Goal: Task Accomplishment & Management: Manage account settings

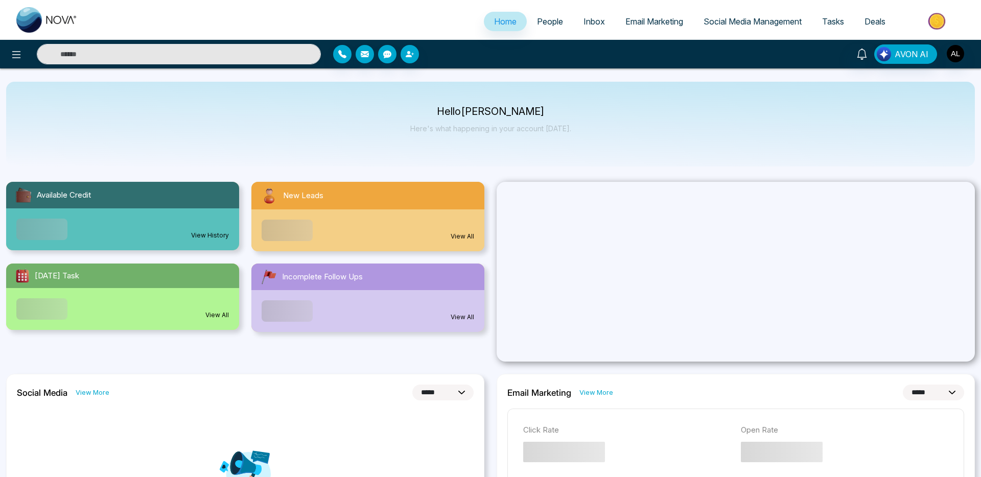
select select "*"
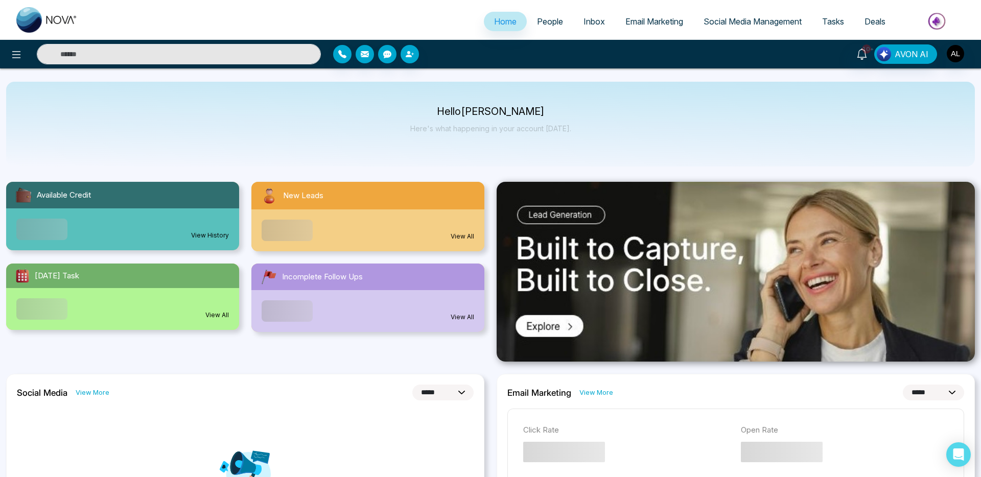
click at [547, 22] on span "People" at bounding box center [550, 21] width 26 height 10
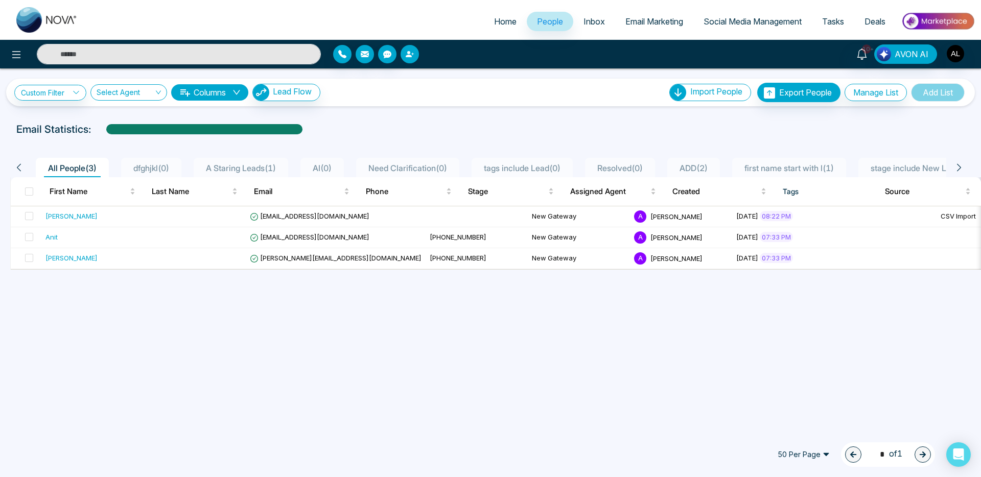
click at [413, 58] on button "button" at bounding box center [409, 54] width 18 height 18
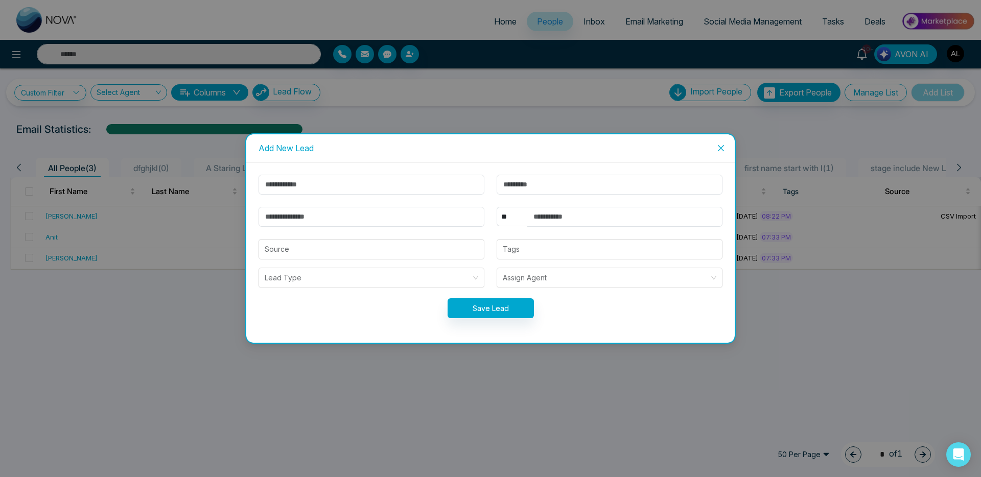
click at [344, 204] on form "** **** *** *** *** **** *** Source Tags Lead Type Assign Agent Save Lead" at bounding box center [490, 253] width 476 height 156
click at [346, 194] on input "text" at bounding box center [371, 185] width 226 height 20
type input "*****"
type input "**********"
click at [504, 217] on select "** **** *** *** *** **** ***" at bounding box center [511, 216] width 31 height 19
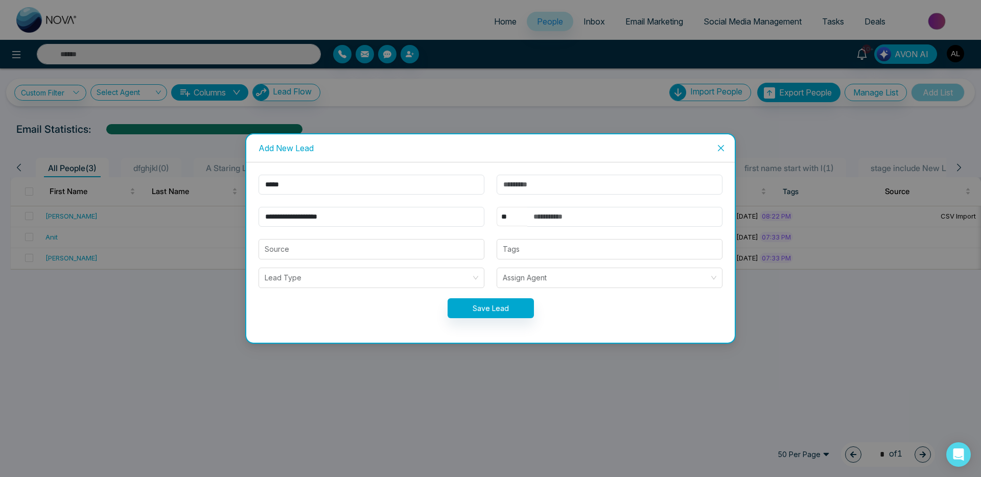
select select "***"
click at [496, 207] on select "** **** *** *** *** **** ***" at bounding box center [511, 216] width 31 height 19
click at [571, 214] on input "text" at bounding box center [624, 217] width 195 height 20
type input "**********"
click at [330, 244] on input "search" at bounding box center [372, 249] width 214 height 19
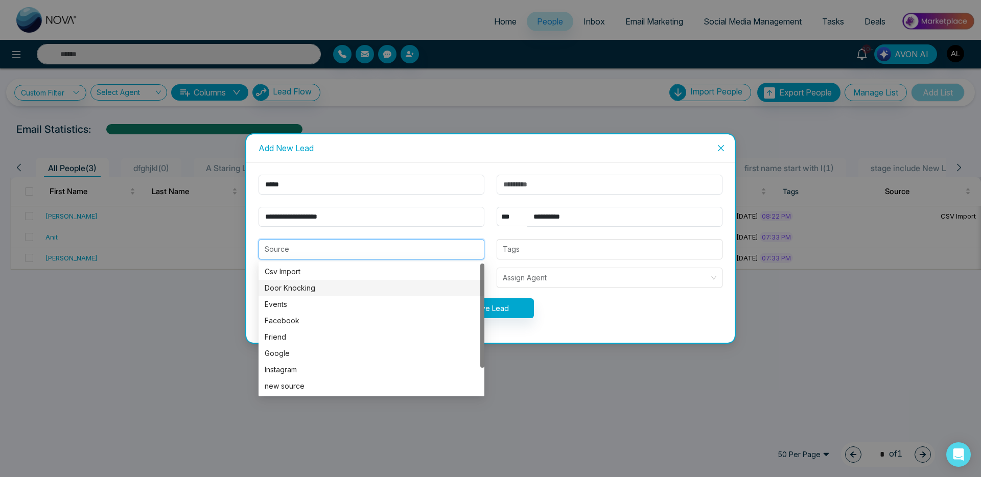
click at [321, 292] on div "Door Knocking" at bounding box center [372, 287] width 214 height 11
type input "**********"
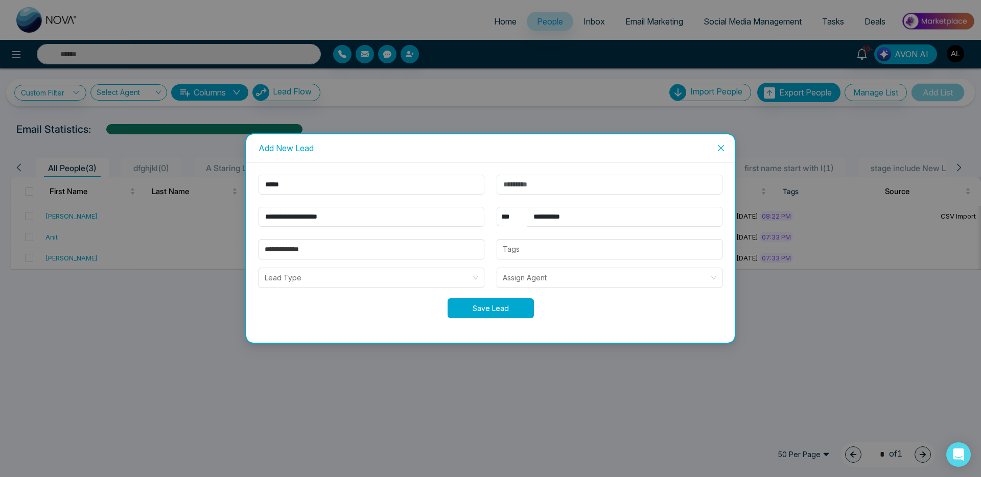
click at [491, 303] on button "Save Lead" at bounding box center [490, 308] width 86 height 20
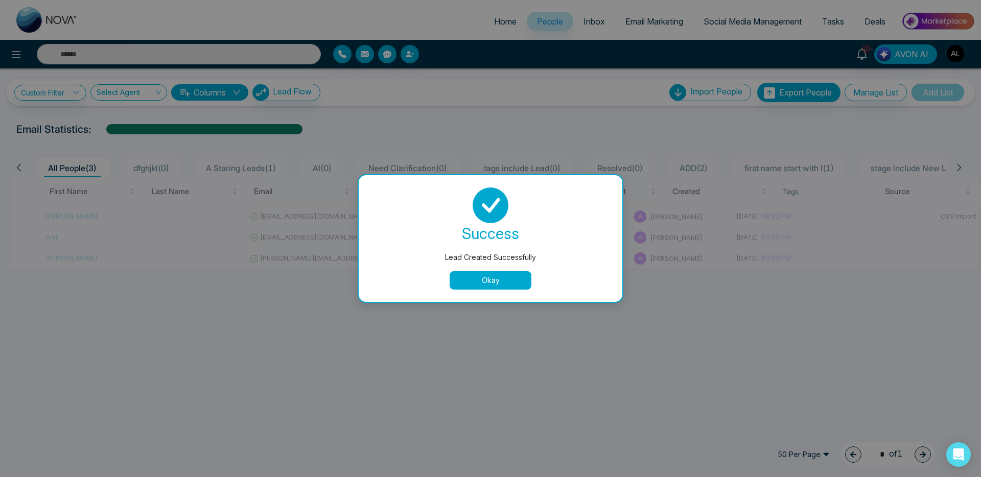
click at [496, 278] on button "Okay" at bounding box center [490, 280] width 82 height 18
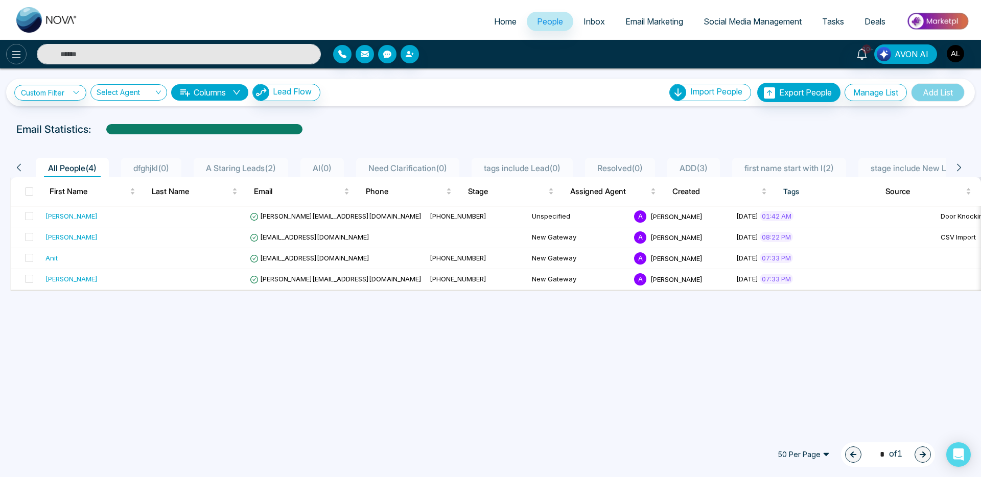
click at [14, 58] on icon at bounding box center [16, 55] width 12 height 12
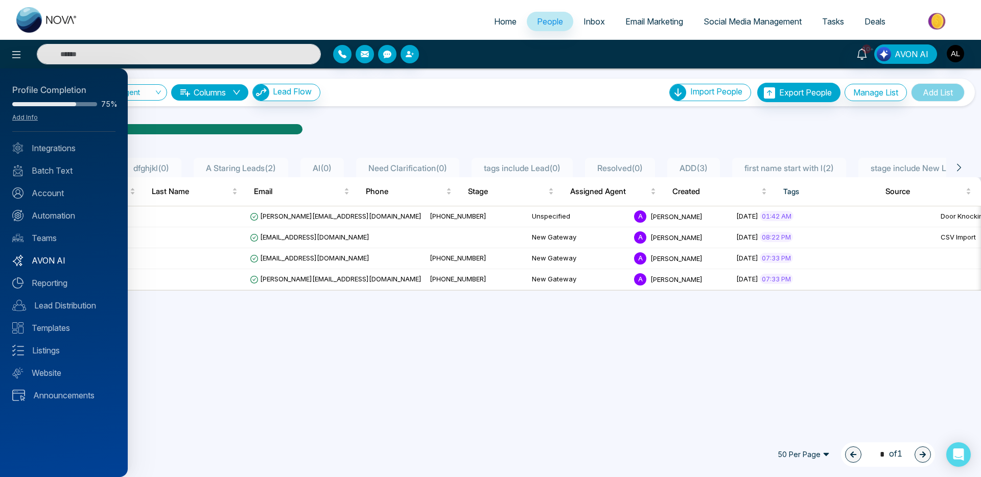
click at [57, 263] on link "AVON AI" at bounding box center [63, 260] width 103 height 12
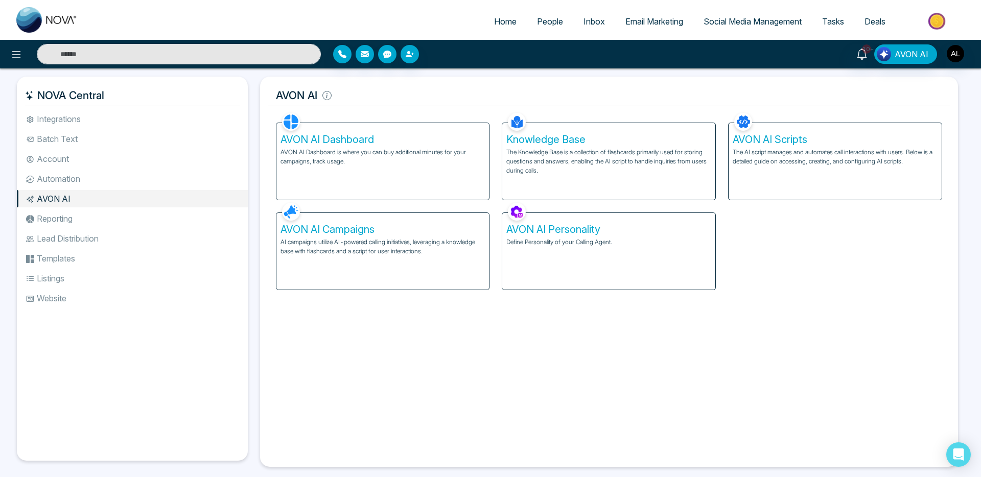
click at [348, 252] on p "AI campaigns utilize AI-powered calling initiatives, leveraging a knowledge bas…" at bounding box center [382, 247] width 205 height 18
click at [382, 225] on h5 "AVON AI Campaigns" at bounding box center [382, 229] width 205 height 12
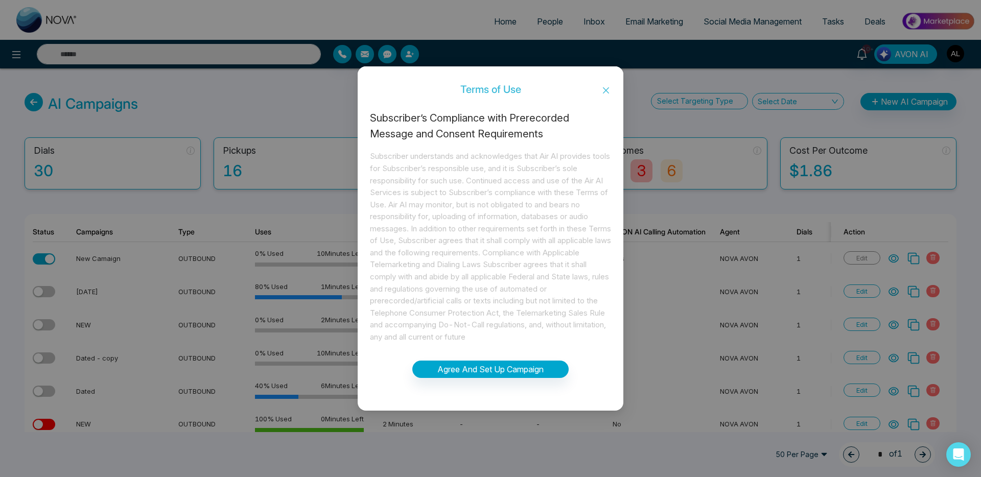
click at [528, 116] on div "Subscriber’s Compliance with Prerecorded Message and Consent Requirements" at bounding box center [490, 126] width 241 height 32
click at [528, 113] on div "Subscriber’s Compliance with Prerecorded Message and Consent Requirements" at bounding box center [490, 126] width 241 height 32
click at [612, 86] on span "Close" at bounding box center [605, 91] width 35 height 28
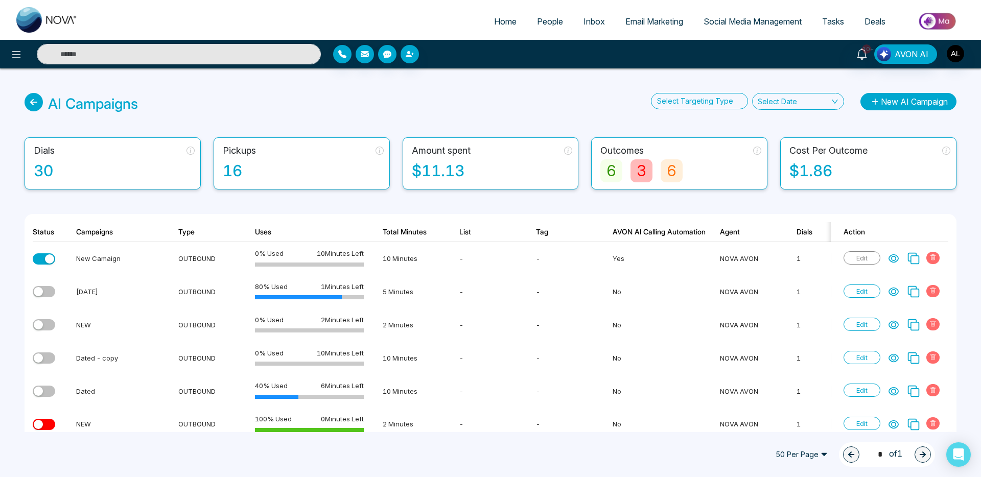
click at [895, 103] on button "New AI Campaign" at bounding box center [908, 101] width 96 height 17
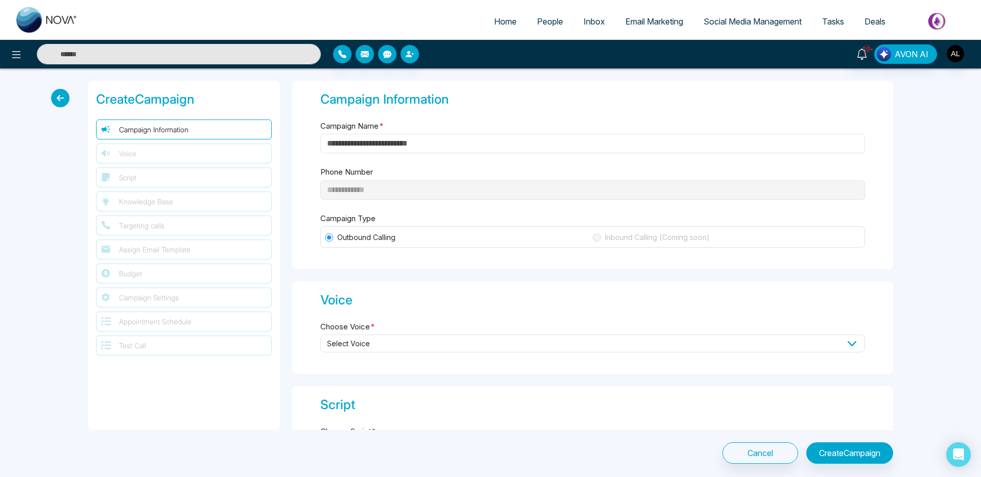
click at [386, 139] on input "Campaign Name *" at bounding box center [592, 143] width 544 height 19
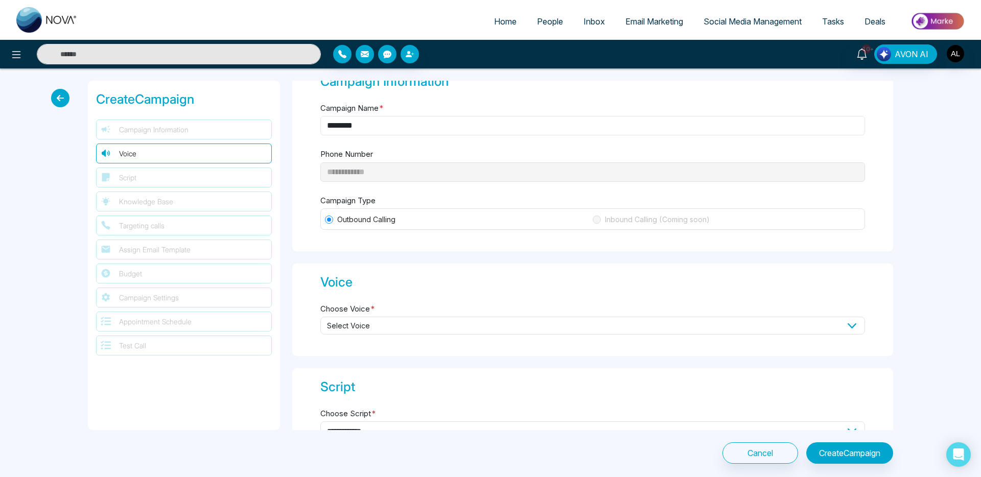
scroll to position [23, 0]
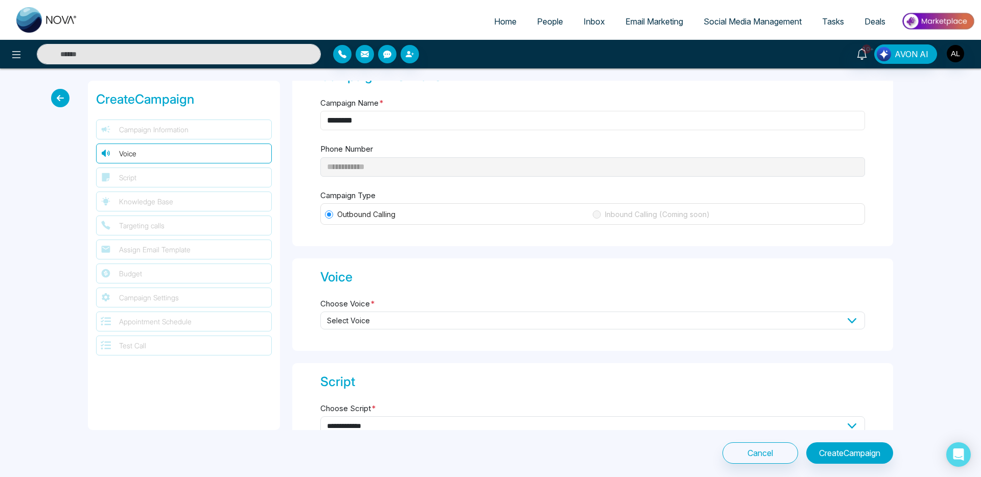
type input "********"
click at [364, 319] on span "Select Voice" at bounding box center [592, 321] width 544 height 18
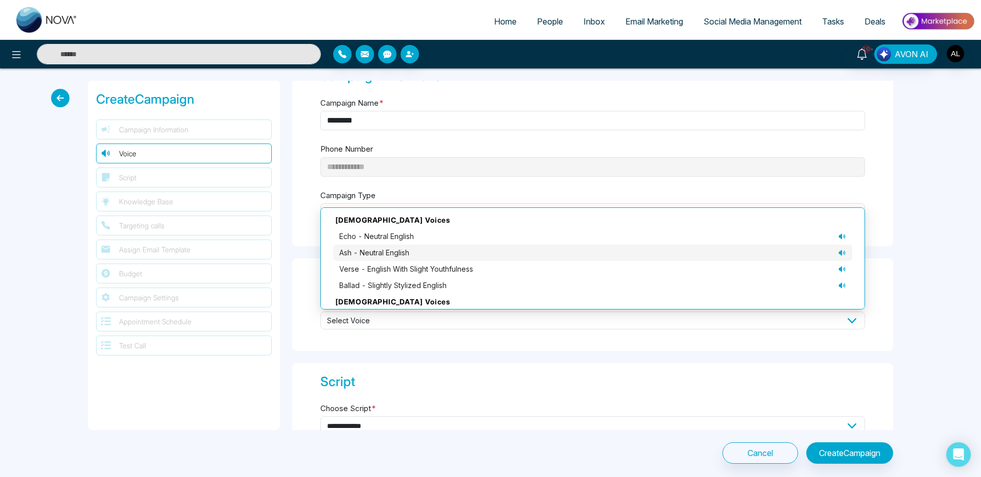
click at [363, 255] on span "ash - neutral English" at bounding box center [374, 252] width 70 height 11
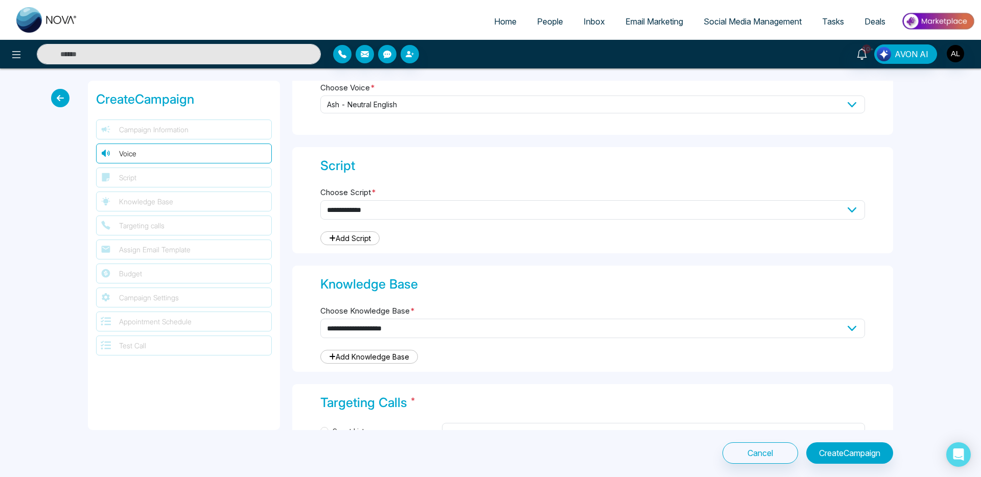
scroll to position [241, 0]
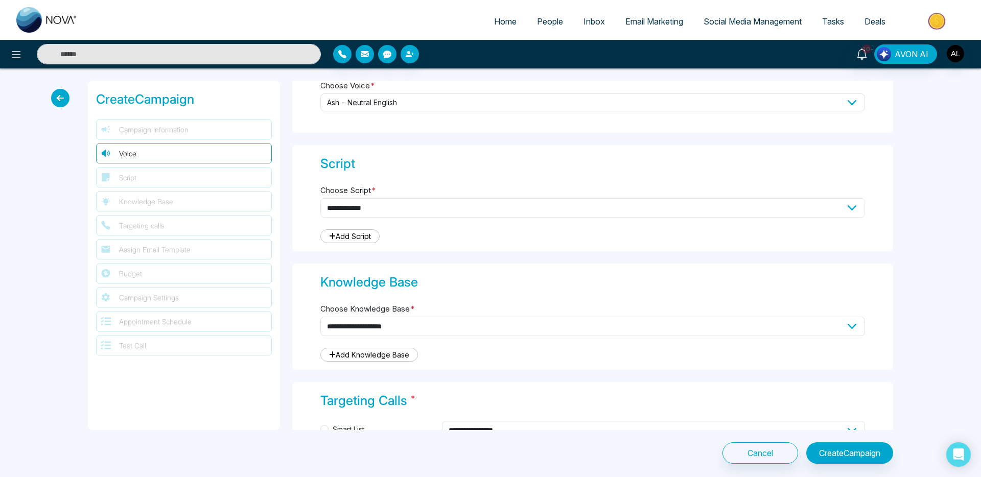
click at [366, 205] on select "**********" at bounding box center [592, 207] width 544 height 19
click at [392, 105] on span "ash - neutral English" at bounding box center [592, 102] width 544 height 18
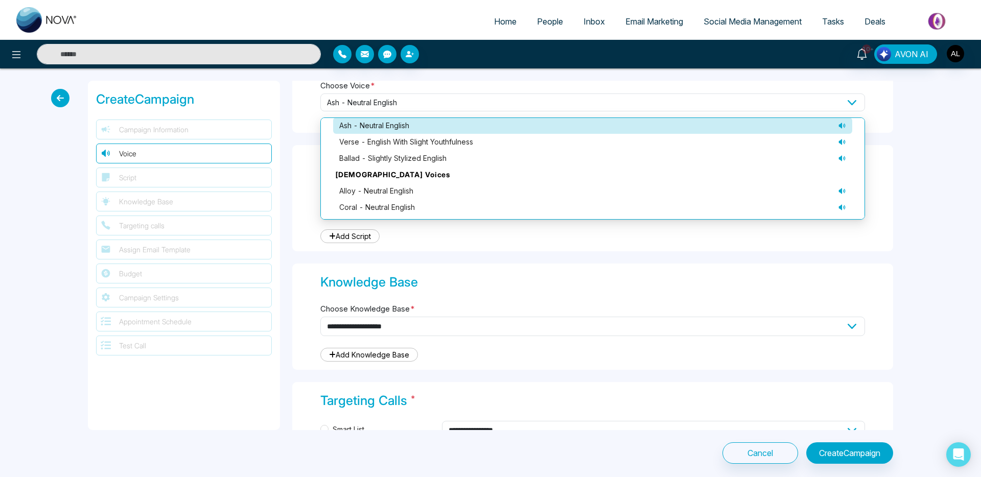
scroll to position [38, 0]
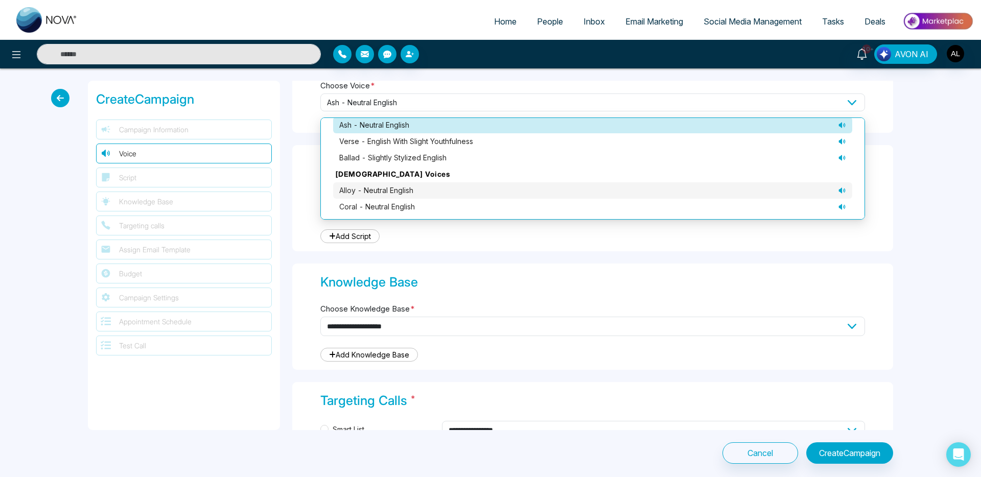
click at [408, 189] on span "alloy - neutral English" at bounding box center [376, 190] width 74 height 11
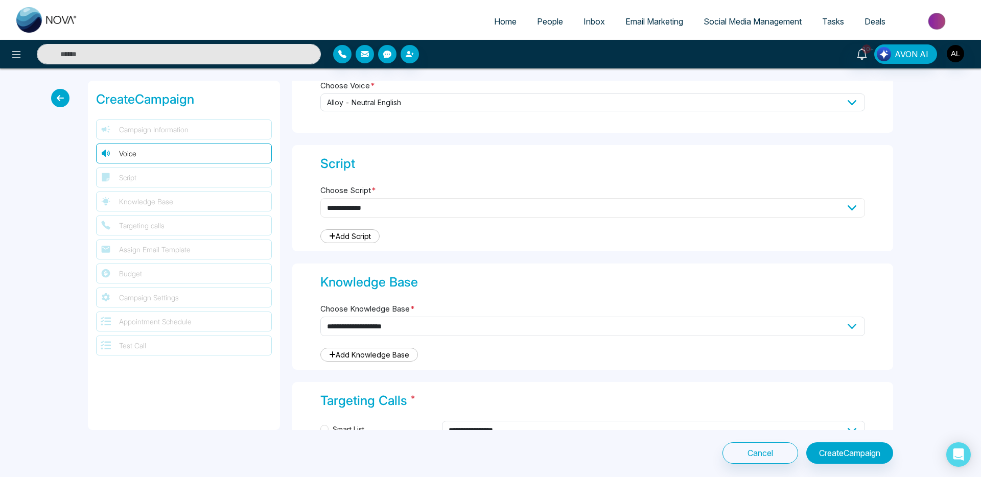
click at [372, 208] on select "**********" at bounding box center [592, 207] width 544 height 19
select select "***"
click at [320, 198] on select "**********" at bounding box center [592, 207] width 544 height 19
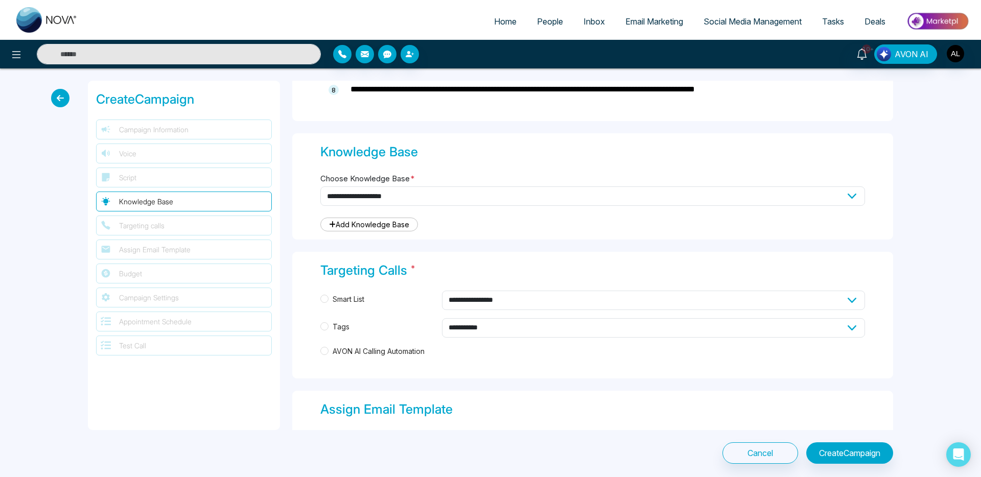
scroll to position [791, 0]
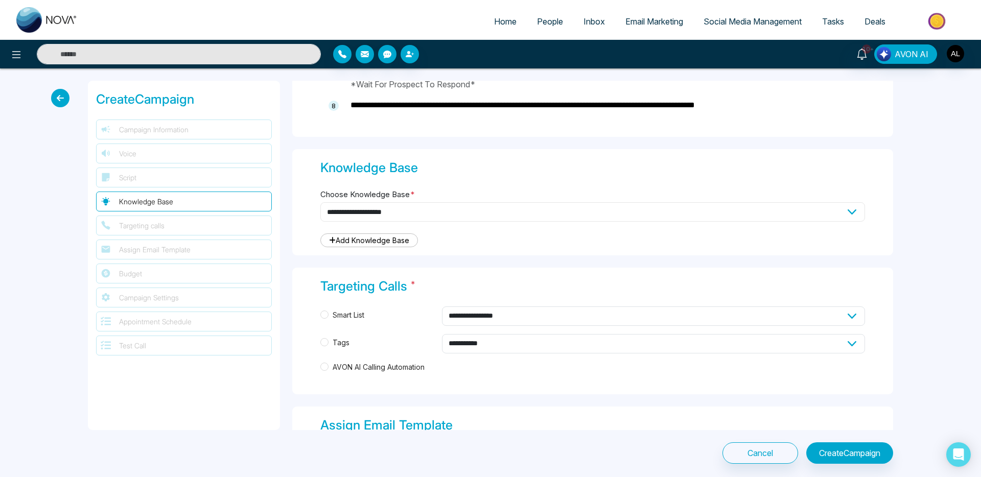
click at [406, 209] on select "**********" at bounding box center [592, 211] width 544 height 19
select select "***"
click at [320, 202] on select "**********" at bounding box center [592, 211] width 544 height 19
click at [532, 304] on div "**********" at bounding box center [592, 331] width 601 height 127
click at [362, 368] on span "AVON AI Calling Automation" at bounding box center [378, 367] width 100 height 11
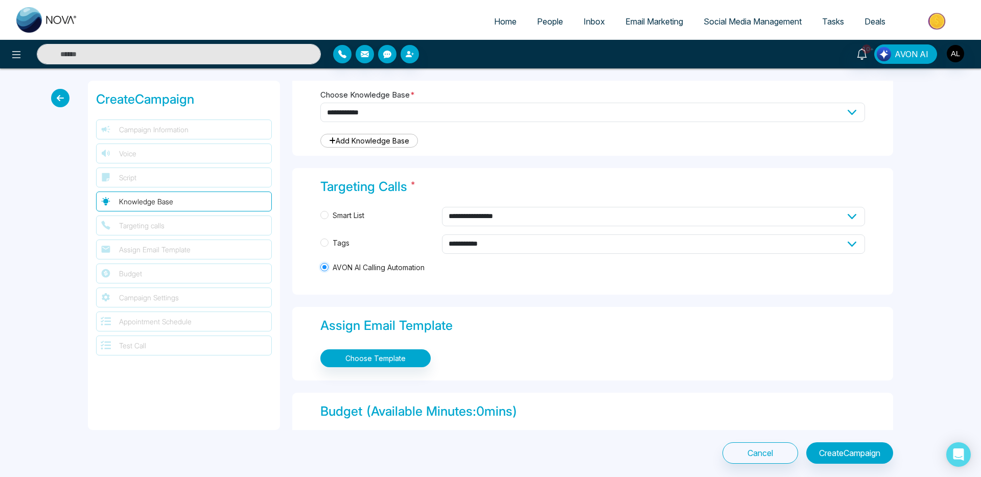
scroll to position [903, 0]
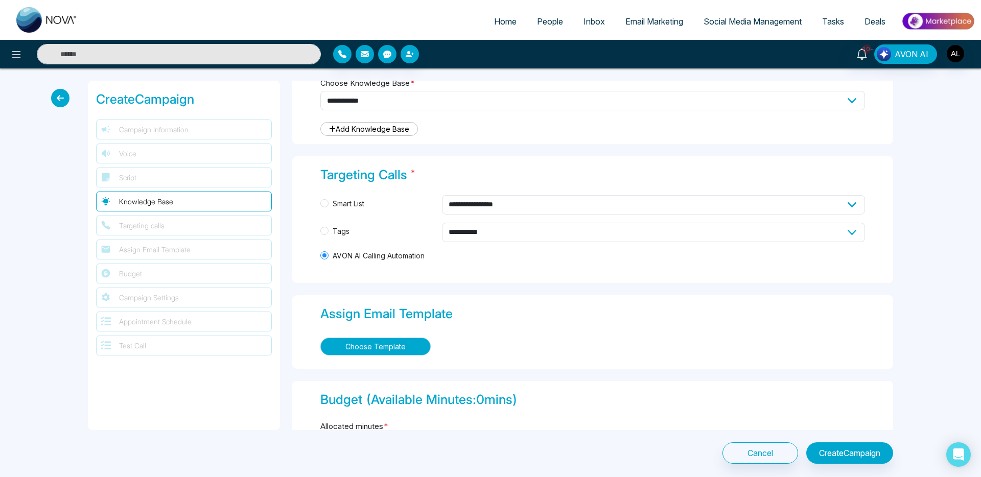
click at [374, 353] on button "Choose Template" at bounding box center [375, 347] width 110 height 18
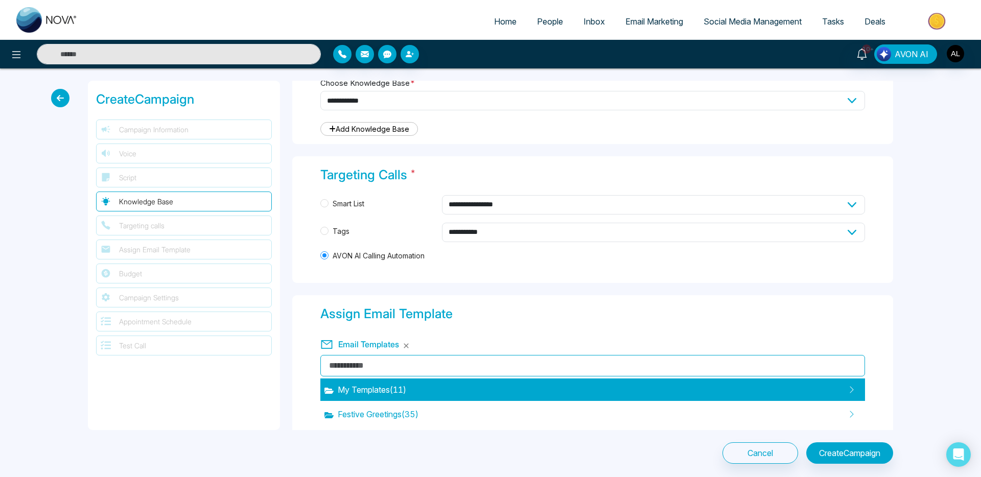
click at [372, 386] on span "My Templates ( 11 )" at bounding box center [365, 390] width 82 height 12
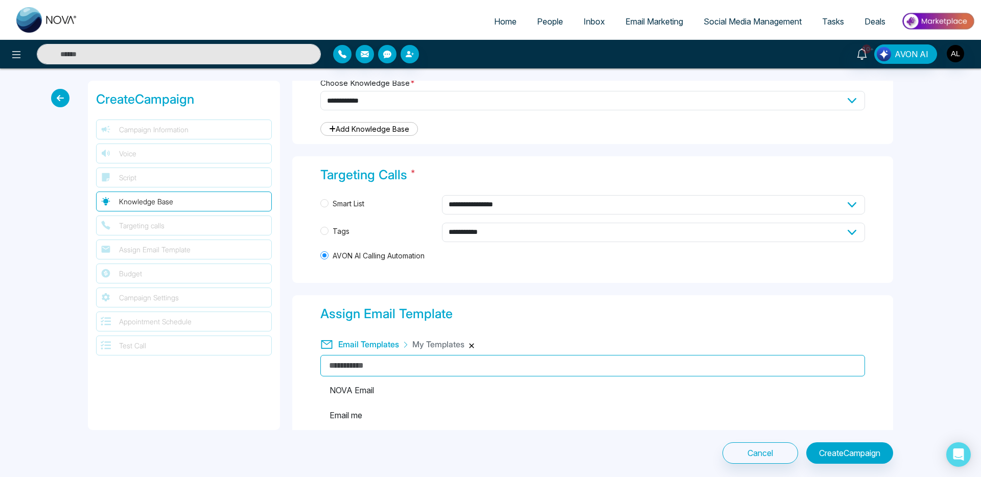
click at [470, 345] on button "button" at bounding box center [471, 346] width 6 height 6
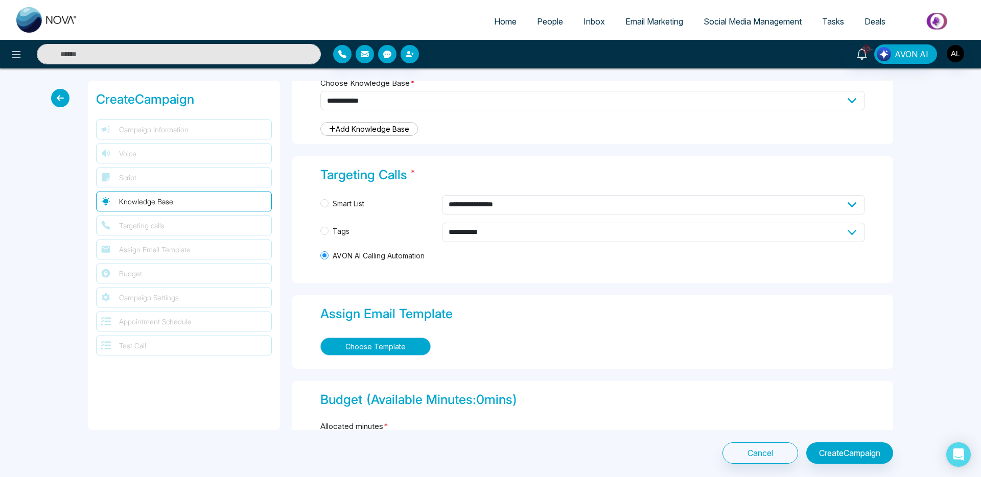
click at [357, 349] on button "Choose Template" at bounding box center [375, 347] width 110 height 18
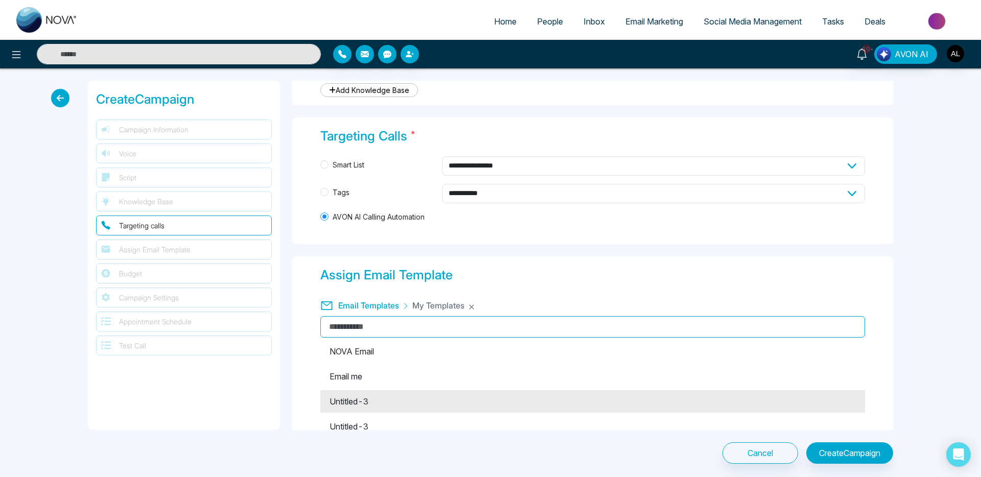
scroll to position [944, 0]
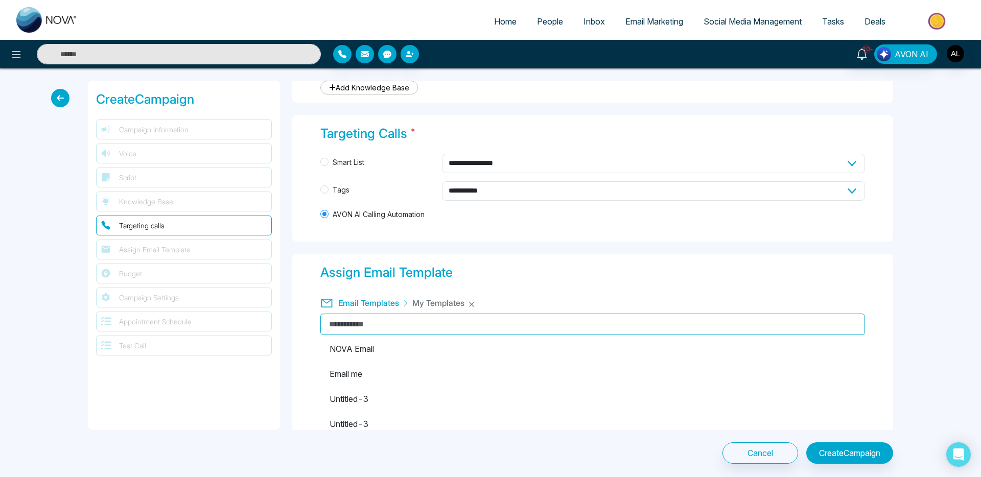
click at [362, 301] on span "Email Templates" at bounding box center [368, 303] width 61 height 10
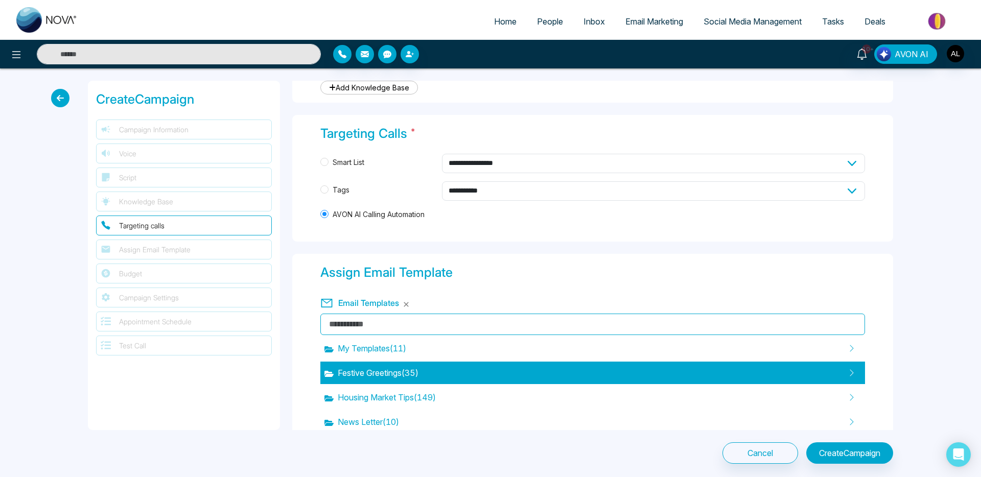
click at [392, 376] on span "Festive Greetings ( 35 )" at bounding box center [371, 373] width 94 height 12
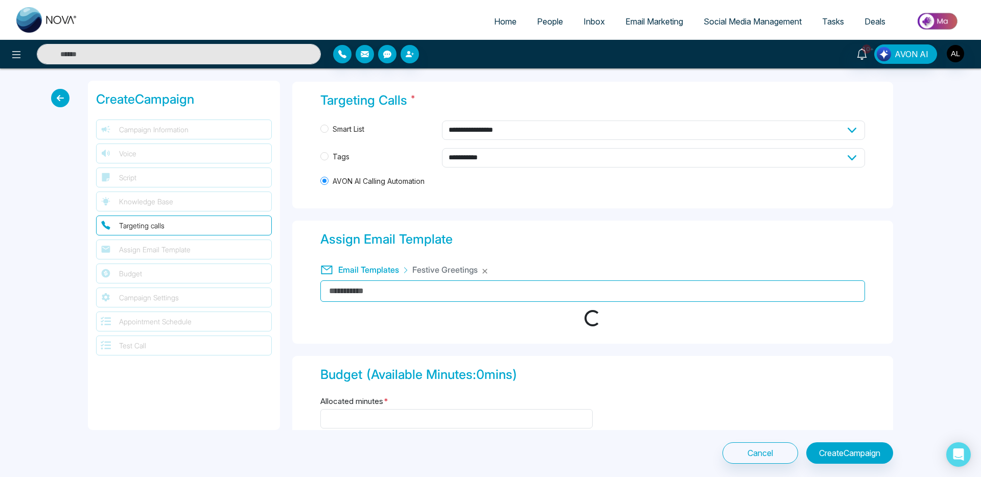
scroll to position [981, 0]
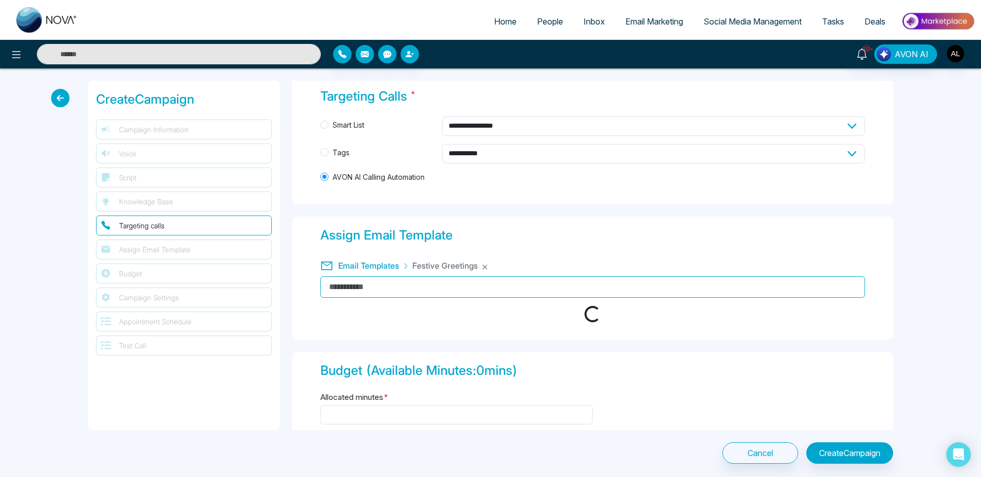
click at [373, 278] on input "text" at bounding box center [592, 286] width 544 height 21
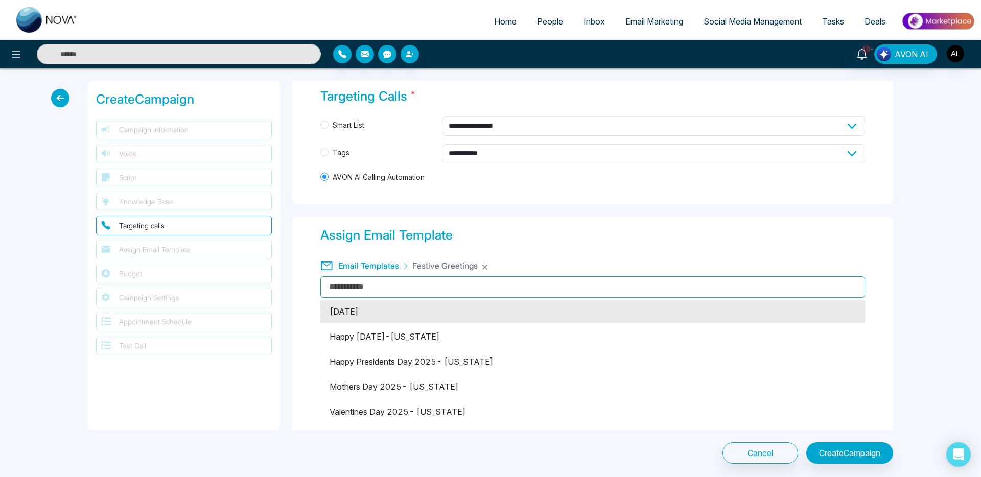
click at [372, 304] on li "Labour Day 2025" at bounding box center [592, 311] width 544 height 22
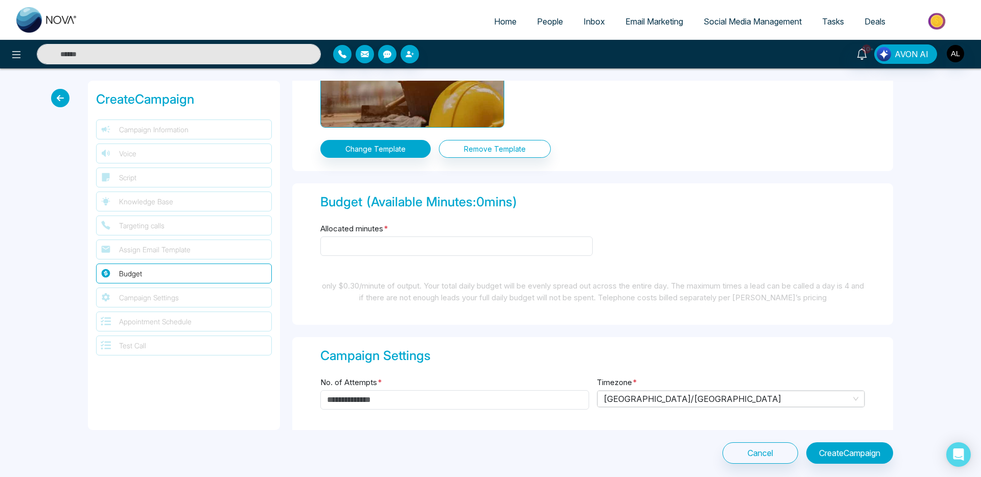
scroll to position [1317, 0]
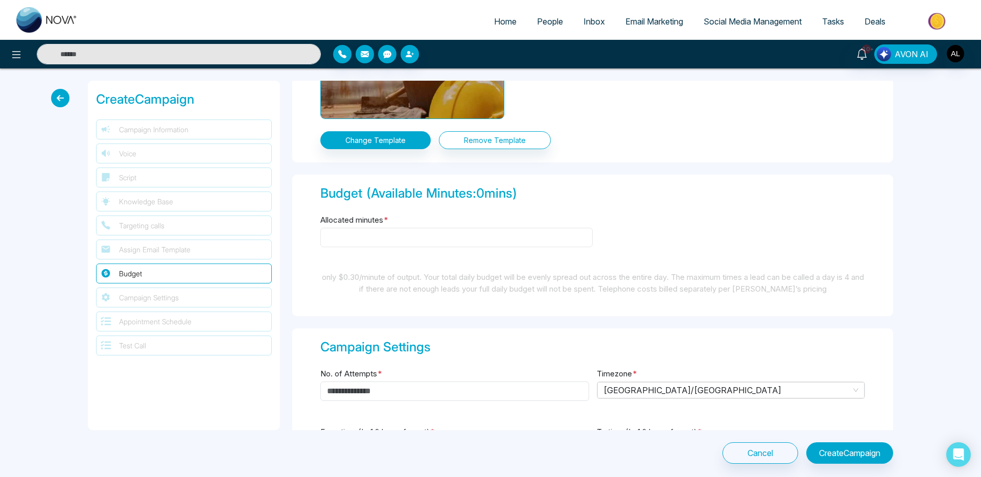
click at [423, 244] on input "Allocated minutes *" at bounding box center [456, 237] width 272 height 19
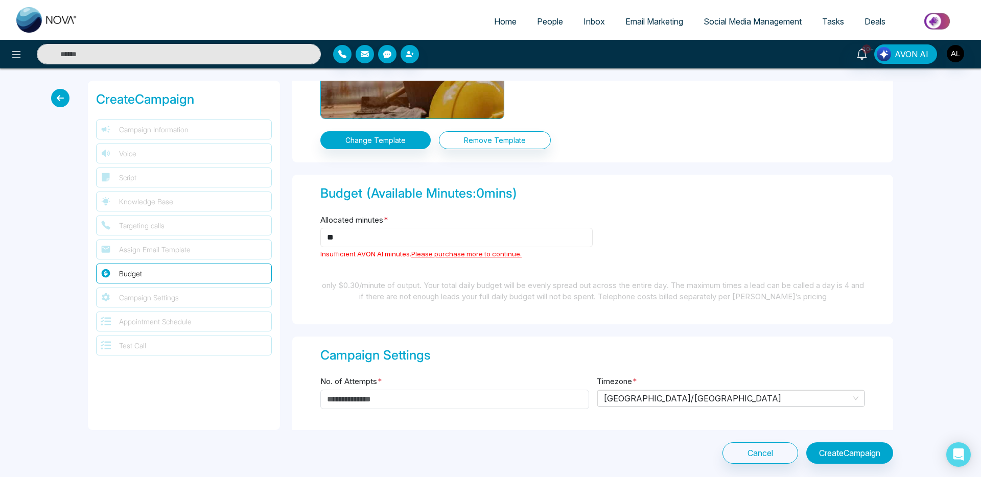
type input "*"
drag, startPoint x: 405, startPoint y: 247, endPoint x: 301, endPoint y: 240, distance: 104.4
click at [301, 240] on div "Budget (Available Minutes: 0 mins) Allocated minutes * ** Insufficient AVON AI …" at bounding box center [592, 250] width 601 height 150
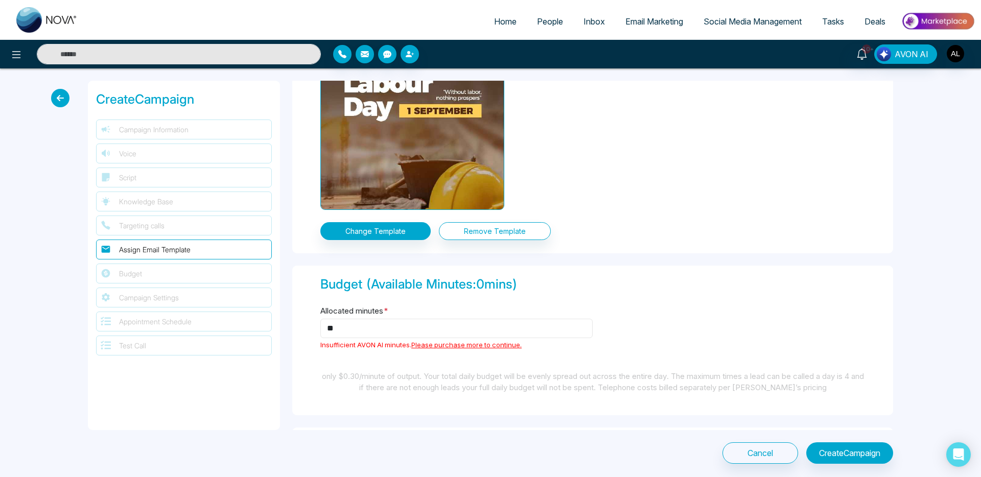
scroll to position [1274, 0]
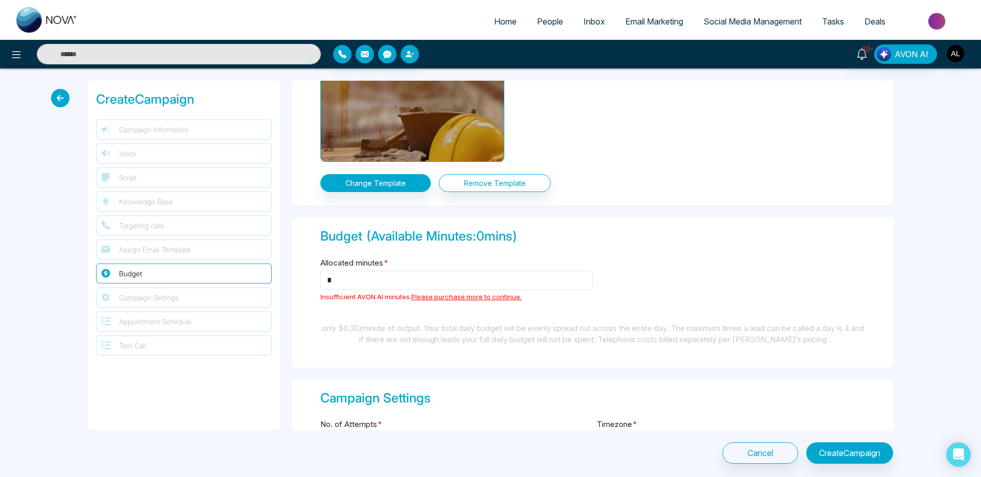
type input "*"
click at [422, 300] on span "Please purchase more to continue." at bounding box center [466, 297] width 110 height 8
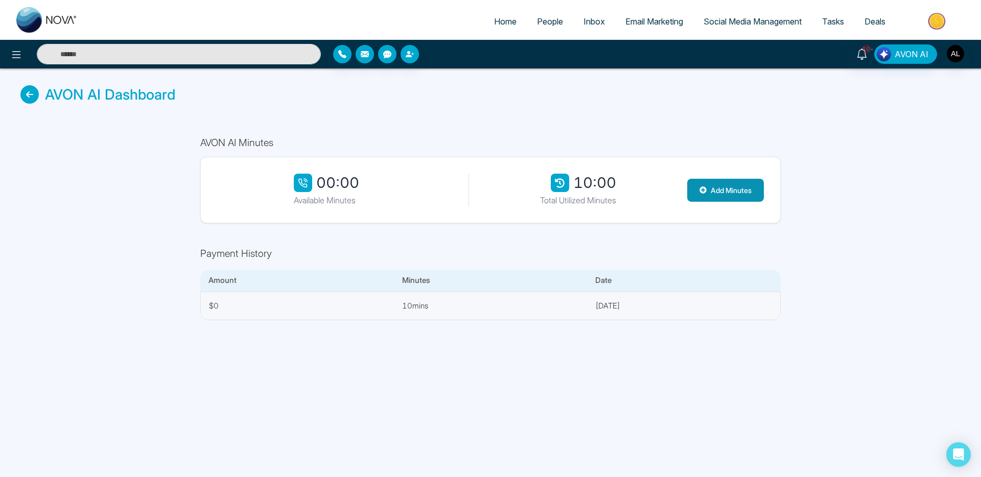
click at [739, 188] on button "Add Minutes" at bounding box center [725, 190] width 77 height 23
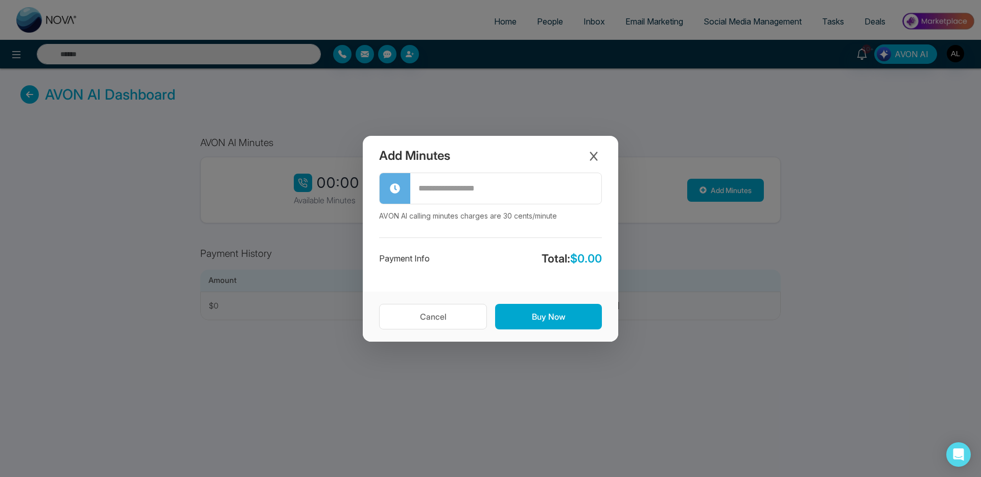
click at [454, 189] on input "text" at bounding box center [505, 188] width 191 height 29
type input "**"
click at [554, 317] on button "Buy Now" at bounding box center [548, 317] width 107 height 26
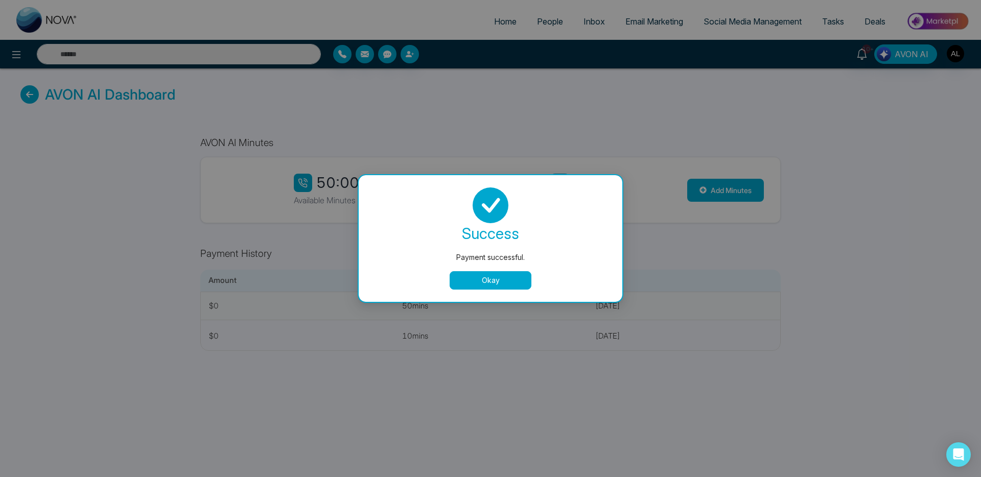
click at [471, 289] on button "Okay" at bounding box center [490, 280] width 82 height 18
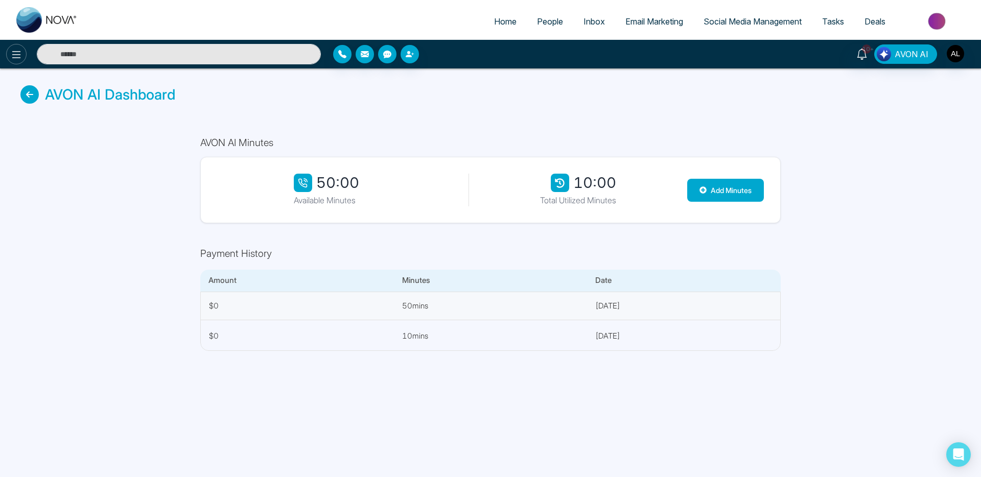
click at [15, 52] on icon at bounding box center [16, 54] width 9 height 7
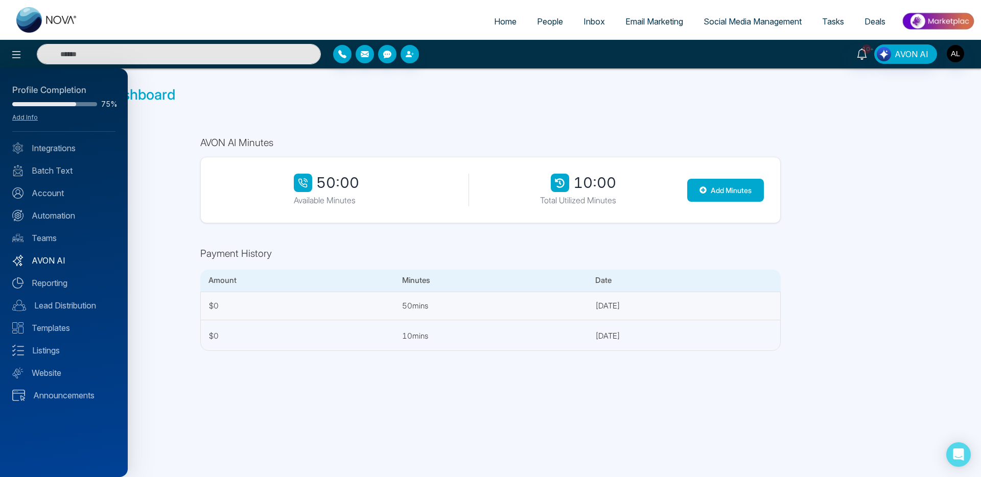
click at [50, 259] on link "AVON AI" at bounding box center [63, 260] width 103 height 12
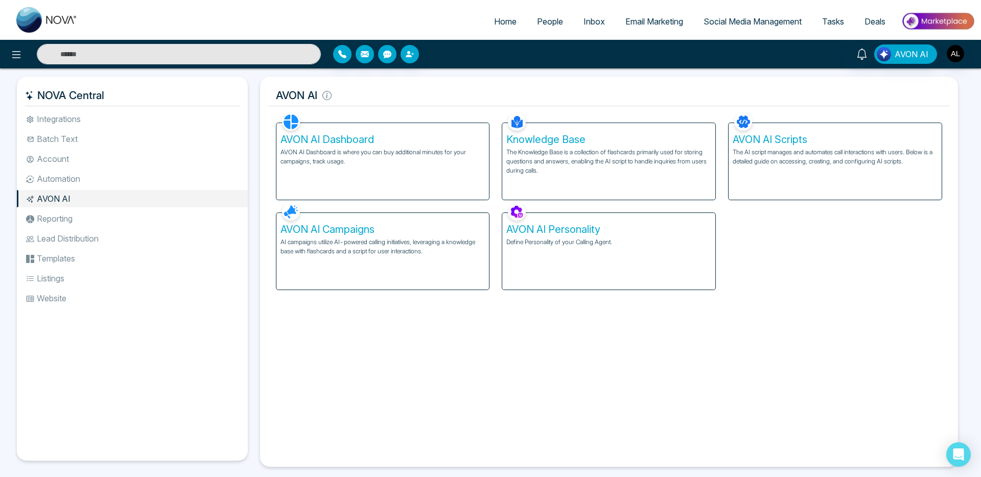
click at [420, 249] on p "AI campaigns utilize AI-powered calling initiatives, leveraging a knowledge bas…" at bounding box center [382, 247] width 205 height 18
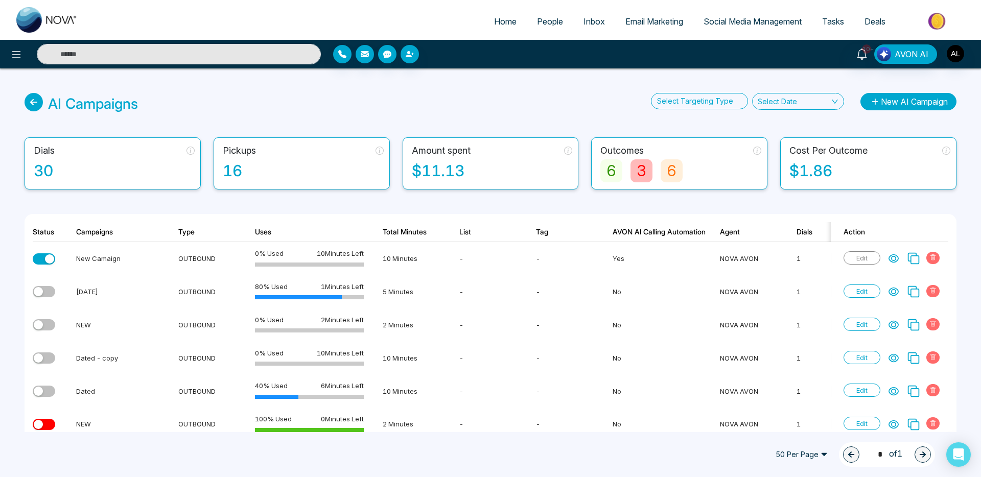
click at [913, 99] on button "New AI Campaign" at bounding box center [908, 101] width 96 height 17
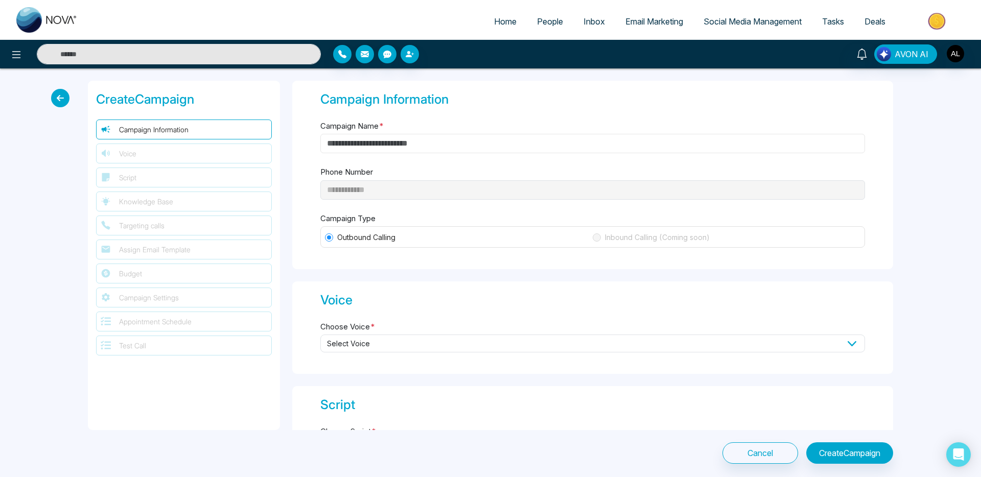
click at [411, 135] on input "Campaign Name *" at bounding box center [592, 143] width 544 height 19
type input "********"
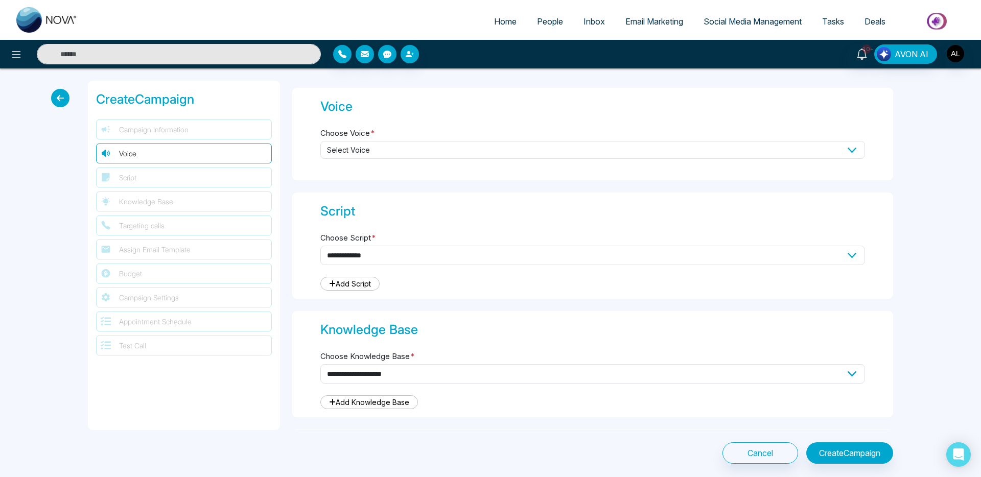
click at [361, 150] on span "Select Voice" at bounding box center [592, 150] width 544 height 18
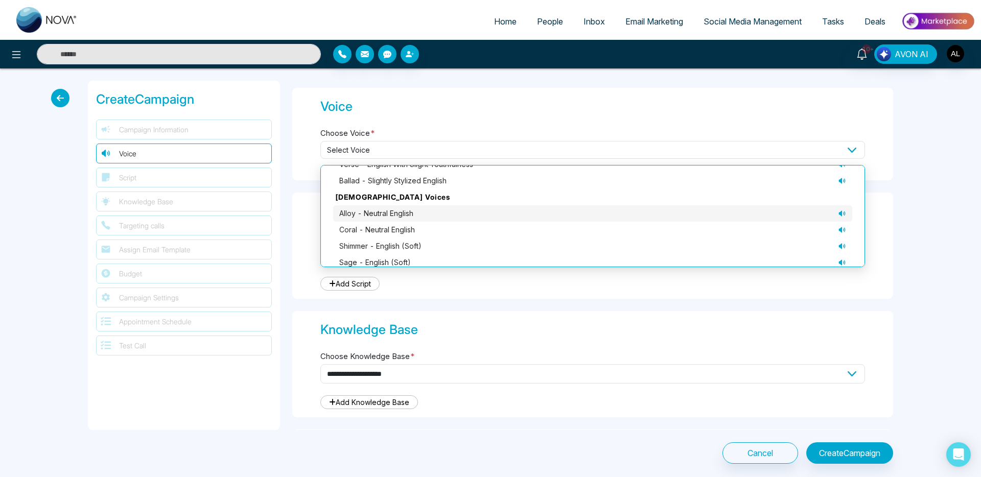
scroll to position [70, 0]
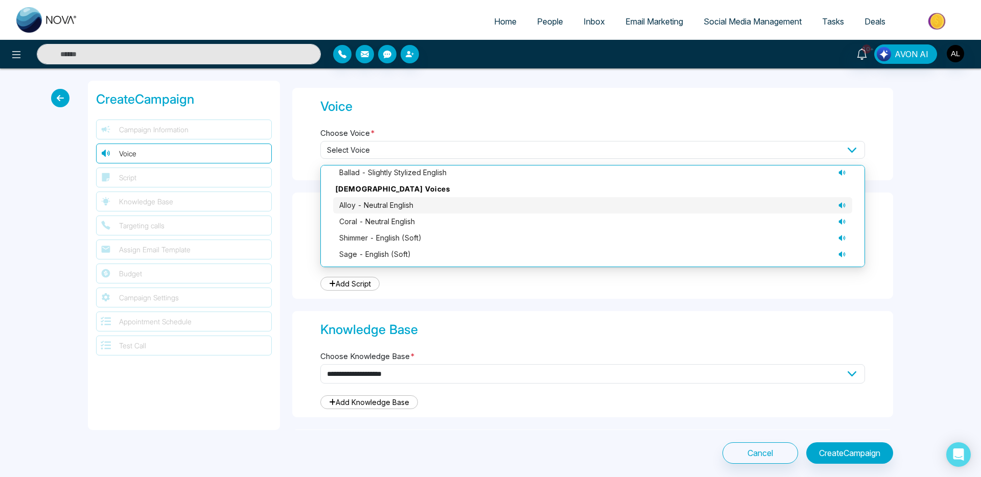
click at [370, 209] on span "alloy - neutral English" at bounding box center [376, 205] width 74 height 11
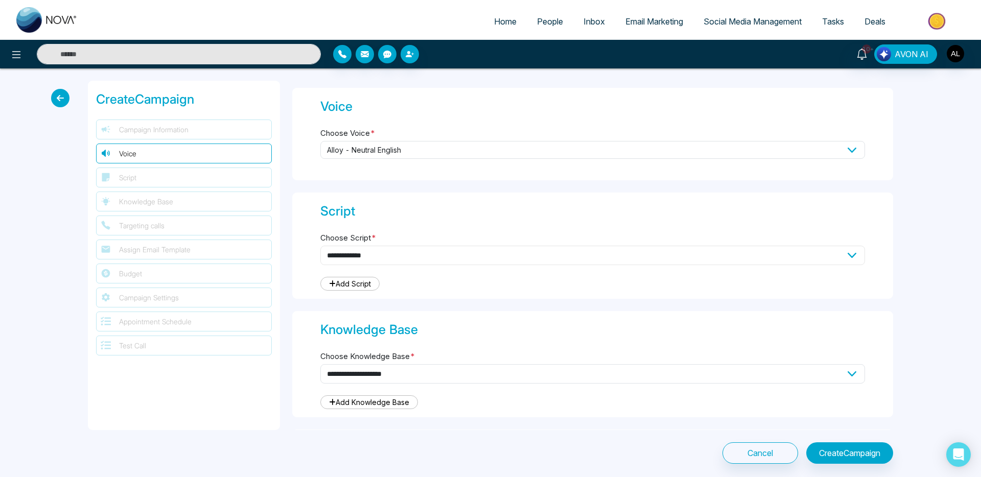
click at [359, 264] on select "**********" at bounding box center [592, 255] width 544 height 19
select select "***"
click at [320, 246] on select "**********" at bounding box center [592, 255] width 544 height 19
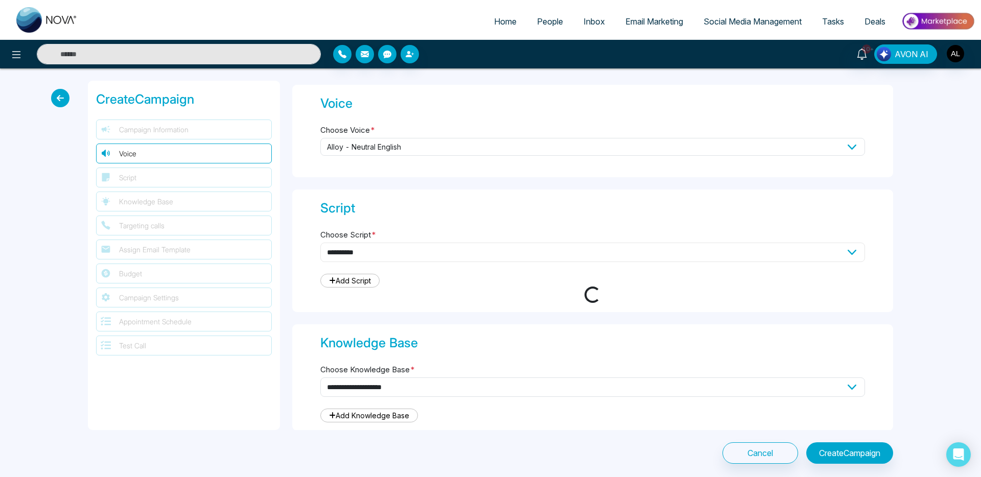
type textarea "**********"
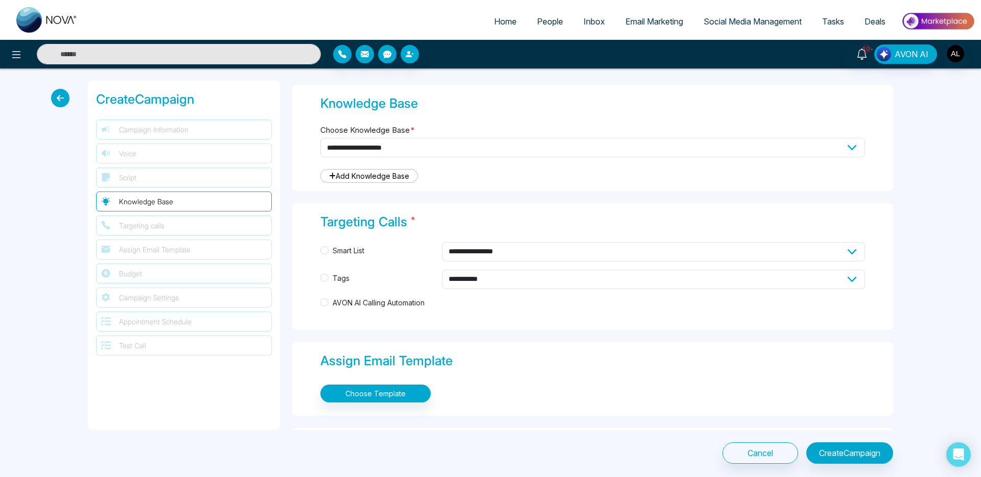
scroll to position [893, 0]
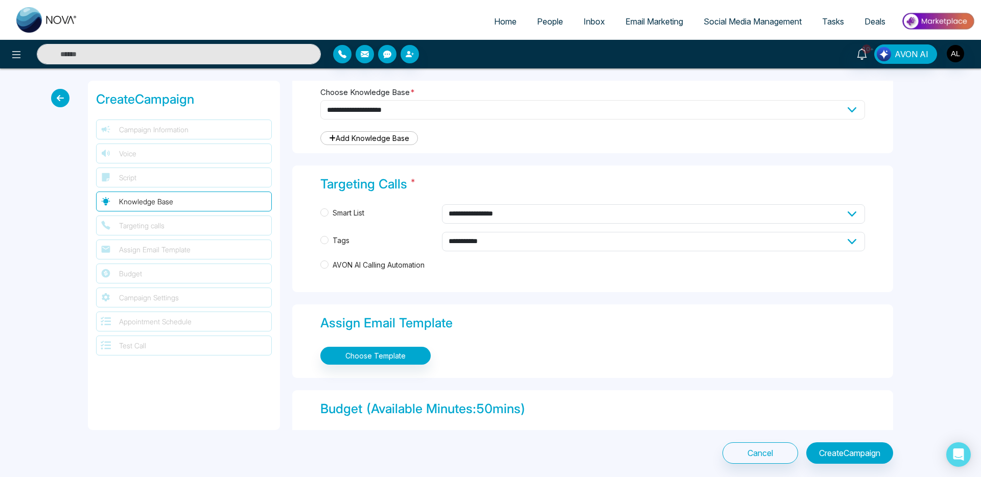
click at [380, 107] on select "**********" at bounding box center [592, 109] width 544 height 19
select select "***"
click at [320, 100] on select "**********" at bounding box center [592, 109] width 544 height 19
click at [345, 265] on span "AVON AI Calling Automation" at bounding box center [378, 264] width 100 height 11
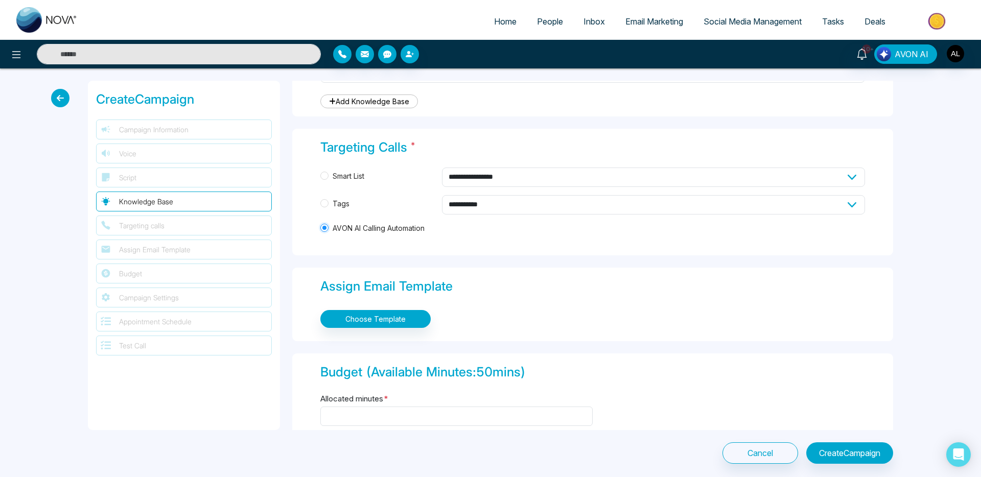
scroll to position [1093, 0]
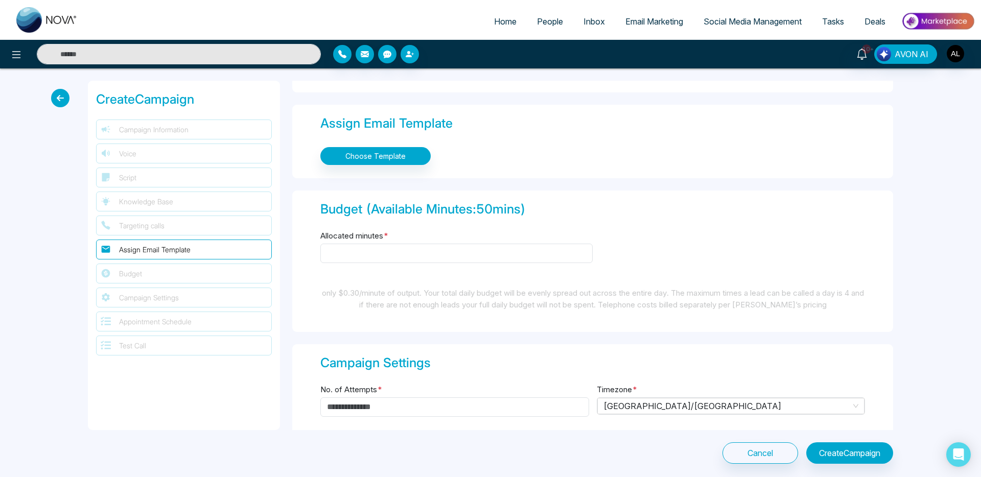
click at [395, 169] on div "Choose Template" at bounding box center [592, 156] width 544 height 26
click at [395, 159] on button "Choose Template" at bounding box center [375, 156] width 110 height 18
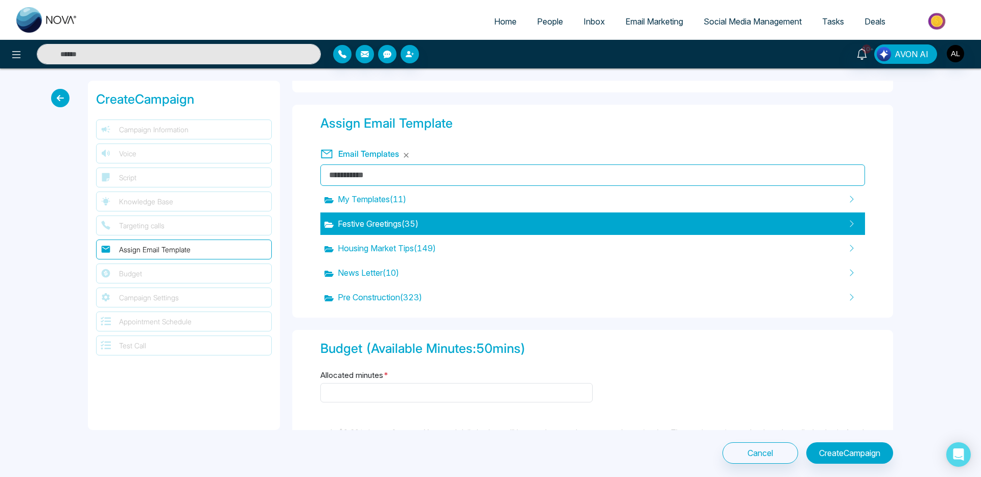
click at [376, 225] on span "Festive Greetings ( 35 )" at bounding box center [371, 224] width 94 height 12
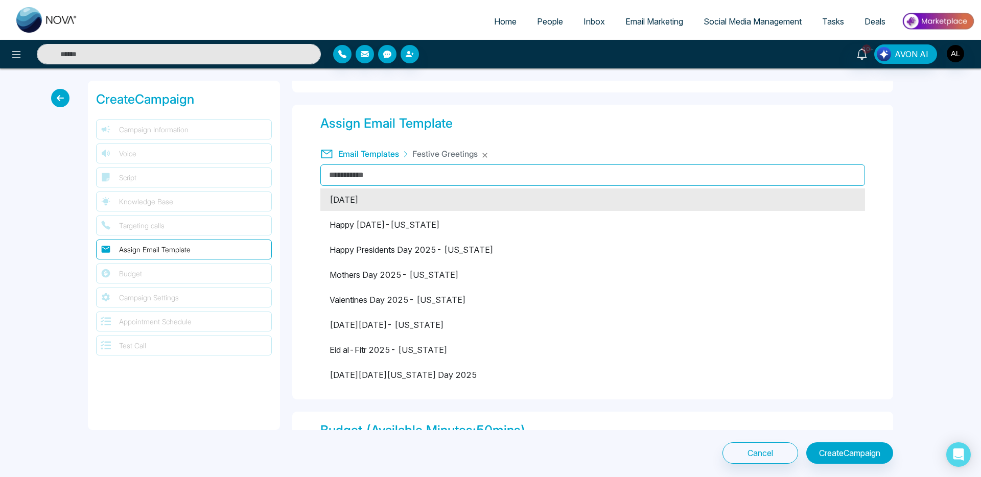
click at [373, 202] on li "Labour Day 2025" at bounding box center [592, 199] width 544 height 22
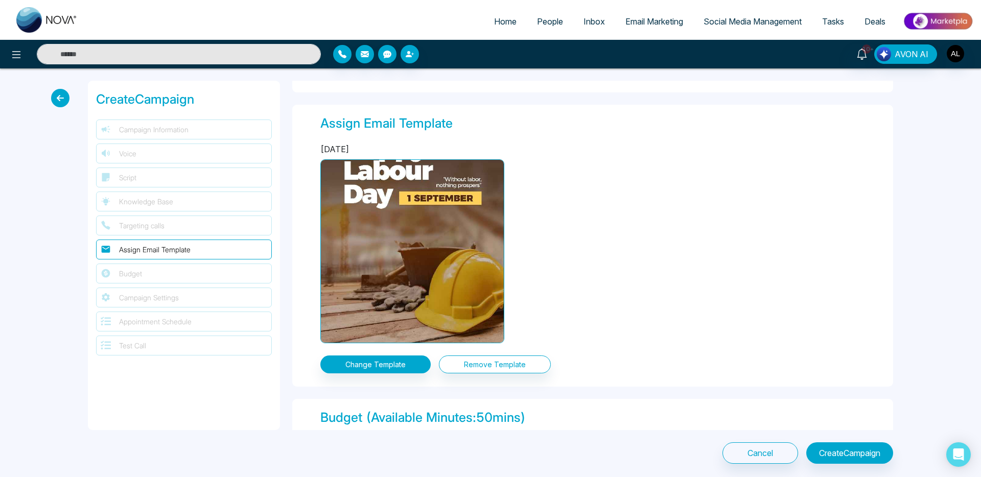
scroll to position [1292, 0]
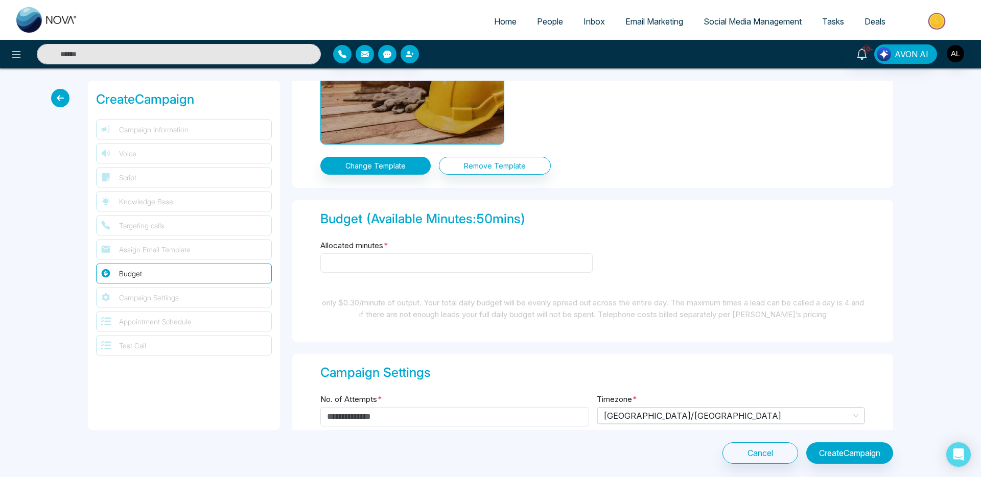
click at [372, 263] on input "Allocated minutes *" at bounding box center [456, 262] width 272 height 19
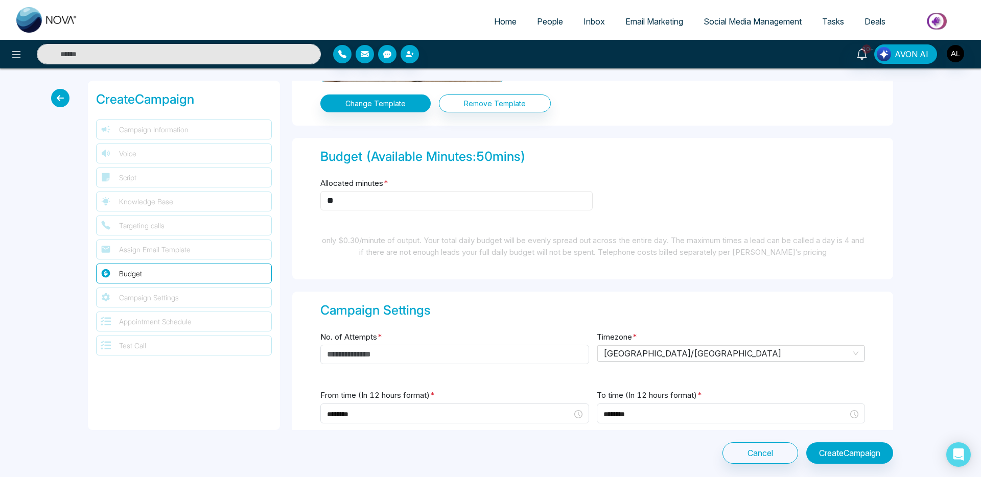
scroll to position [1362, 0]
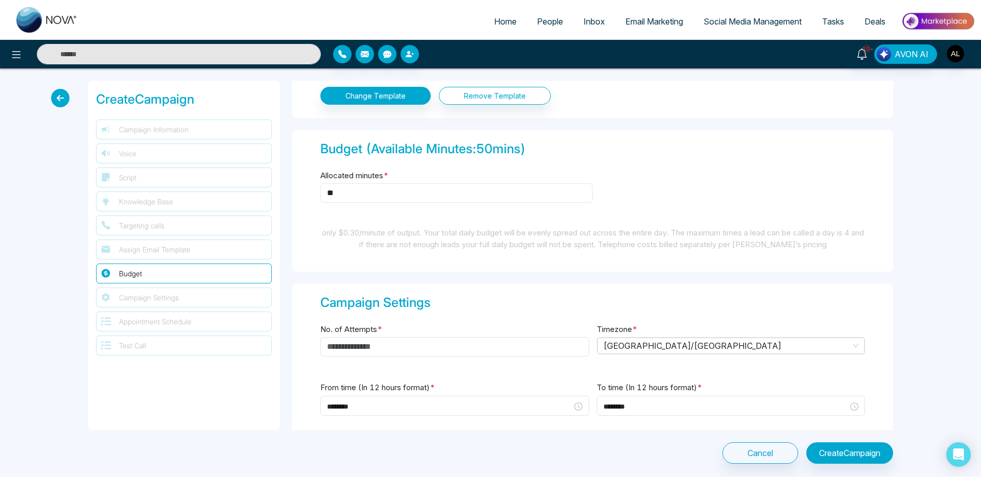
type input "**"
click at [372, 344] on input "No. of Attempts *" at bounding box center [454, 346] width 269 height 19
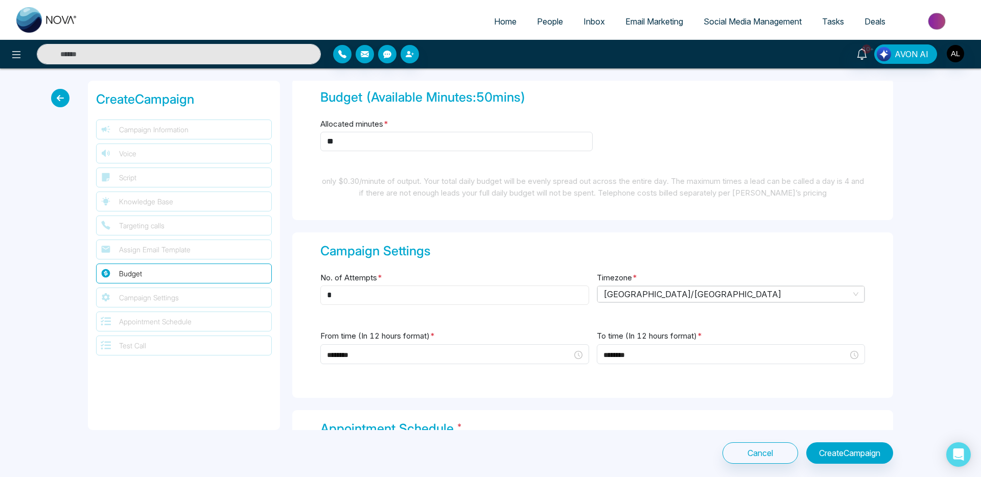
scroll to position [1414, 0]
click at [653, 295] on span "Canada/Central" at bounding box center [730, 293] width 255 height 15
type input "*"
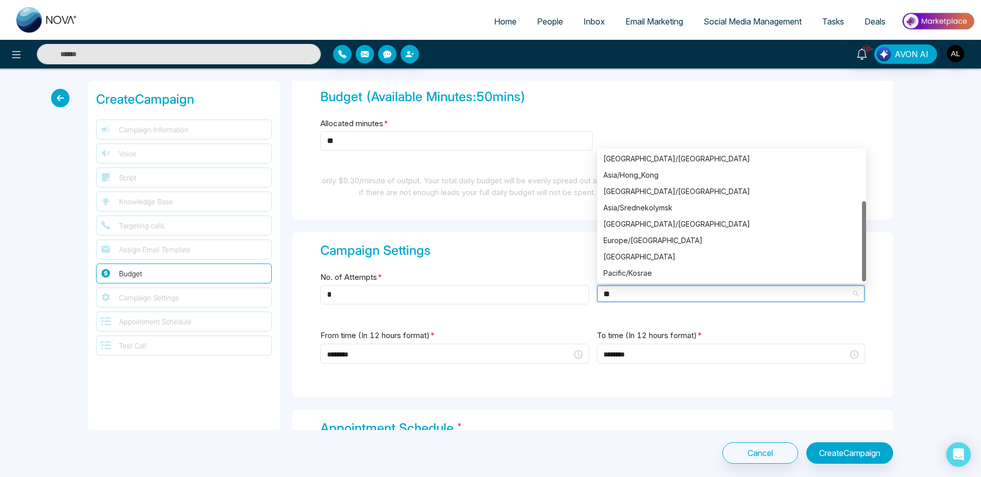
scroll to position [82, 0]
type input "***"
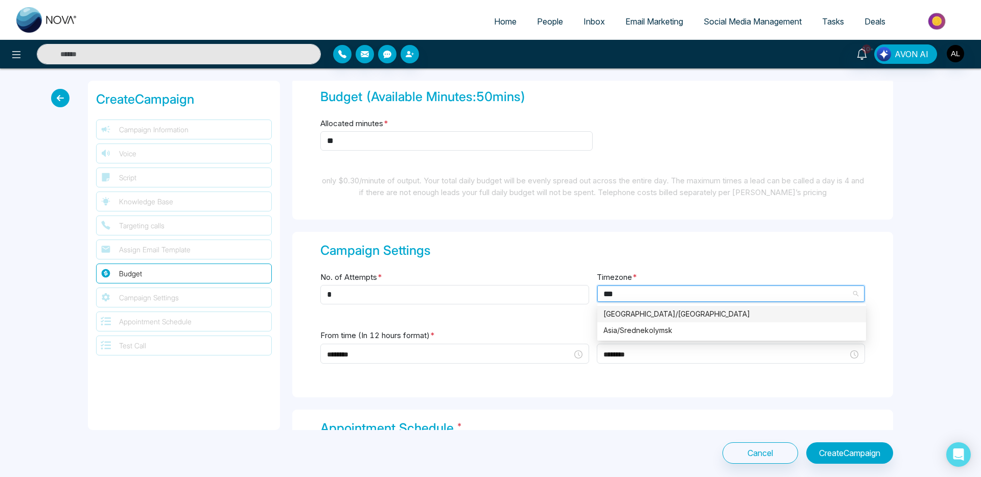
scroll to position [0, 0]
click at [649, 309] on div "Asia/Kolkata" at bounding box center [731, 314] width 256 height 11
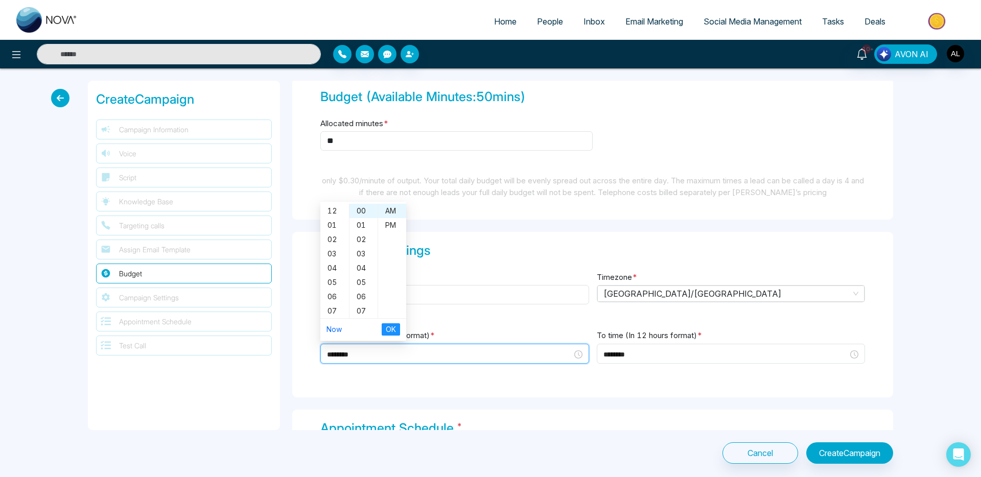
click at [394, 354] on input "********" at bounding box center [449, 354] width 245 height 11
click at [334, 226] on div "01" at bounding box center [334, 224] width 29 height 14
type input "********"
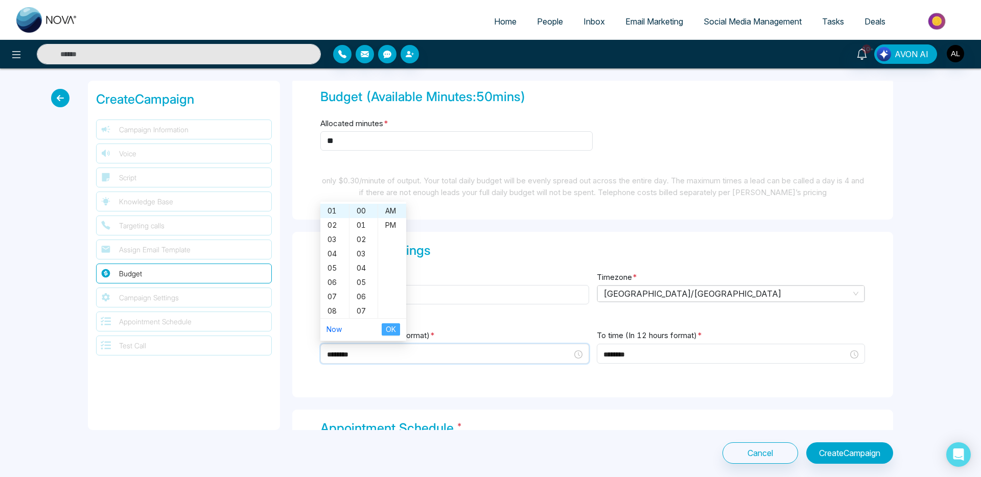
click at [397, 329] on button "OK" at bounding box center [391, 329] width 18 height 12
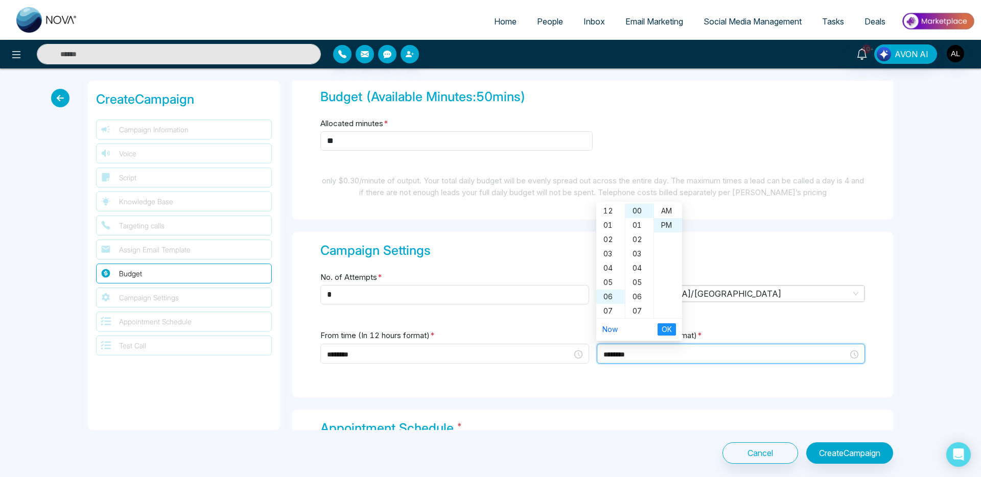
click at [668, 357] on input "********" at bounding box center [725, 354] width 245 height 11
click at [609, 214] on div "04" at bounding box center [610, 211] width 29 height 14
click at [667, 211] on div "AM" at bounding box center [668, 211] width 28 height 14
type input "********"
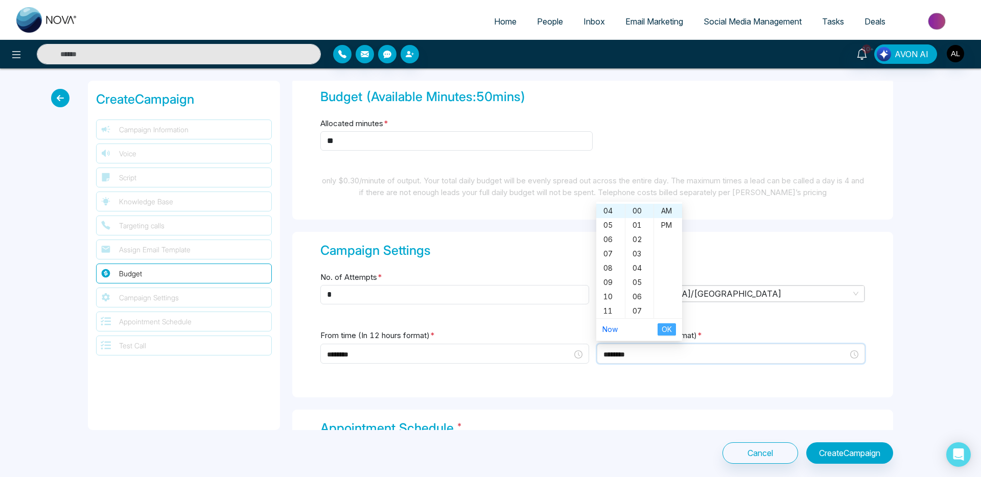
click at [665, 326] on span "OK" at bounding box center [666, 329] width 10 height 11
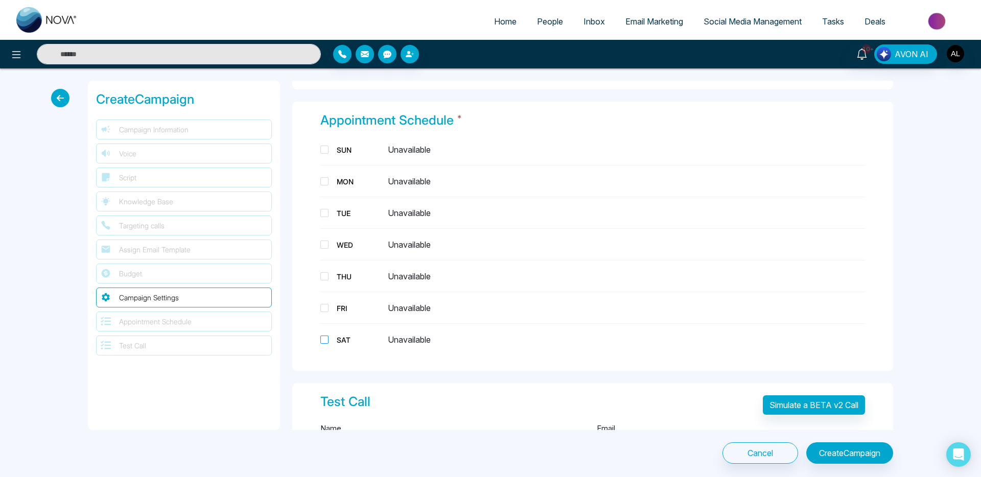
scroll to position [1734, 0]
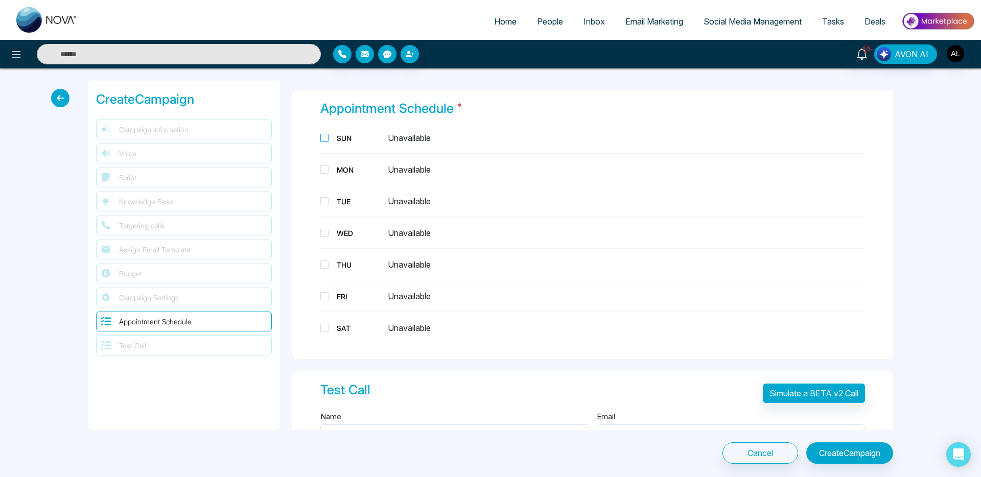
click at [343, 135] on div "SUN" at bounding box center [358, 138] width 51 height 11
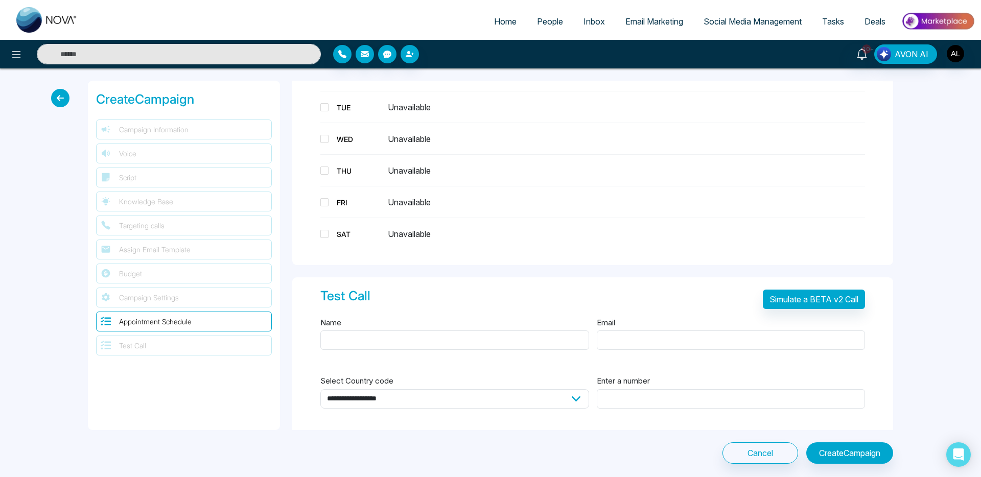
scroll to position [1847, 0]
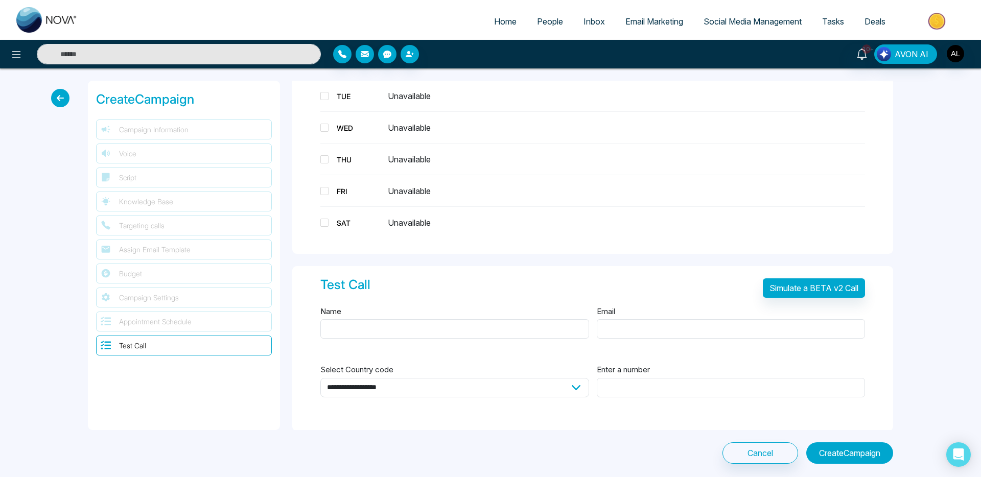
click at [828, 459] on button "Create Campaign" at bounding box center [849, 452] width 87 height 21
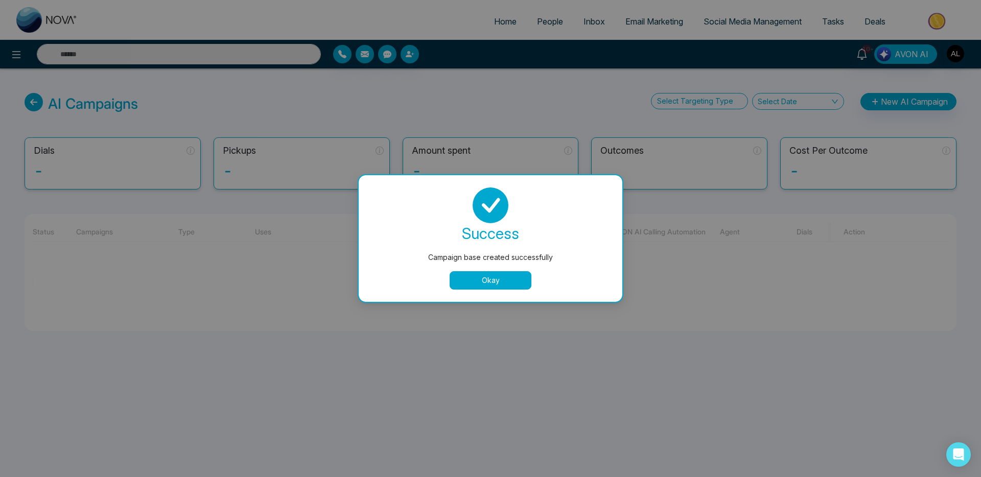
click at [470, 281] on button "Okay" at bounding box center [490, 280] width 82 height 18
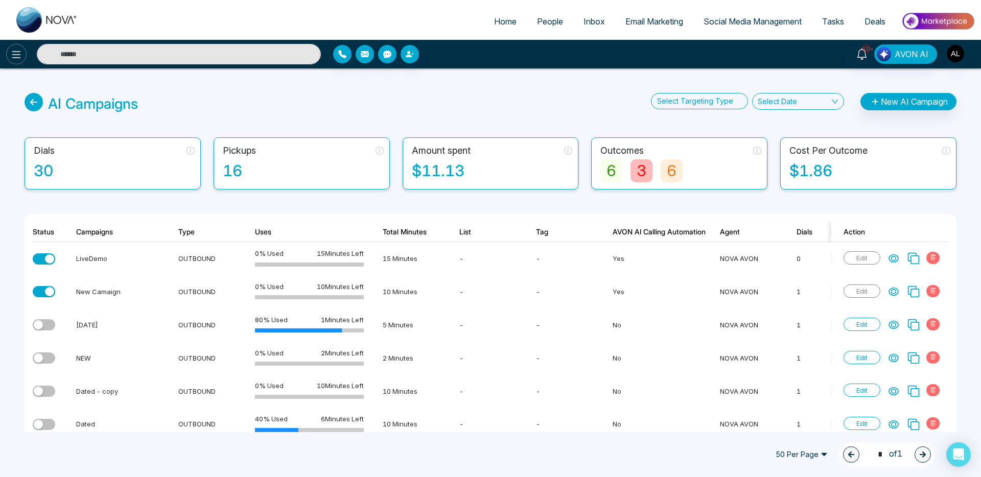
click at [10, 52] on icon at bounding box center [16, 55] width 12 height 12
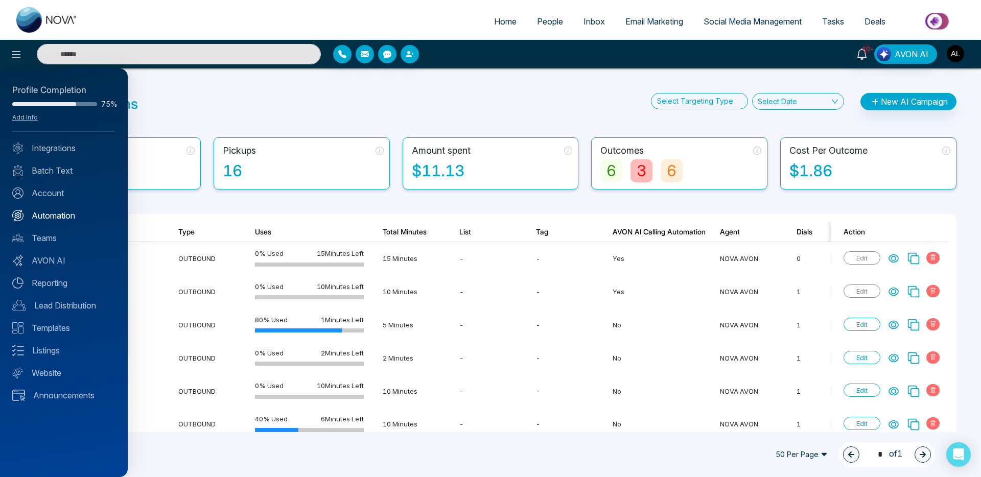
click at [46, 215] on link "Automation" at bounding box center [63, 215] width 103 height 12
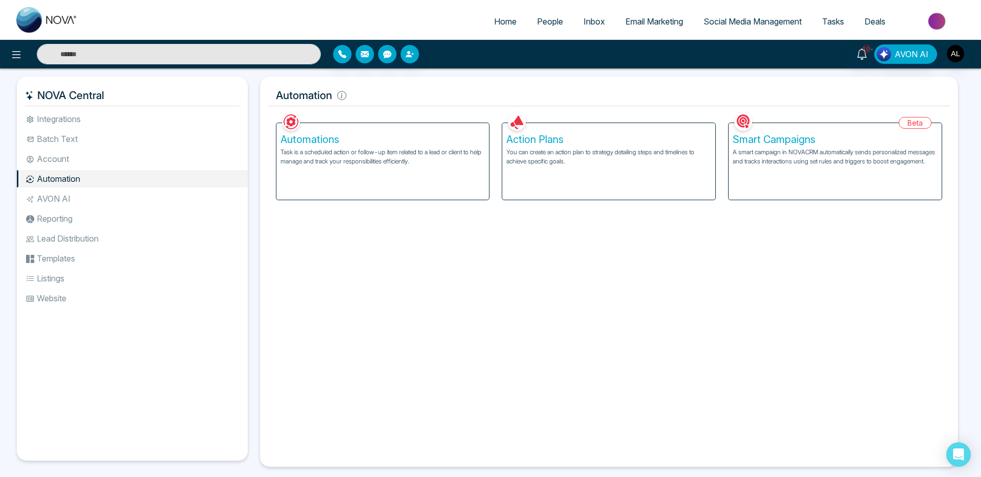
click at [527, 150] on p "You can create an action plan to strategy detailing steps and timelines to achi…" at bounding box center [608, 157] width 205 height 18
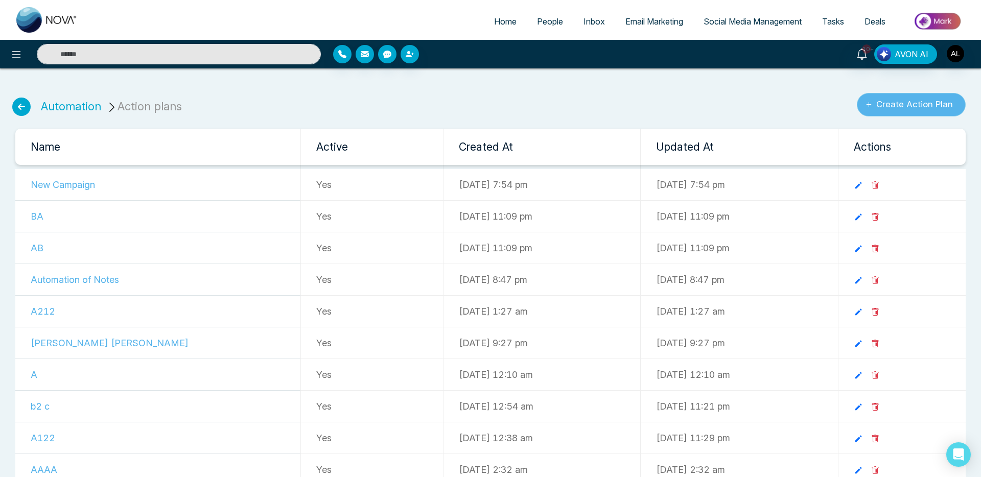
click at [898, 106] on button "Create Action Plan" at bounding box center [911, 104] width 109 height 23
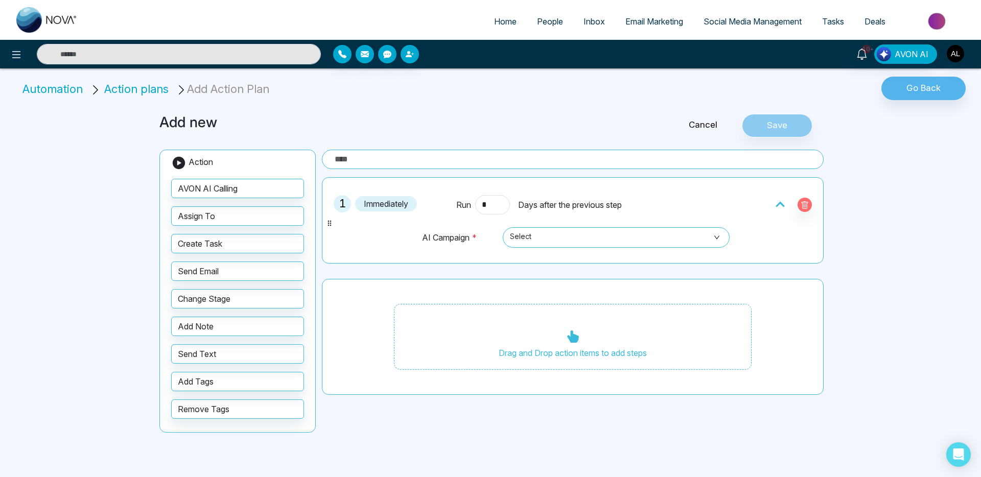
click at [377, 166] on input "text" at bounding box center [573, 159] width 502 height 19
click at [442, 151] on input "**********" at bounding box center [573, 159] width 502 height 19
click at [440, 155] on input "**********" at bounding box center [573, 159] width 502 height 19
type input "**********"
click at [779, 123] on button "Save" at bounding box center [777, 125] width 70 height 23
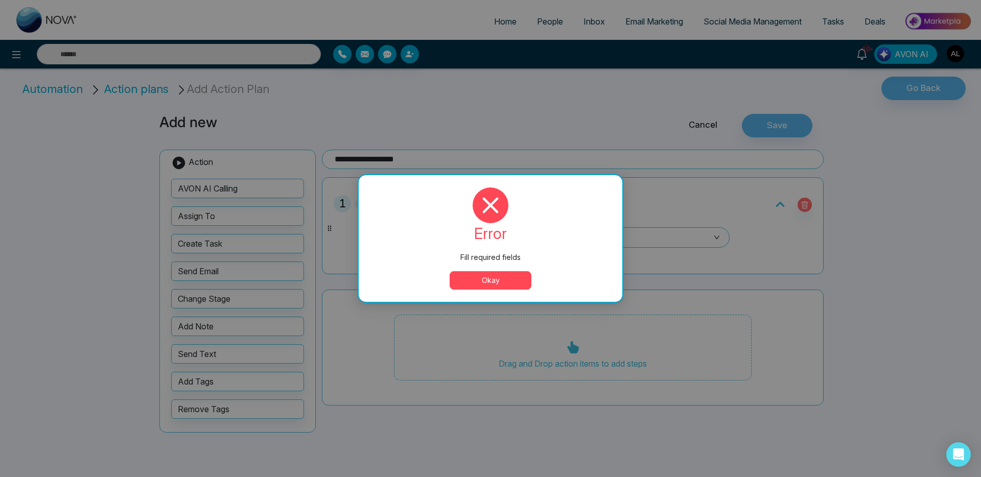
click at [502, 282] on button "Okay" at bounding box center [490, 280] width 82 height 18
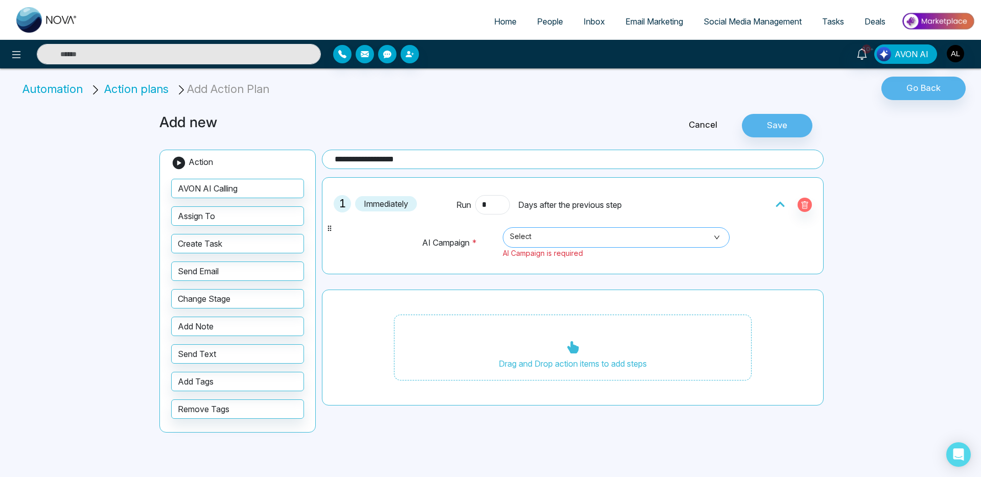
click at [538, 247] on div "Select" at bounding box center [616, 237] width 227 height 20
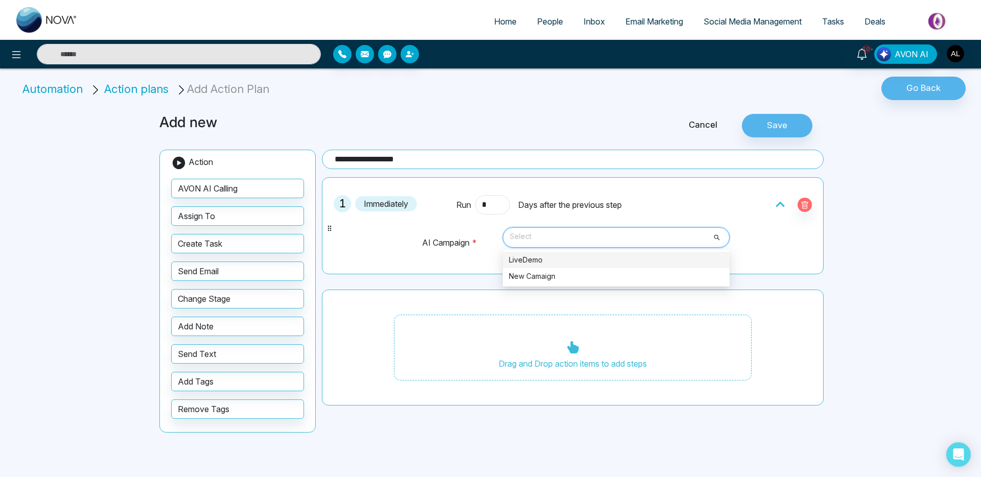
click at [542, 258] on div "LiveDemo" at bounding box center [616, 259] width 215 height 11
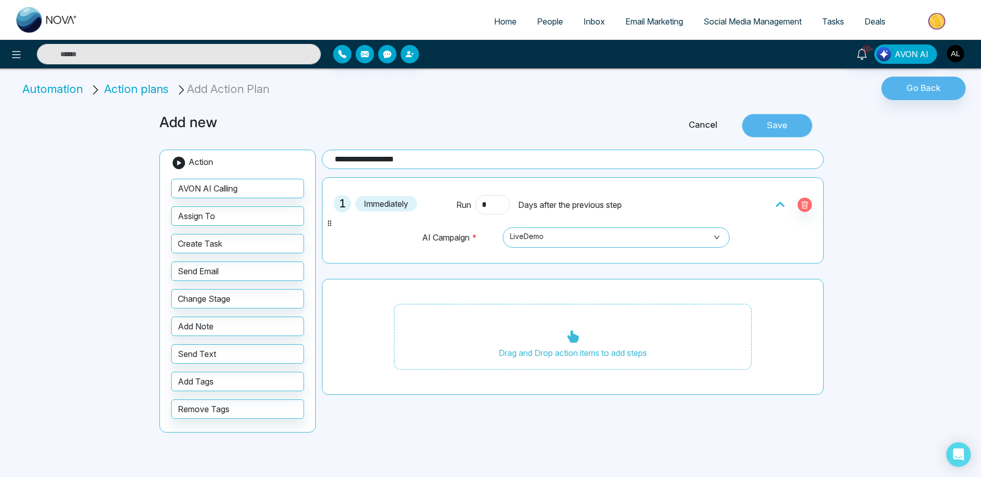
click at [769, 131] on button "Save" at bounding box center [777, 125] width 70 height 23
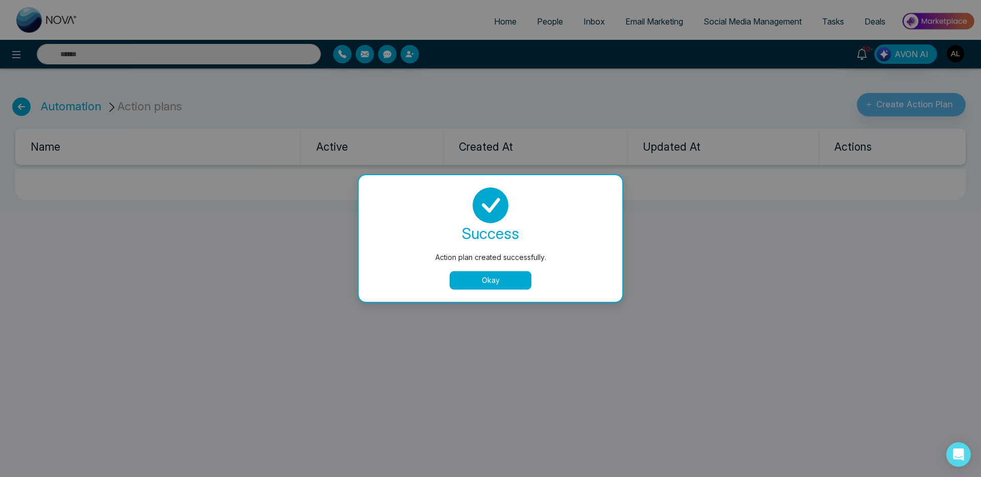
click at [485, 289] on button "Okay" at bounding box center [490, 280] width 82 height 18
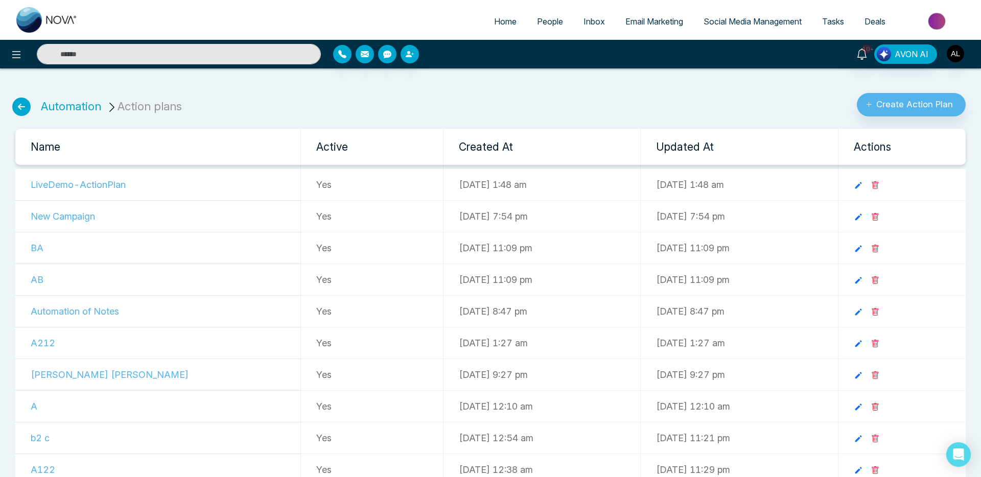
drag, startPoint x: 70, startPoint y: 106, endPoint x: 73, endPoint y: 117, distance: 11.5
click at [70, 106] on link "Automation" at bounding box center [71, 106] width 60 height 13
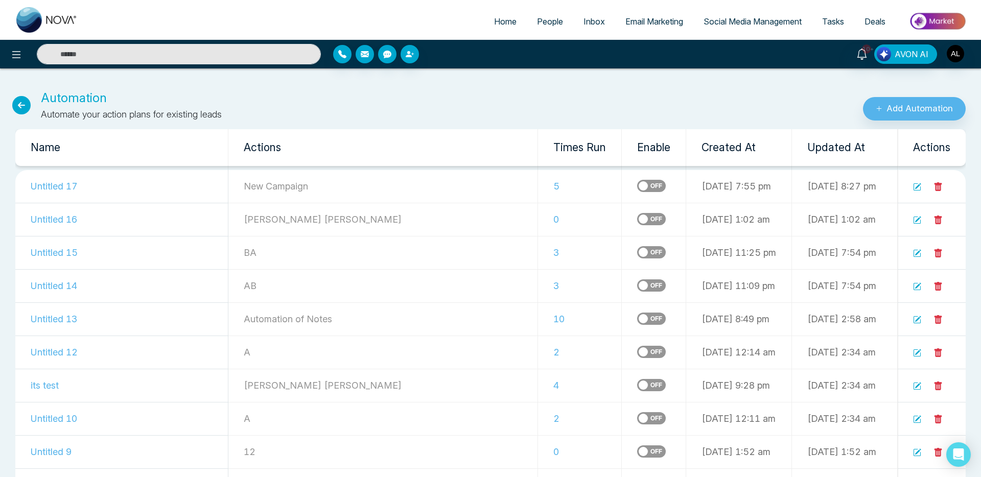
click at [637, 187] on label at bounding box center [651, 186] width 29 height 12
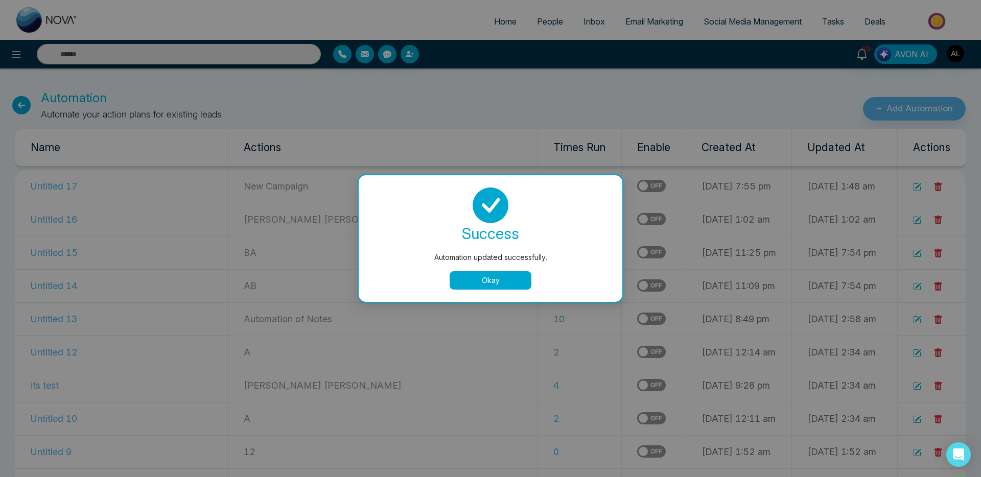
click at [488, 294] on div "success Automation updated successfully. Okay" at bounding box center [491, 238] width 264 height 127
click at [496, 284] on button "Okay" at bounding box center [490, 280] width 82 height 18
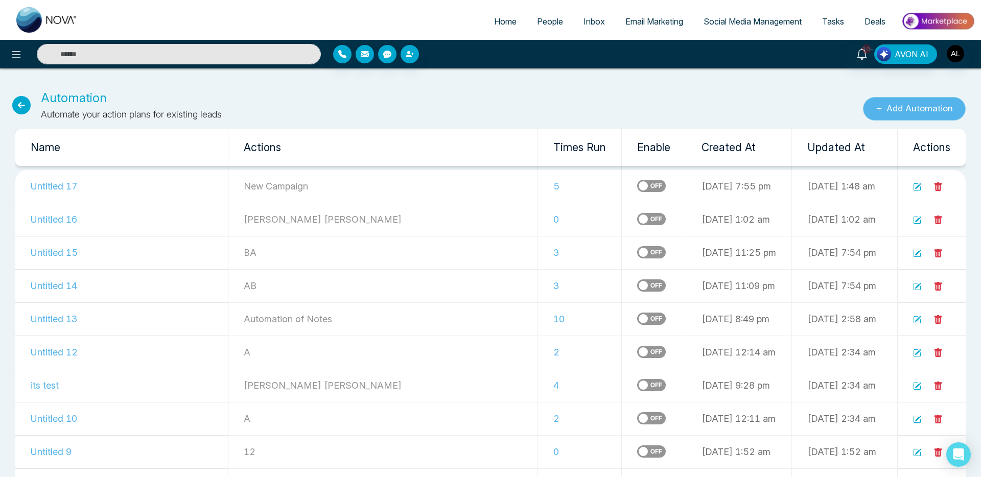
click at [907, 107] on button "Add Automation" at bounding box center [914, 108] width 103 height 23
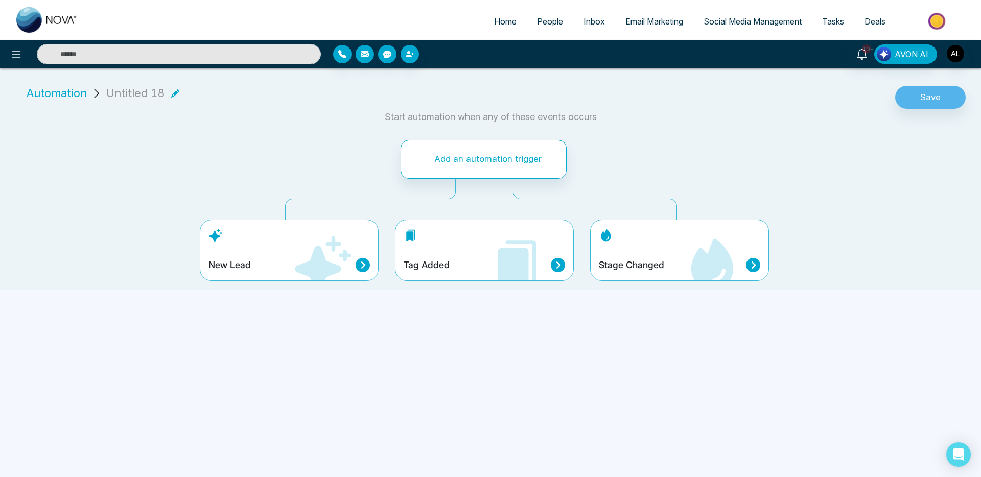
click at [363, 266] on icon at bounding box center [362, 265] width 14 height 14
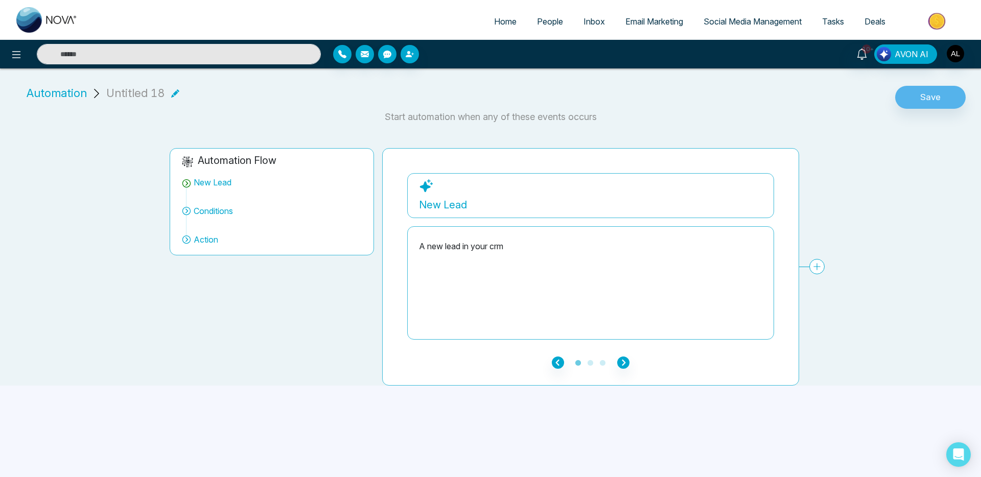
click at [58, 89] on span "Automation" at bounding box center [57, 93] width 60 height 17
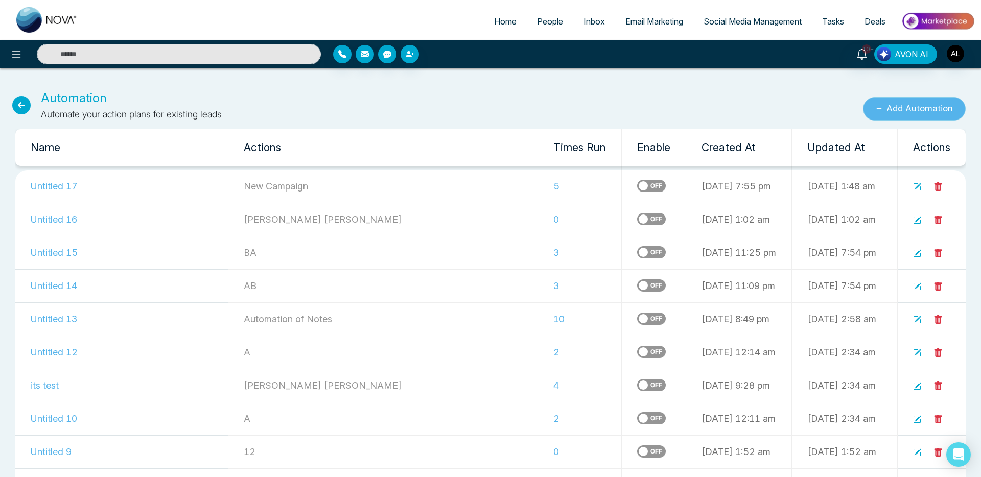
click at [928, 114] on button "Add Automation" at bounding box center [914, 108] width 103 height 23
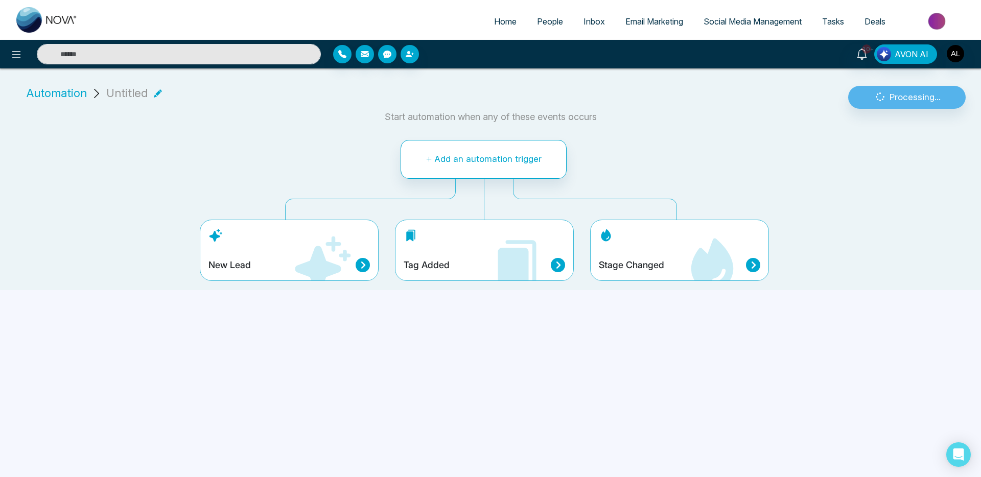
click at [560, 265] on icon at bounding box center [558, 265] width 14 height 14
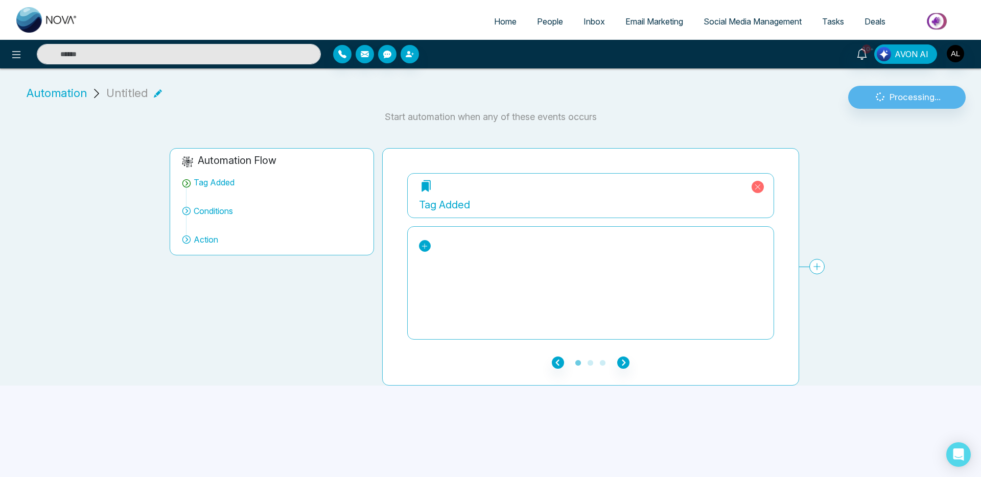
click at [429, 246] on link at bounding box center [425, 246] width 12 height 12
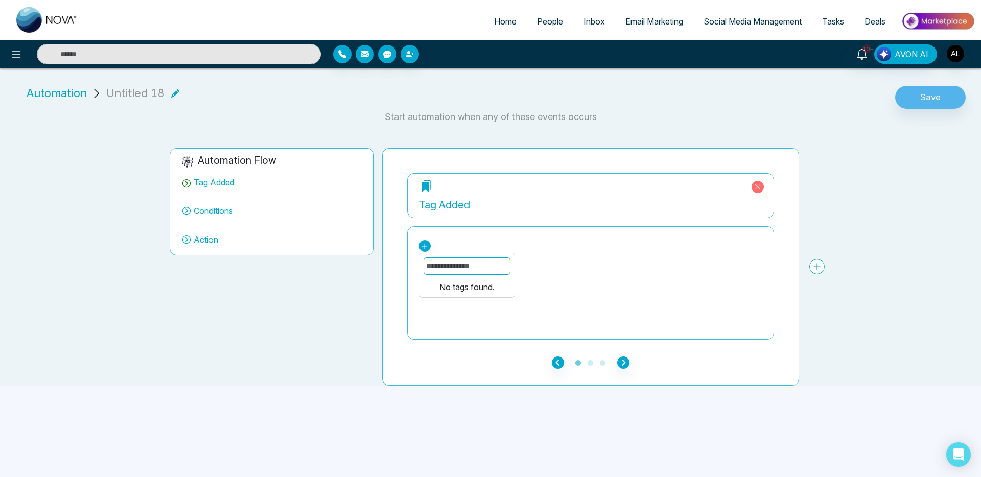
click at [446, 268] on input "text" at bounding box center [466, 265] width 87 height 17
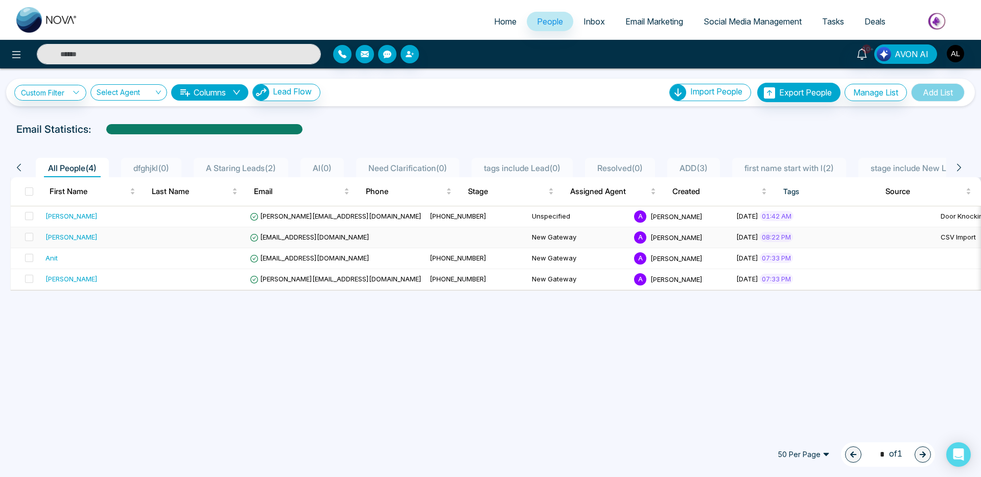
click at [55, 235] on div "[PERSON_NAME]" at bounding box center [71, 237] width 52 height 10
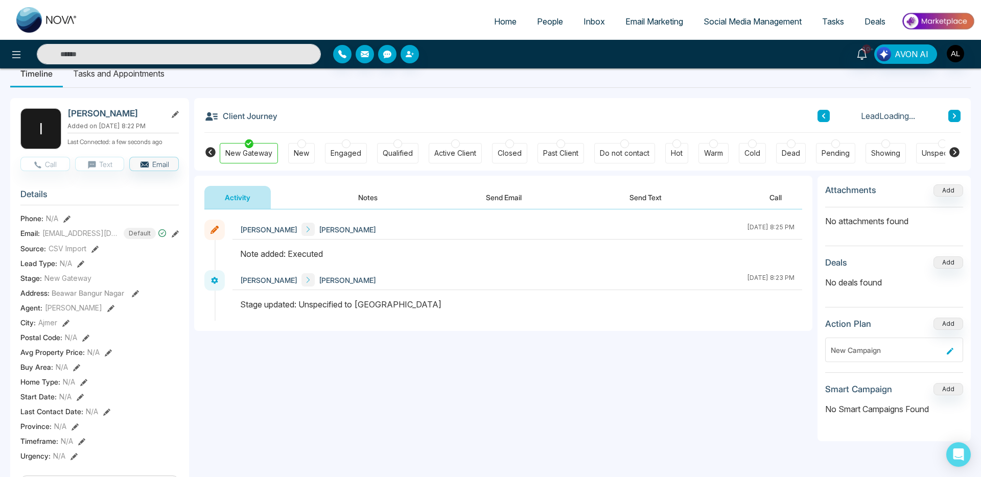
scroll to position [221, 0]
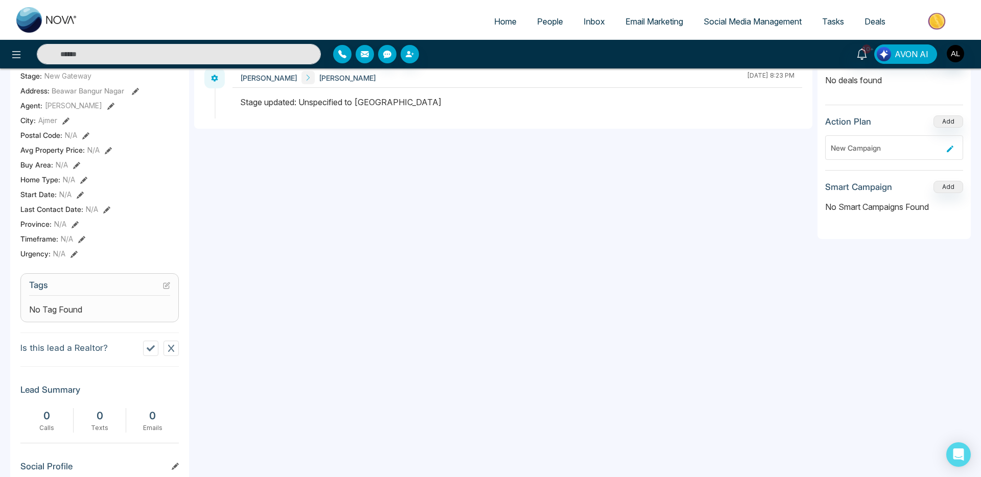
click at [167, 287] on icon at bounding box center [167, 284] width 4 height 4
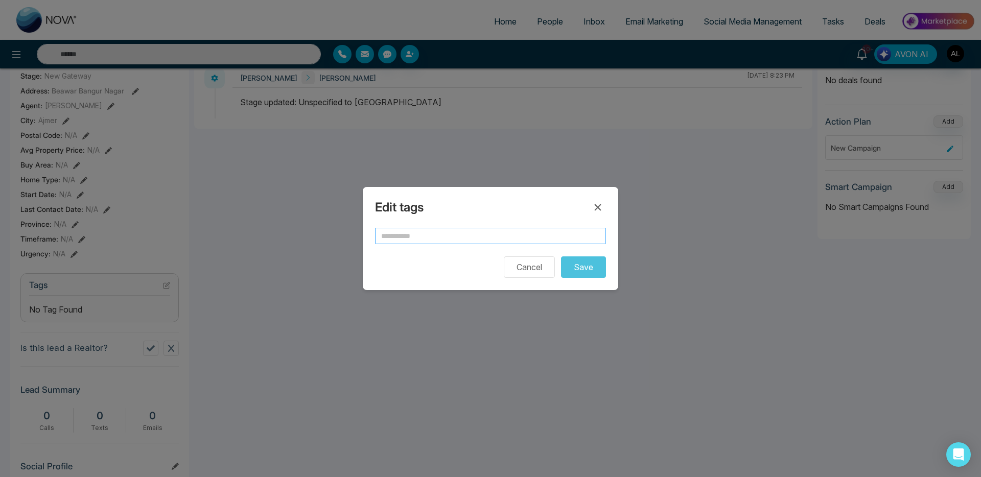
click at [405, 236] on input "text" at bounding box center [490, 236] width 231 height 16
type input "*******"
click at [598, 273] on button "Save" at bounding box center [583, 266] width 45 height 21
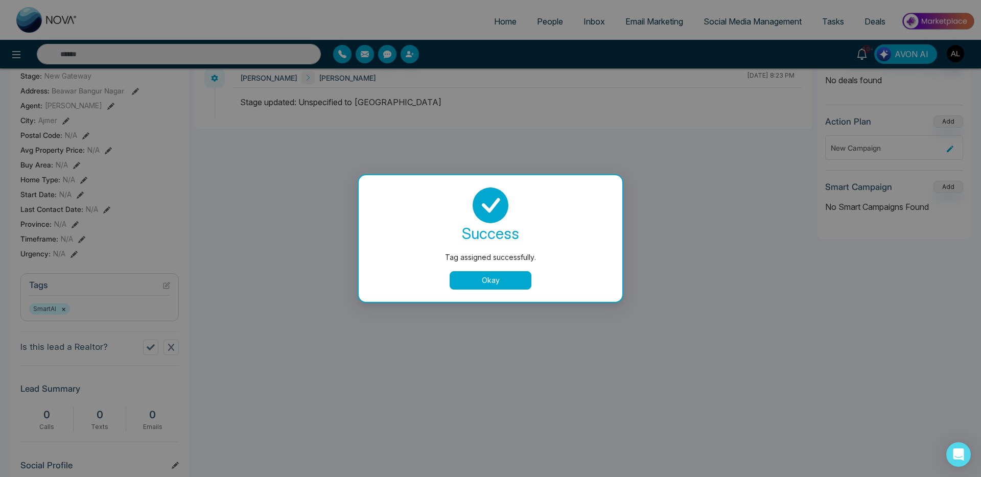
click at [501, 275] on button "Okay" at bounding box center [490, 280] width 82 height 18
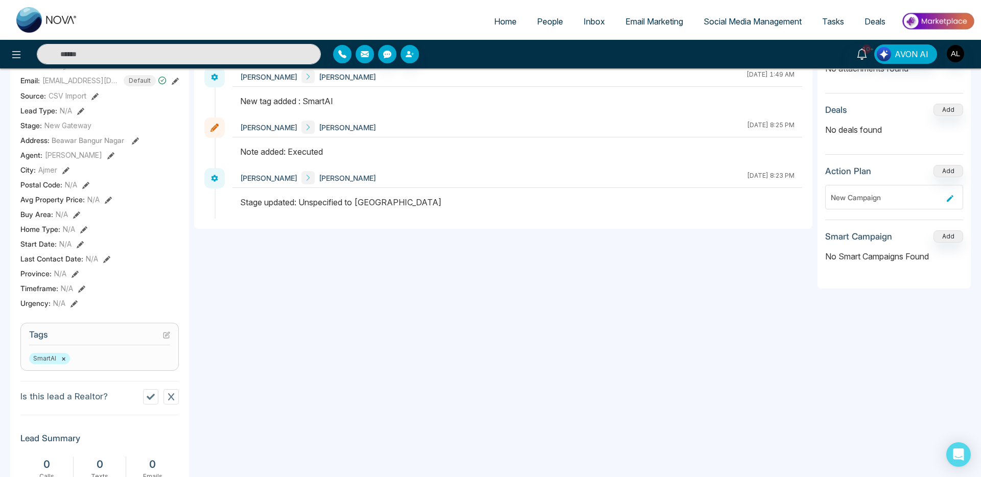
scroll to position [0, 0]
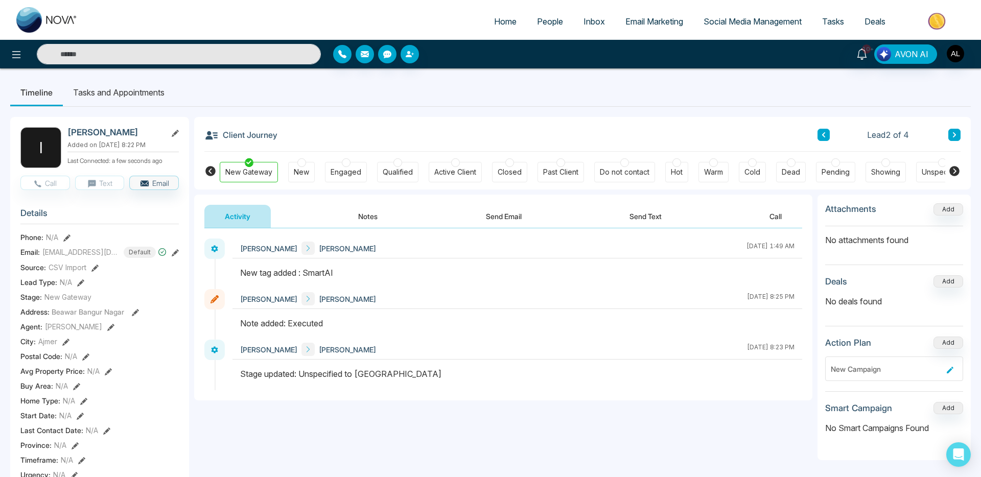
click at [541, 22] on span "People" at bounding box center [550, 21] width 26 height 10
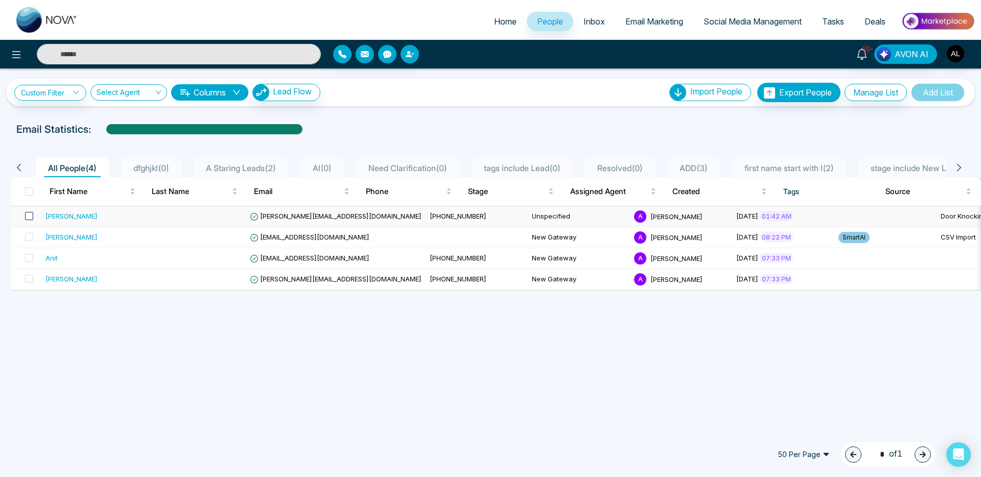
click at [28, 217] on span at bounding box center [29, 216] width 8 height 8
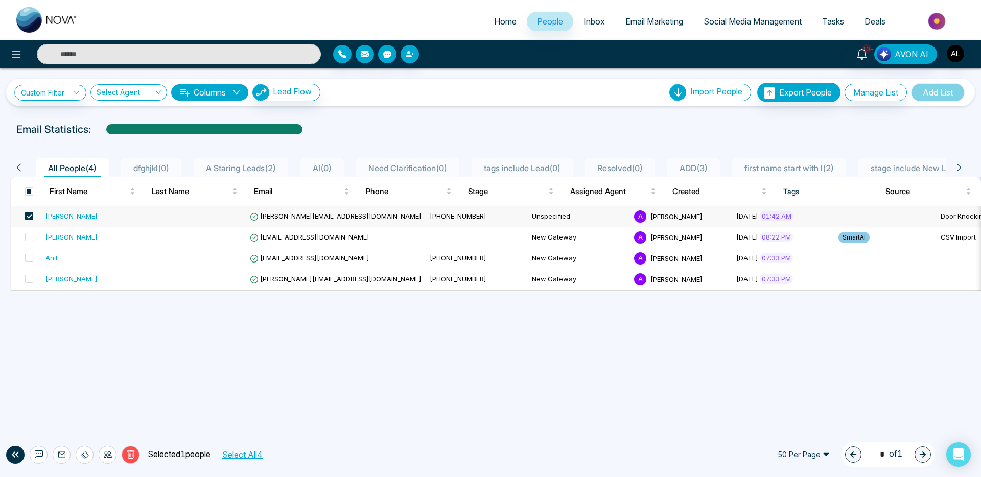
click at [104, 458] on icon at bounding box center [108, 454] width 8 height 8
click at [83, 452] on icon at bounding box center [85, 454] width 8 height 8
click at [76, 412] on link "Add Tags" at bounding box center [59, 415] width 33 height 9
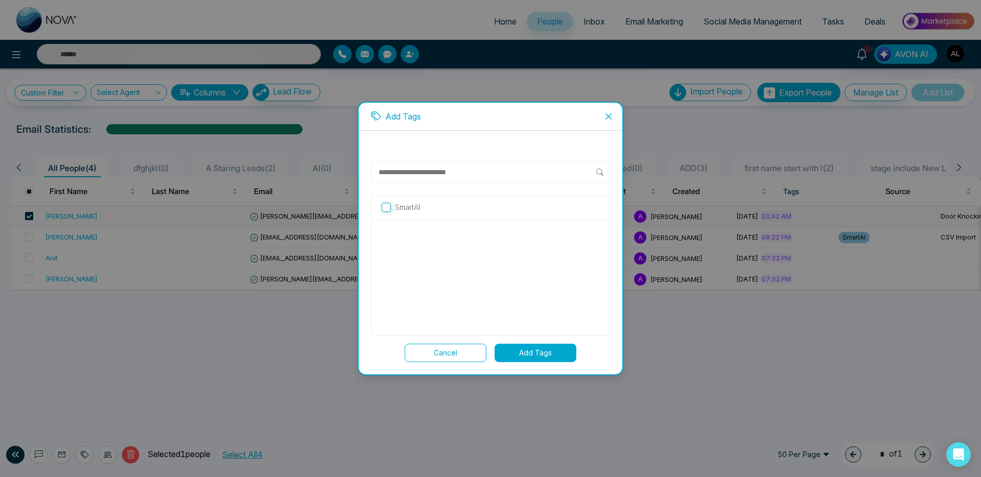
click at [411, 210] on p "SmartAI" at bounding box center [407, 207] width 25 height 11
click at [538, 349] on button "Add Tags" at bounding box center [535, 353] width 82 height 18
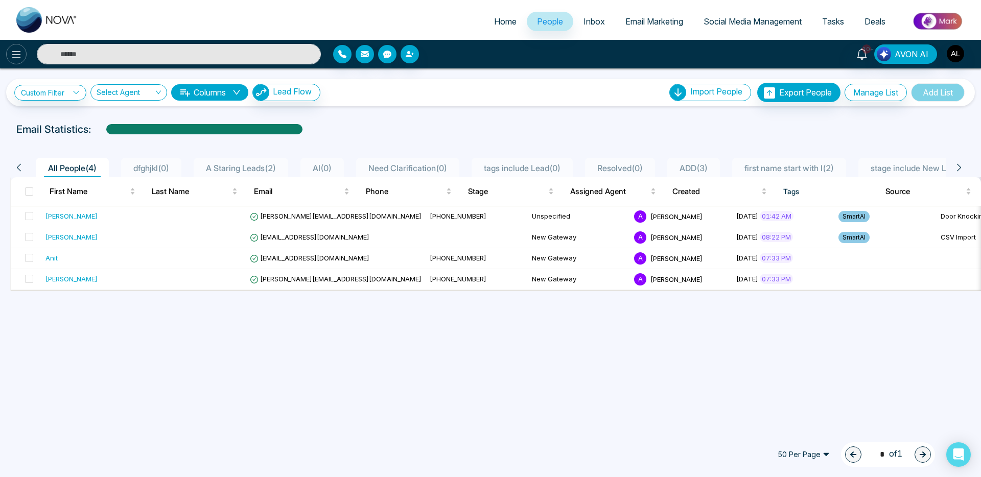
click at [10, 62] on button at bounding box center [16, 54] width 20 height 20
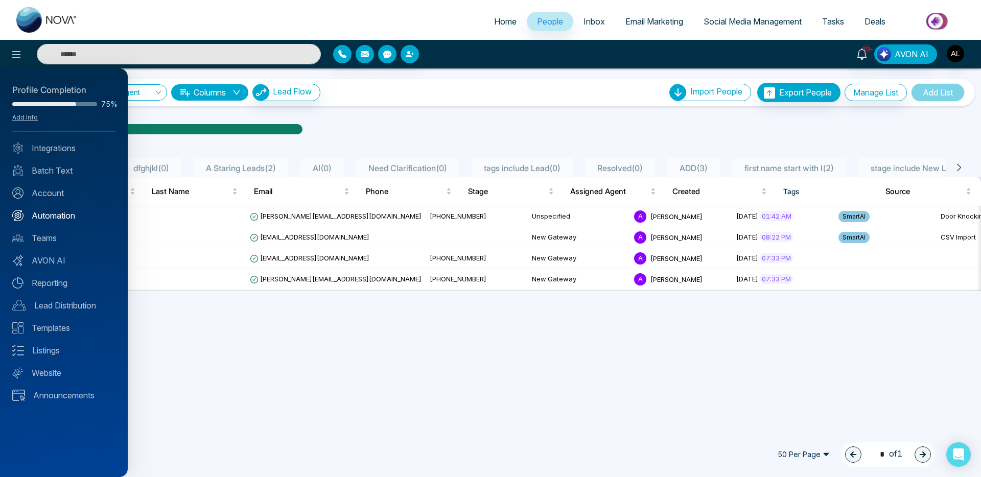
click at [66, 215] on link "Automation" at bounding box center [63, 215] width 103 height 12
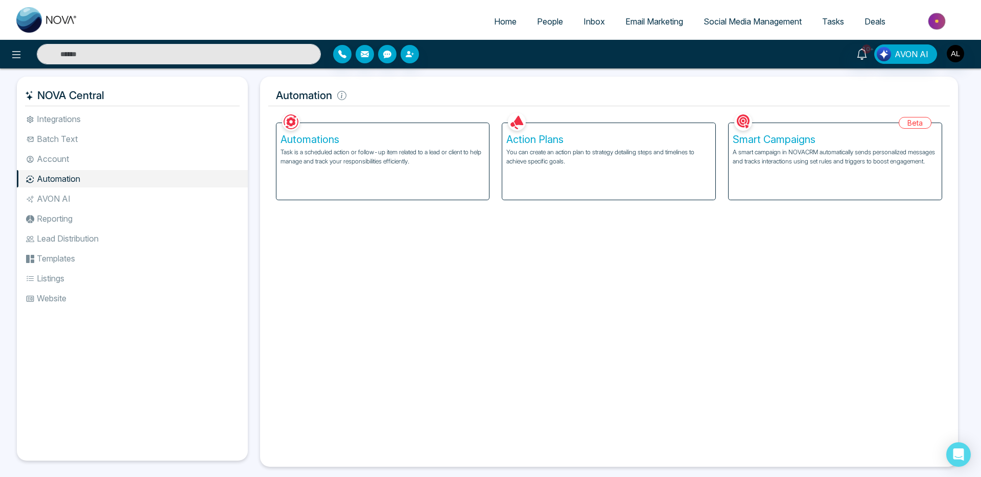
click at [381, 172] on div "Automations Task is a scheduled action or follow-up item related to a lead or c…" at bounding box center [382, 161] width 213 height 77
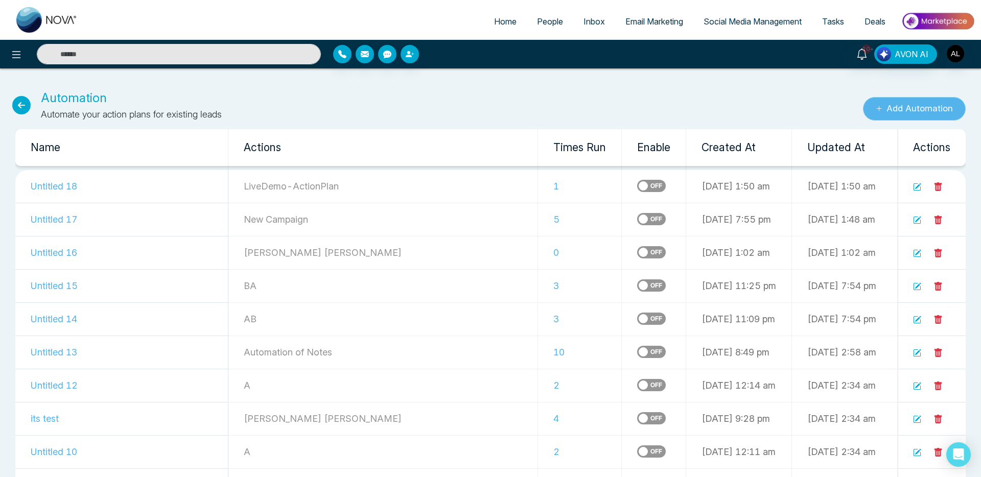
click at [902, 109] on button "Add Automation" at bounding box center [914, 108] width 103 height 23
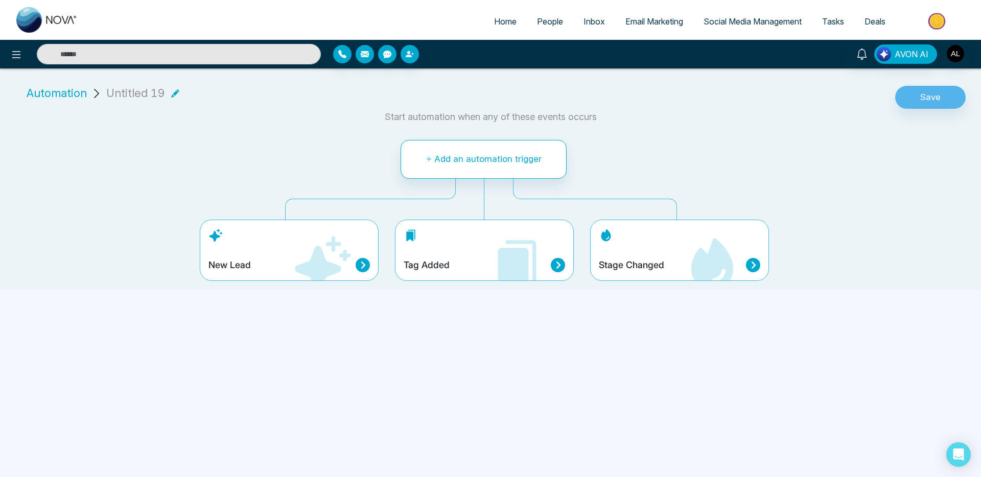
click at [671, 269] on div "Stage Changed" at bounding box center [679, 265] width 161 height 14
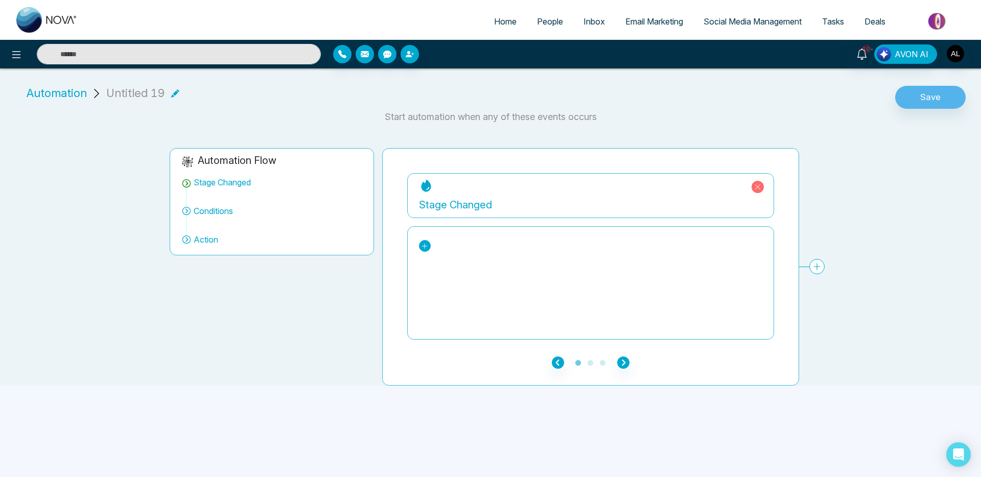
click at [430, 246] on link at bounding box center [425, 246] width 12 height 12
click at [446, 306] on div "Engaged" at bounding box center [467, 309] width 79 height 12
click at [626, 362] on icon "button" at bounding box center [623, 363] width 12 height 12
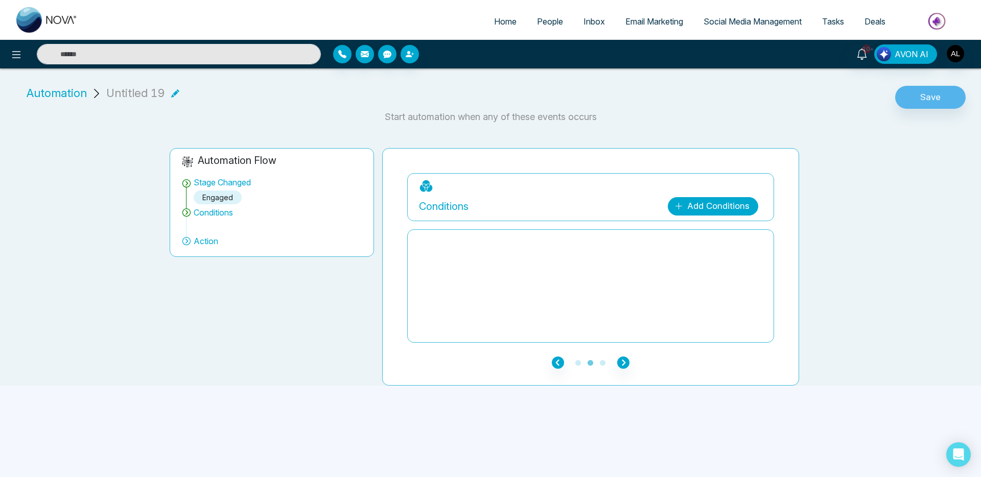
click at [696, 202] on link "Add Conditions" at bounding box center [713, 206] width 90 height 18
click at [699, 225] on li "**********" at bounding box center [710, 236] width 85 height 23
click at [700, 202] on link "Add Conditions" at bounding box center [713, 206] width 90 height 18
click at [697, 239] on select "**********" at bounding box center [711, 236] width 68 height 19
click at [625, 357] on icon "button" at bounding box center [623, 363] width 12 height 12
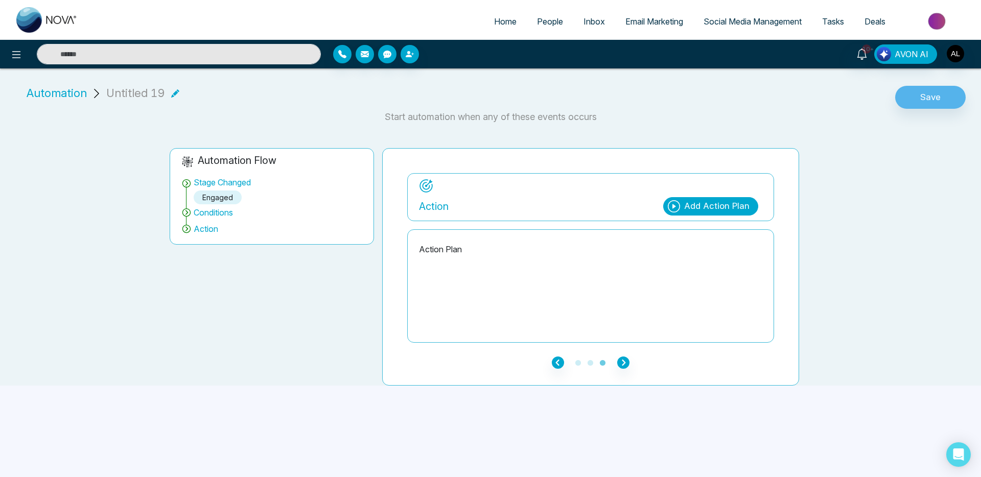
click at [707, 203] on div "Add Action Plan" at bounding box center [716, 206] width 65 height 13
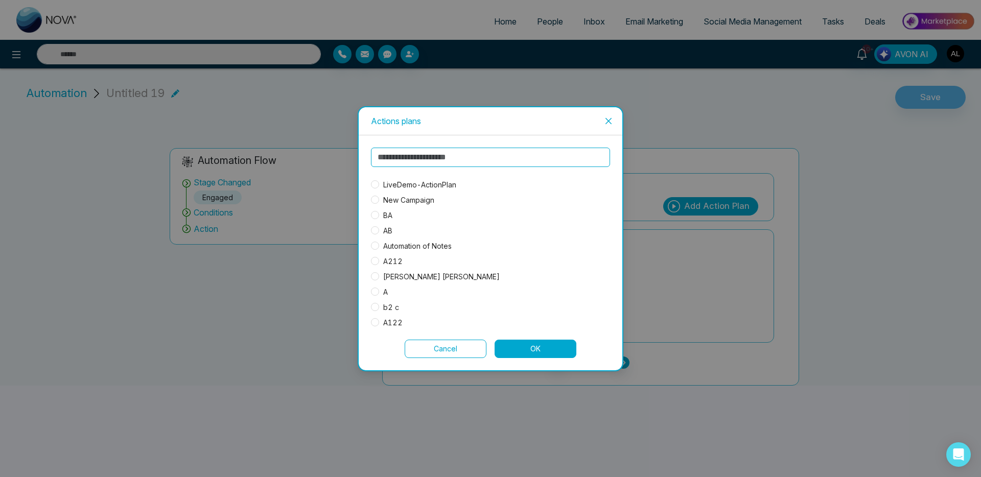
click at [398, 185] on span "LiveDemo-ActionPlan" at bounding box center [419, 184] width 81 height 11
click at [537, 352] on button "OK" at bounding box center [535, 349] width 82 height 18
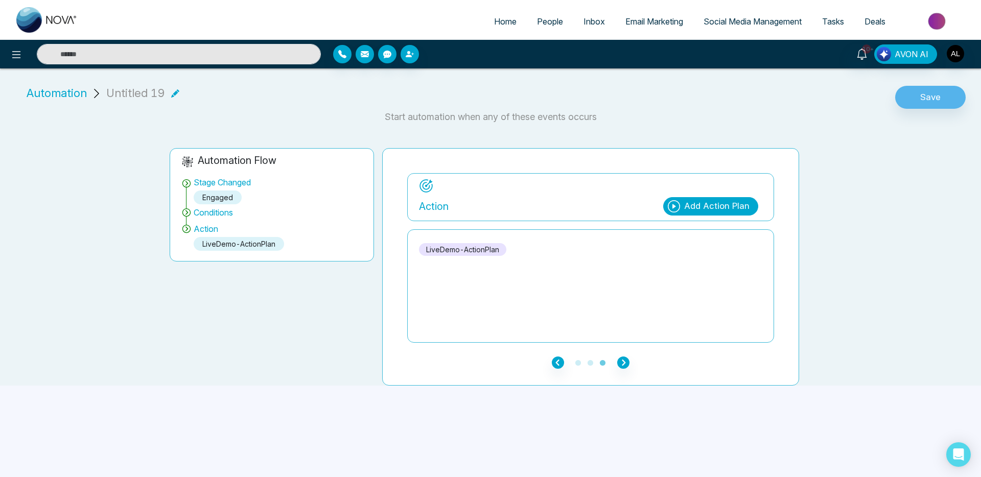
click at [171, 92] on icon at bounding box center [175, 93] width 8 height 8
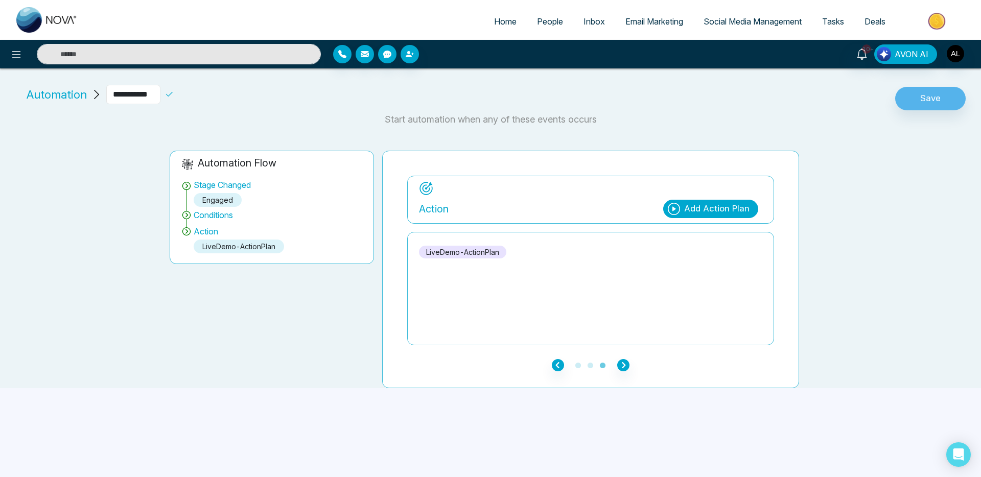
drag, startPoint x: 154, startPoint y: 97, endPoint x: 85, endPoint y: 89, distance: 69.8
click at [85, 89] on div "**********" at bounding box center [118, 94] width 192 height 19
type input "**********"
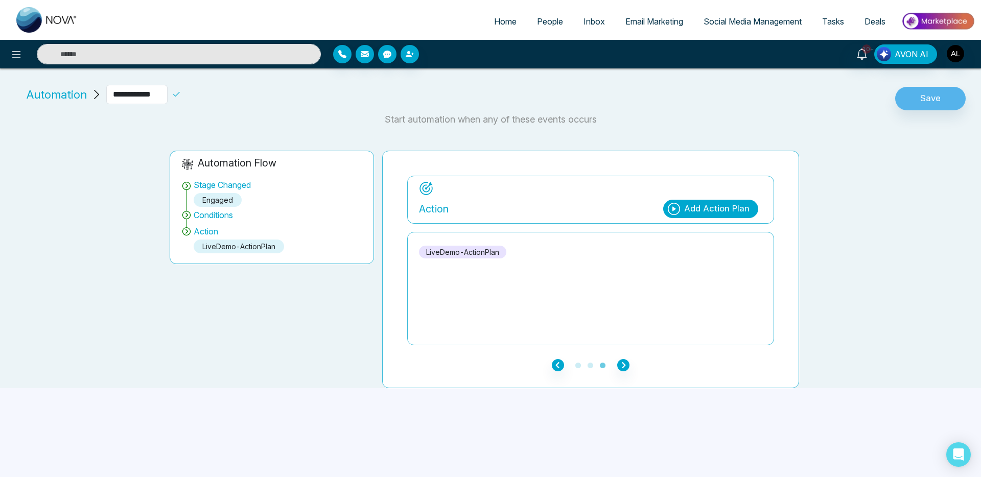
click at [172, 93] on icon at bounding box center [176, 94] width 9 height 9
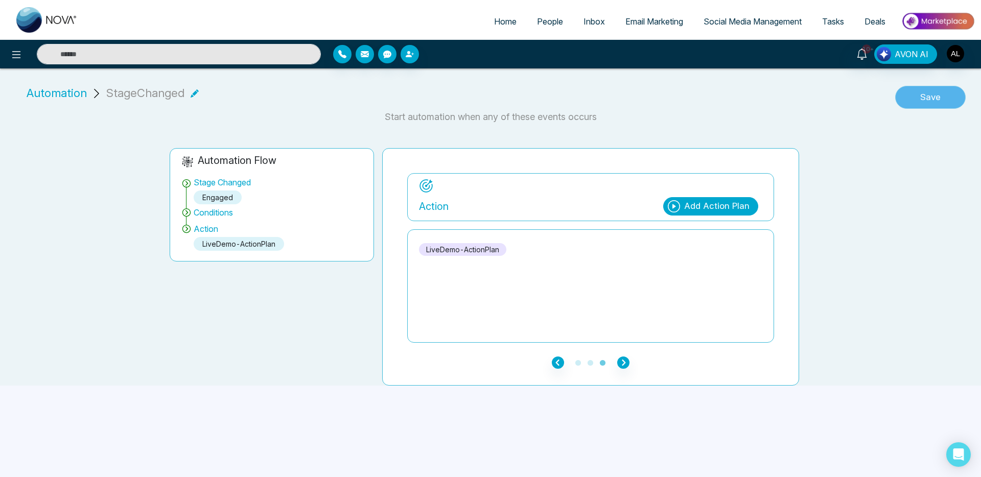
click at [916, 94] on button "Save" at bounding box center [930, 97] width 70 height 23
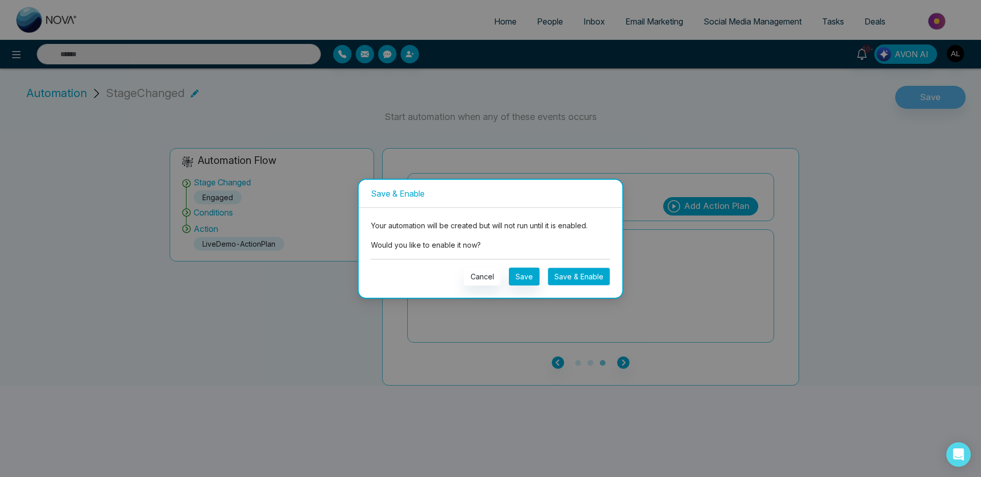
click at [571, 279] on button "Save & Enable" at bounding box center [579, 277] width 62 height 18
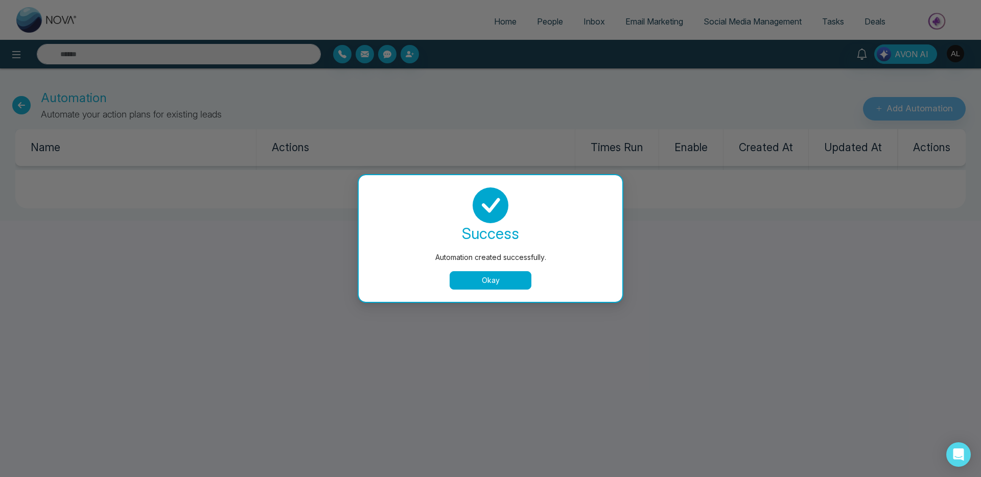
click at [500, 277] on button "Okay" at bounding box center [490, 280] width 82 height 18
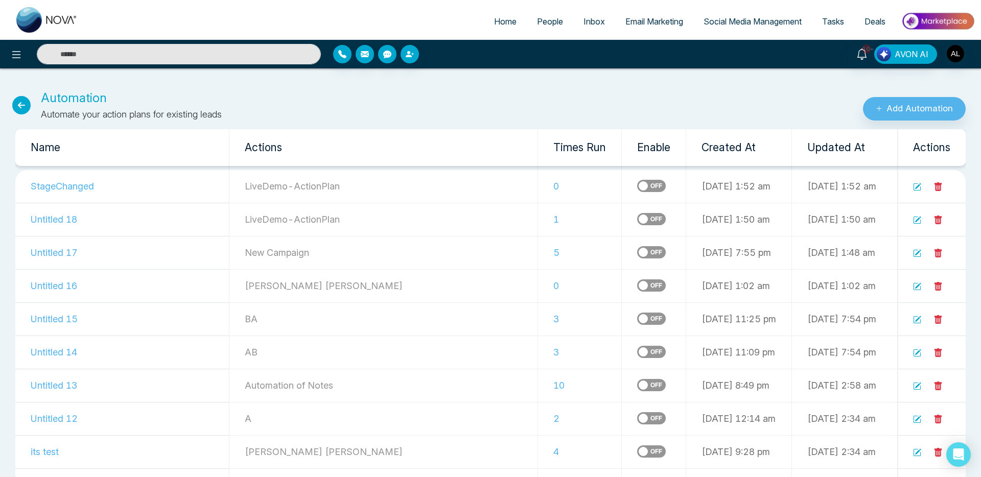
click at [552, 20] on span "People" at bounding box center [550, 21] width 26 height 10
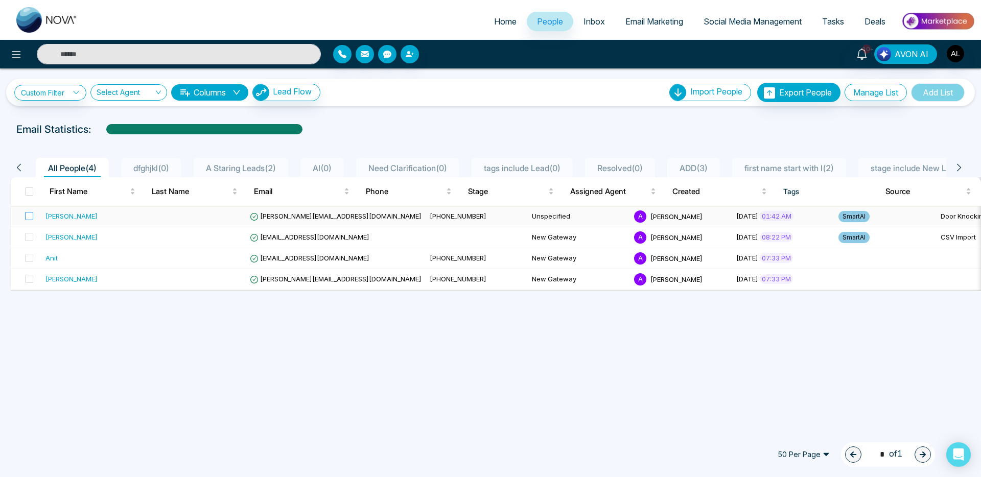
click at [24, 217] on label at bounding box center [26, 216] width 14 height 11
click at [29, 232] on label at bounding box center [26, 237] width 14 height 11
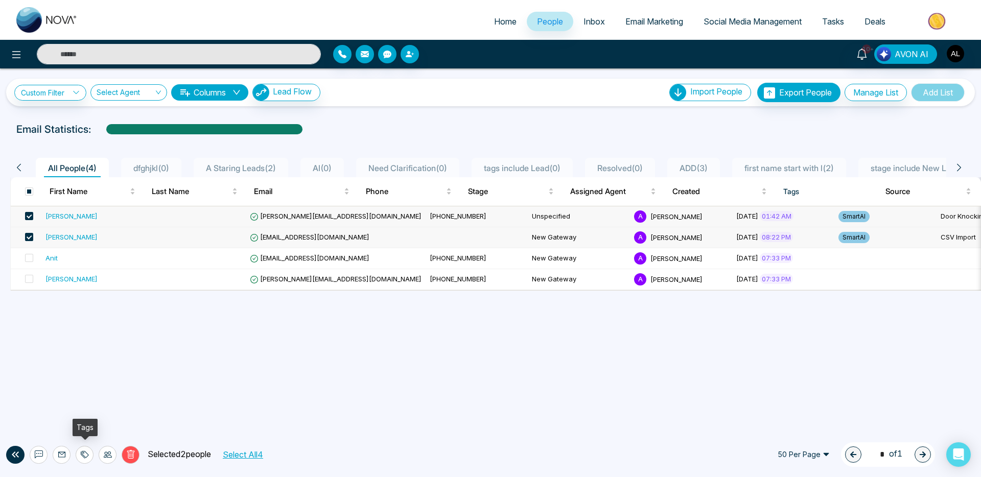
click at [83, 458] on icon at bounding box center [85, 454] width 8 height 8
click at [107, 455] on icon at bounding box center [108, 454] width 8 height 8
click at [89, 453] on div at bounding box center [85, 455] width 18 height 18
click at [104, 452] on icon at bounding box center [108, 454] width 8 height 8
click at [27, 236] on span at bounding box center [29, 237] width 8 height 8
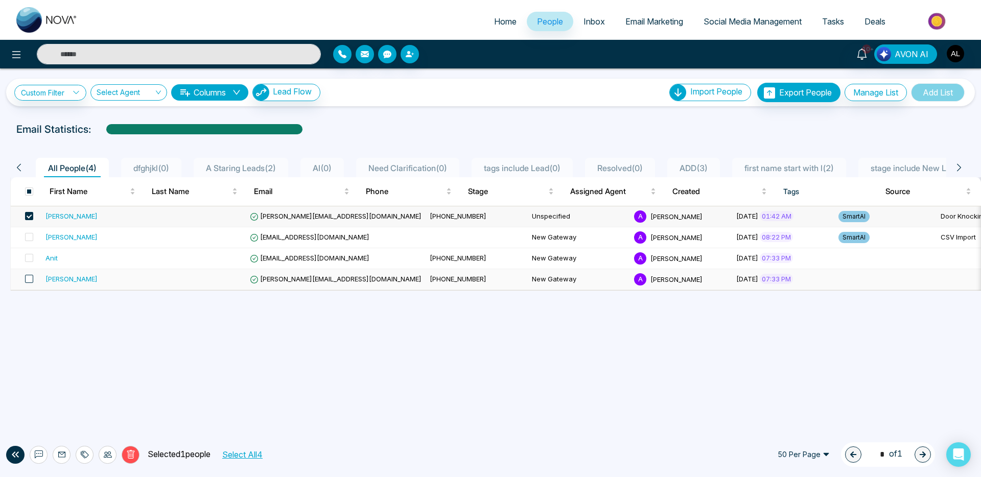
click at [30, 278] on span at bounding box center [29, 279] width 8 height 8
click at [104, 456] on icon at bounding box center [108, 454] width 8 height 8
click at [104, 397] on link "Update Stage" at bounding box center [89, 399] width 47 height 9
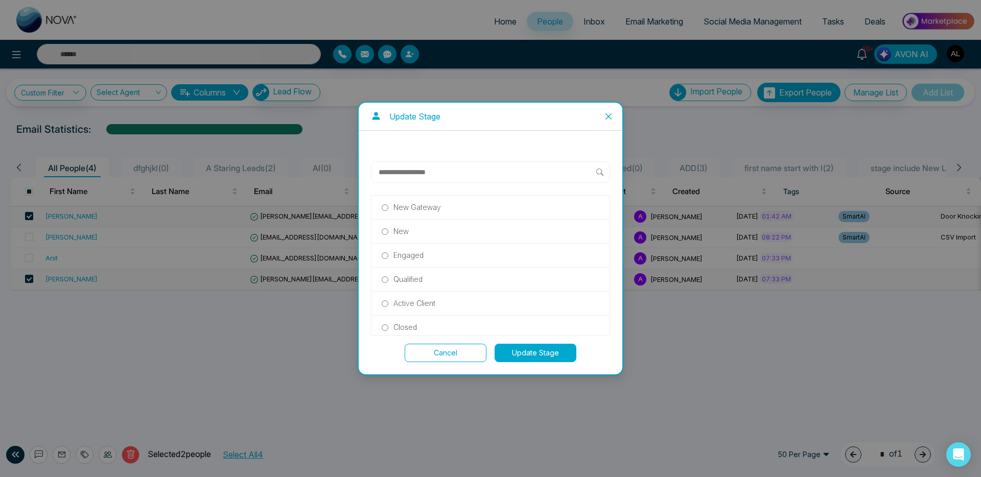
click at [405, 256] on p "Engaged" at bounding box center [408, 255] width 30 height 11
click at [530, 351] on button "Update Stage" at bounding box center [535, 353] width 82 height 18
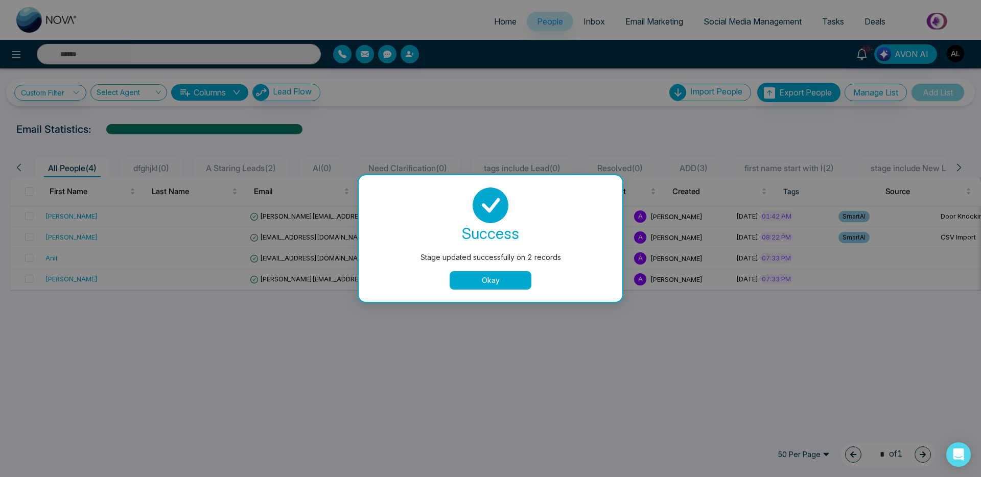
click at [507, 282] on button "Okay" at bounding box center [490, 280] width 82 height 18
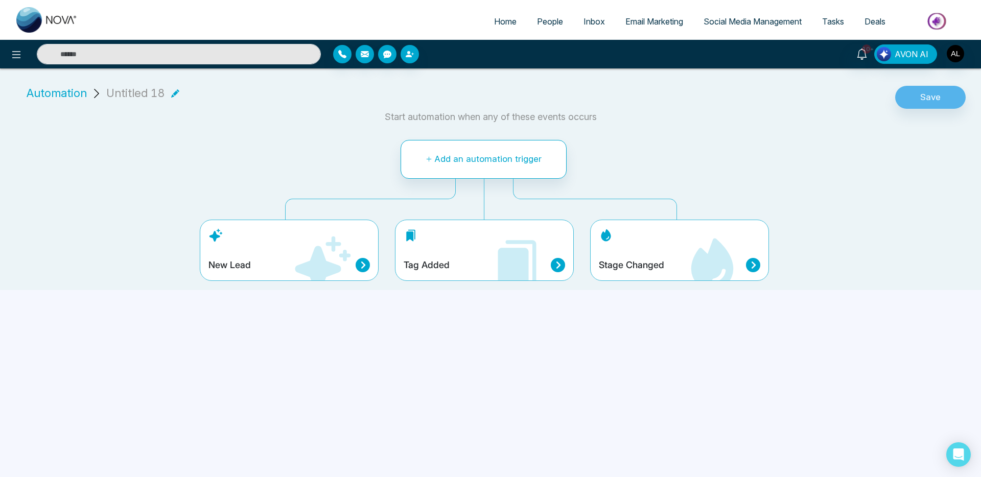
click at [563, 263] on icon at bounding box center [558, 265] width 14 height 14
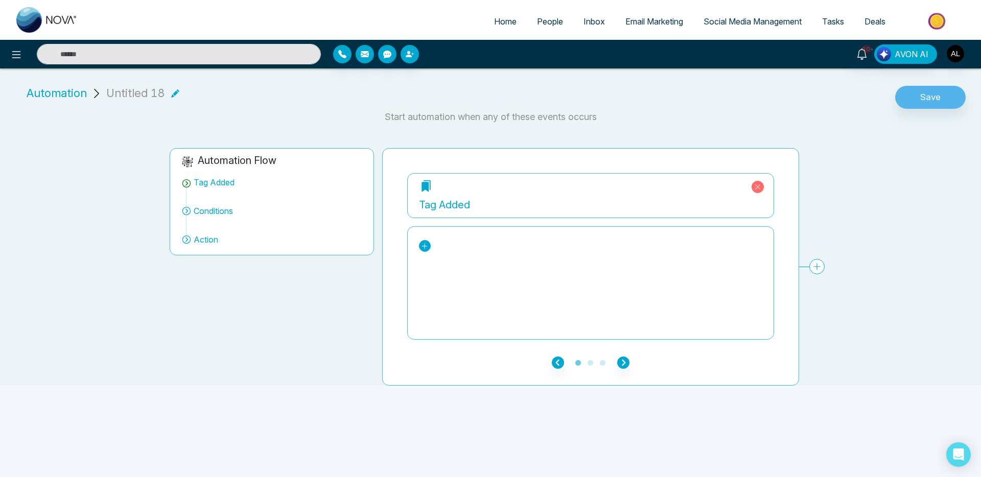
click at [423, 247] on icon at bounding box center [424, 246] width 7 height 7
click at [450, 281] on div "SmartAI" at bounding box center [467, 285] width 79 height 12
click at [622, 360] on icon "button" at bounding box center [623, 363] width 12 height 12
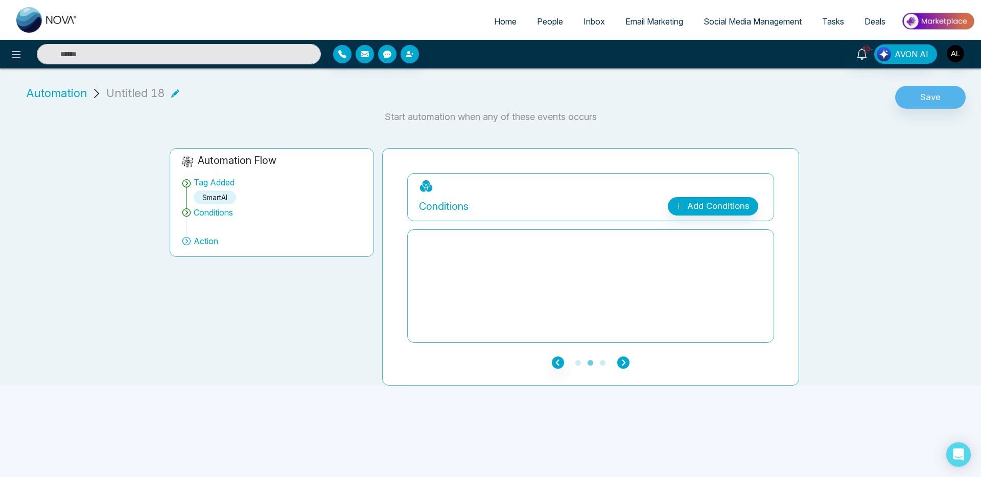
click at [623, 360] on icon "button" at bounding box center [623, 363] width 12 height 12
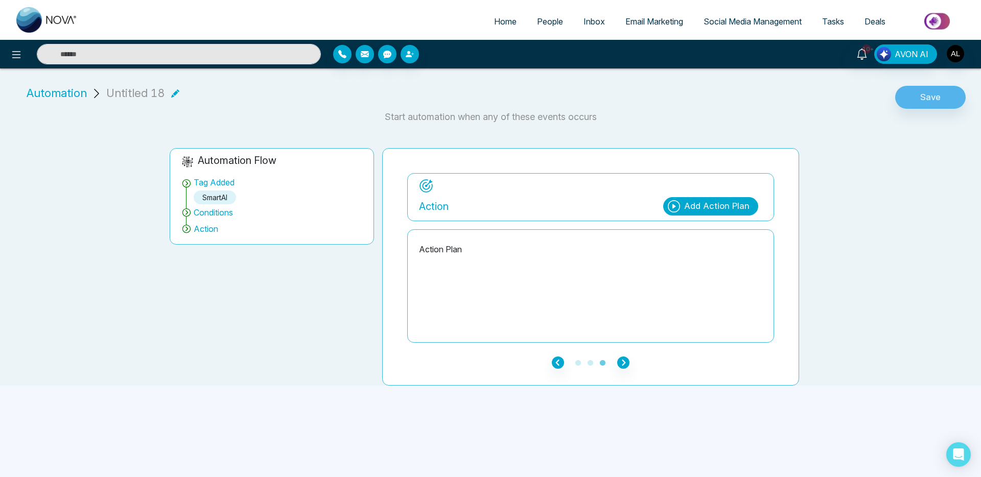
click at [703, 201] on div "Add Action Plan" at bounding box center [716, 206] width 65 height 13
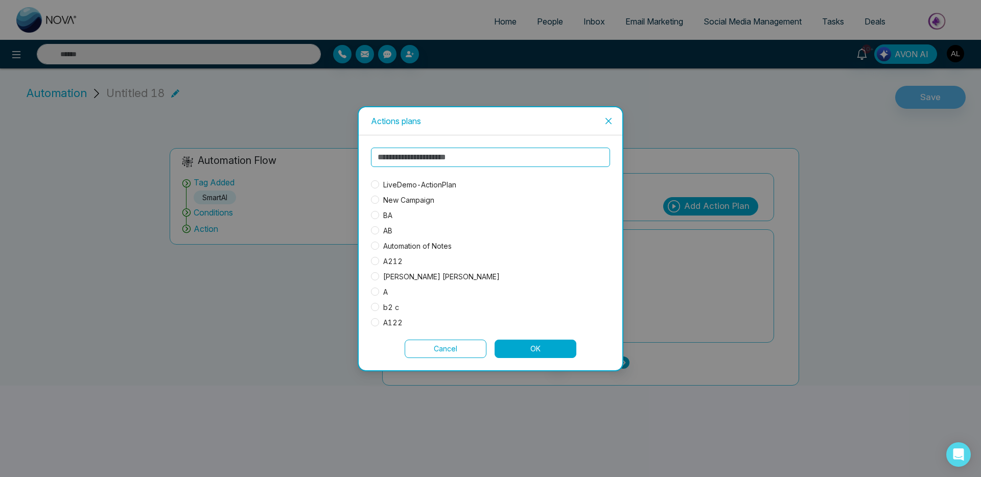
click at [439, 187] on span "LiveDemo-ActionPlan" at bounding box center [419, 184] width 81 height 11
click at [550, 346] on button "OK" at bounding box center [535, 349] width 82 height 18
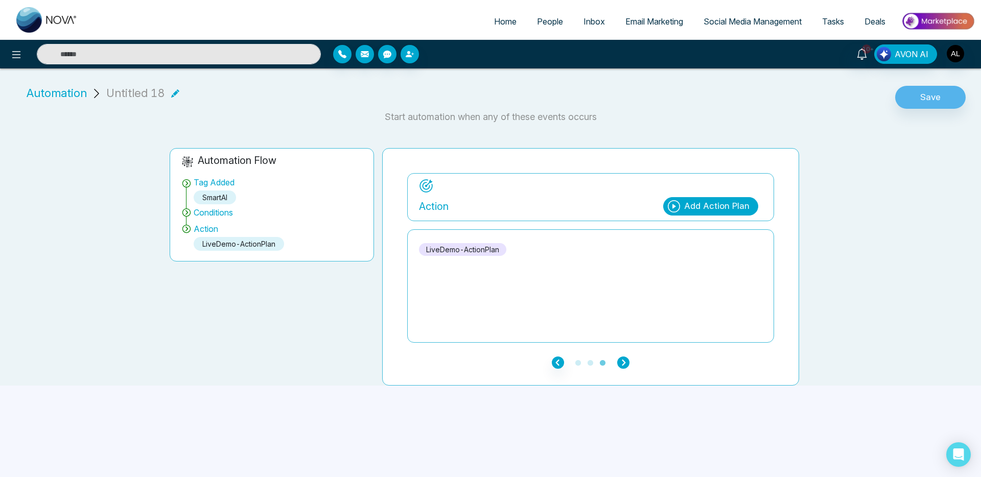
click at [625, 360] on icon "button" at bounding box center [623, 363] width 12 height 12
click at [624, 364] on icon "button" at bounding box center [623, 363] width 12 height 12
click at [932, 99] on button "Save" at bounding box center [930, 97] width 70 height 23
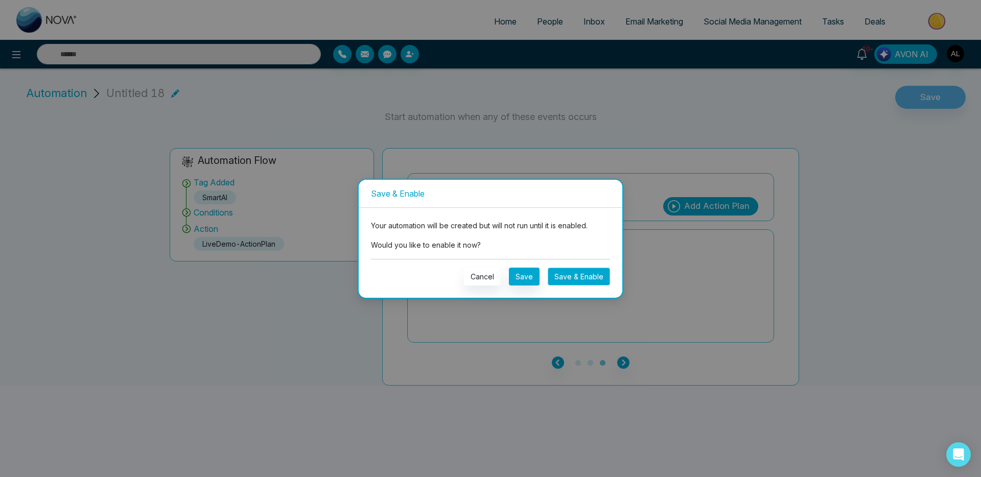
click at [562, 277] on button "Save & Enable" at bounding box center [579, 277] width 62 height 18
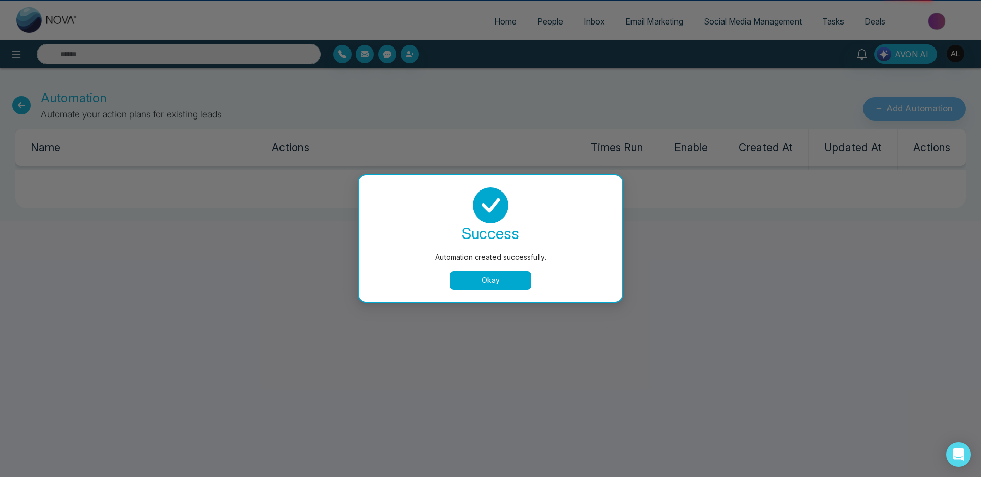
click at [487, 276] on button "Okay" at bounding box center [490, 280] width 82 height 18
